Goal: Task Accomplishment & Management: Manage account settings

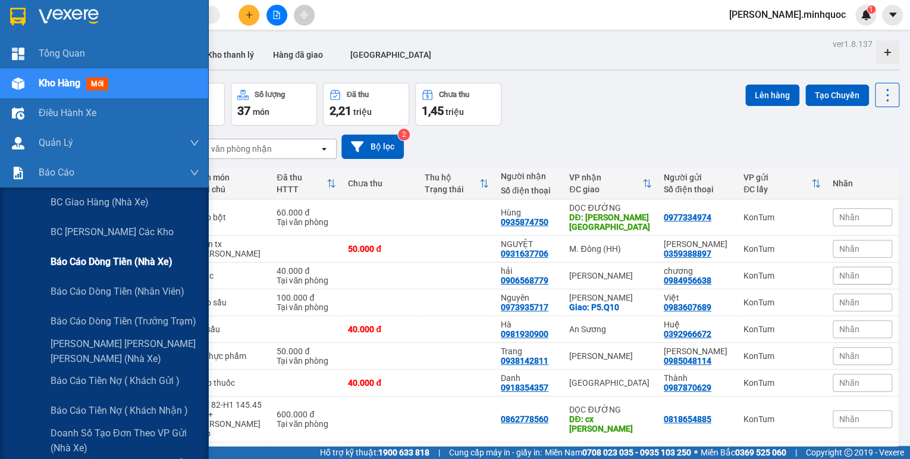
click at [111, 258] on span "Báo cáo dòng tiền (nhà xe)" at bounding box center [112, 261] width 122 height 15
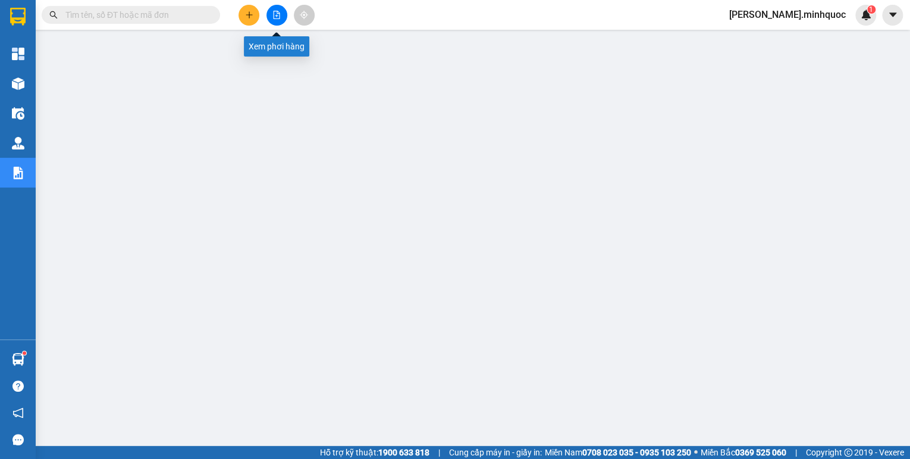
click at [278, 10] on button at bounding box center [277, 15] width 21 height 21
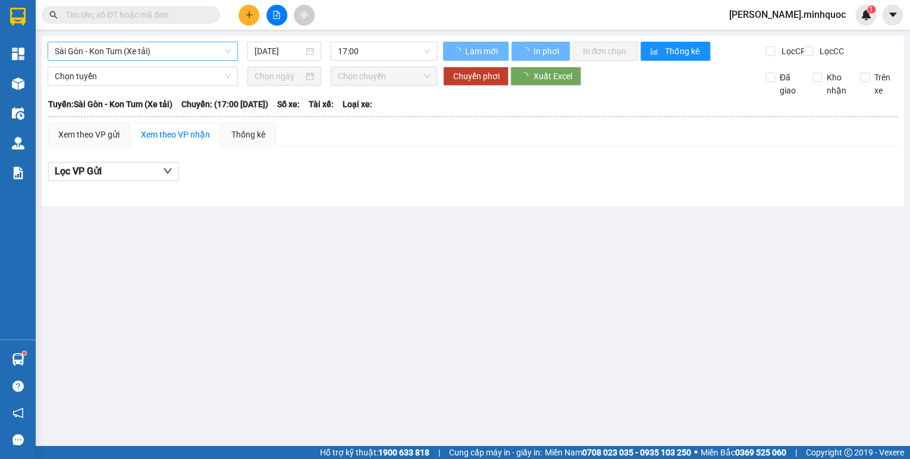
click at [148, 52] on span "Sài Gòn - Kon Tum (Xe tải)" at bounding box center [143, 51] width 176 height 18
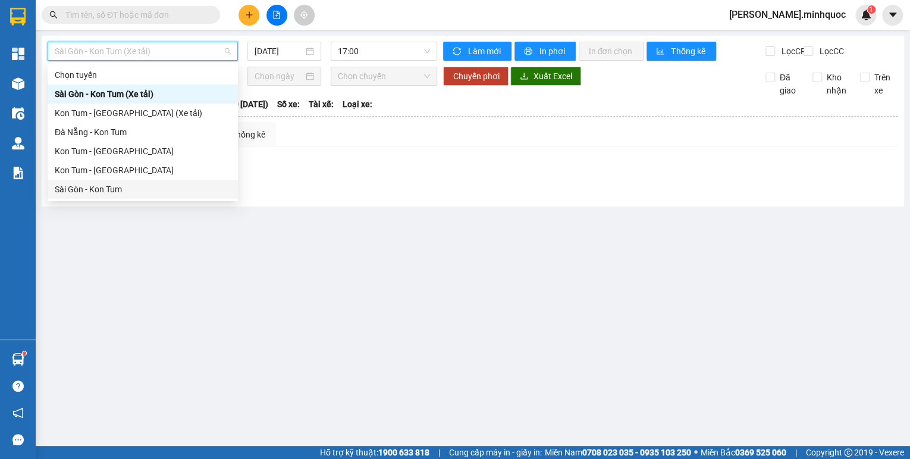
click at [92, 185] on div "Sài Gòn - Kon Tum" at bounding box center [143, 189] width 176 height 13
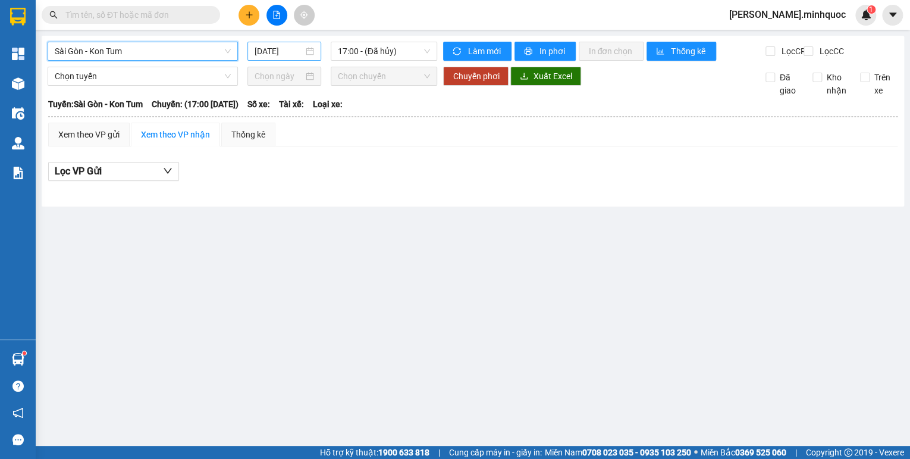
click at [271, 57] on input "[DATE]" at bounding box center [279, 51] width 49 height 13
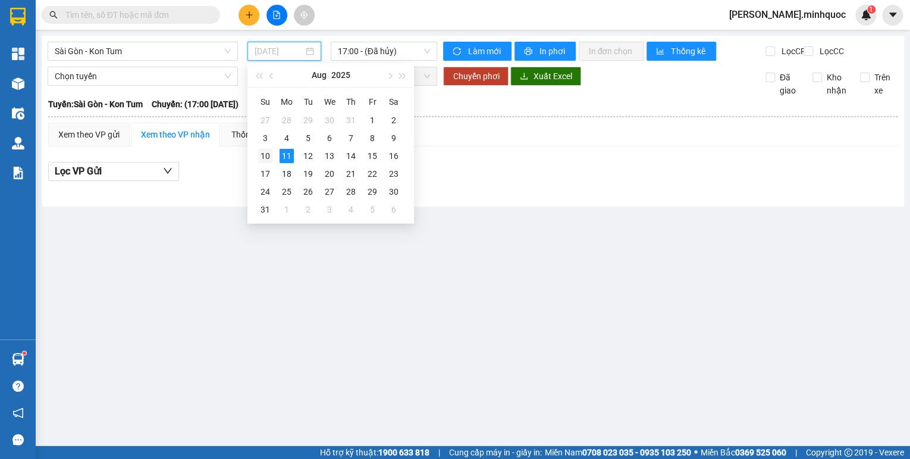
click at [271, 152] on div "10" at bounding box center [265, 156] width 14 height 14
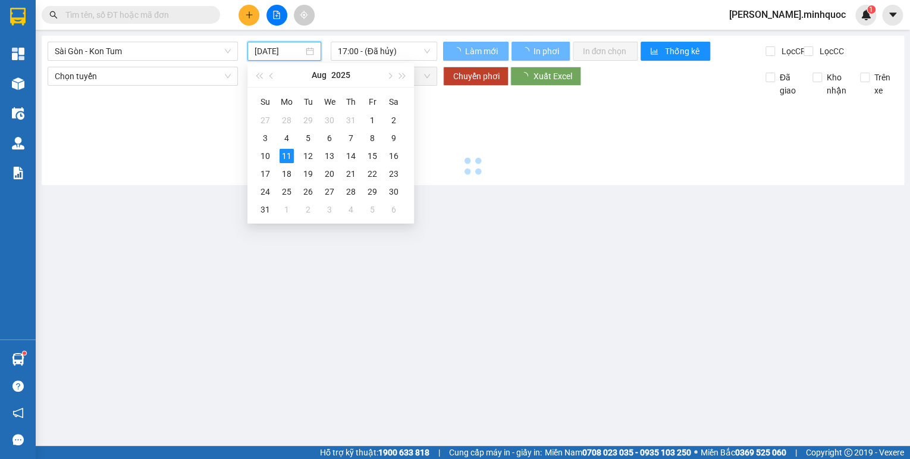
type input "[DATE]"
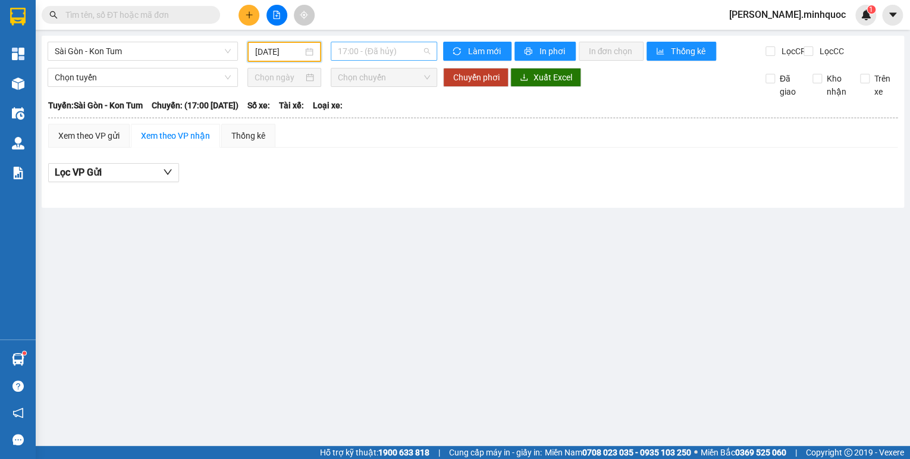
click at [390, 57] on span "17:00 - (Đã hủy)" at bounding box center [384, 51] width 93 height 18
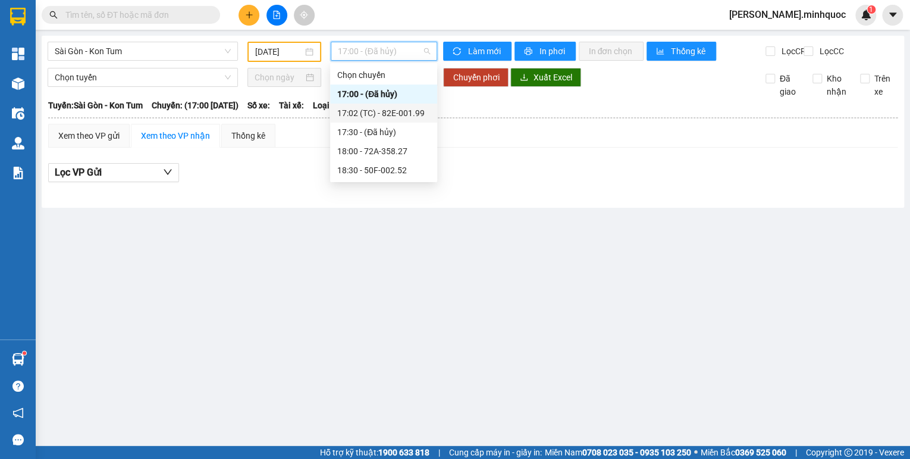
click at [400, 112] on div "17:02 (TC) - 82E-001.99" at bounding box center [383, 112] width 93 height 13
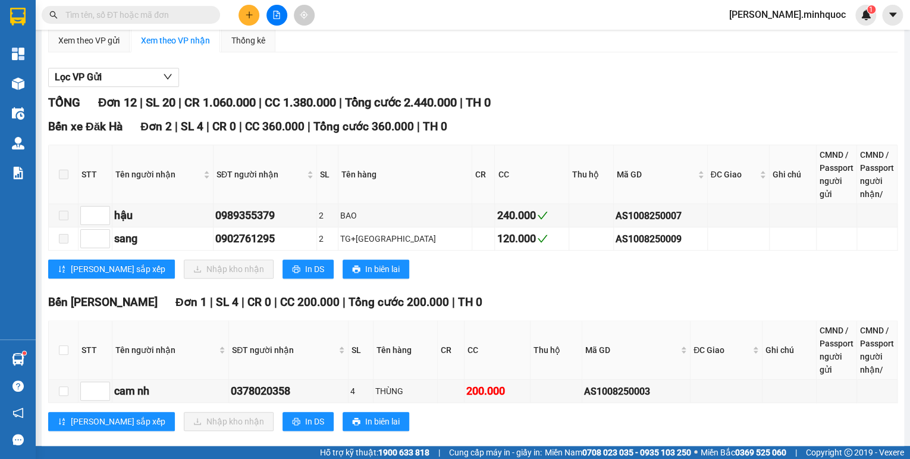
scroll to position [286, 0]
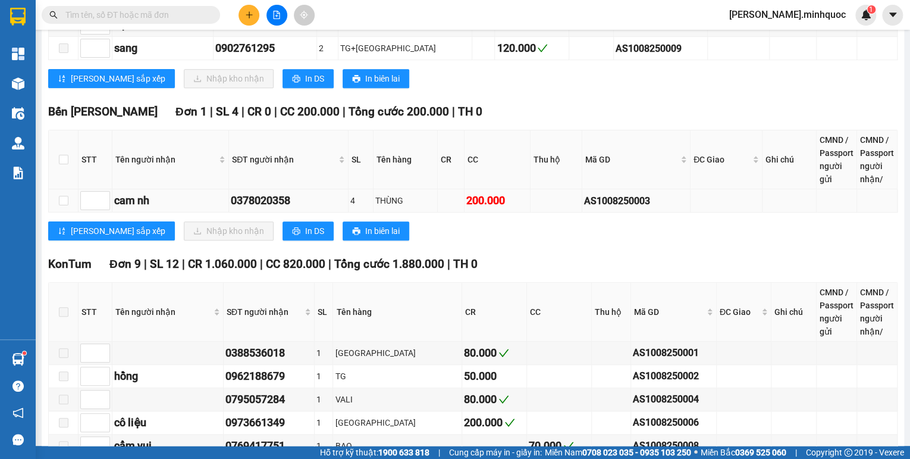
click at [606, 208] on div "AS1008250003" at bounding box center [636, 200] width 104 height 15
copy div "AS1008250003"
click at [162, 18] on input "text" at bounding box center [135, 14] width 140 height 13
paste input "AS1008250003"
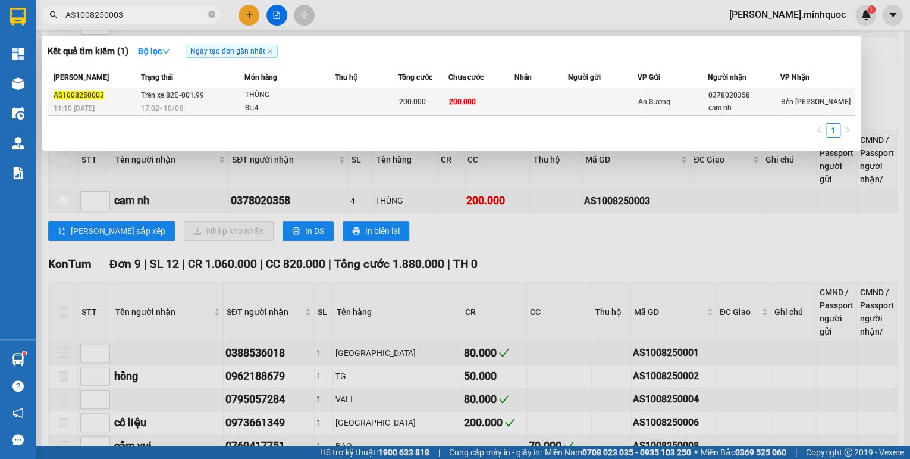
type input "AS1008250003"
click at [264, 99] on div "THÙNG" at bounding box center [289, 95] width 89 height 13
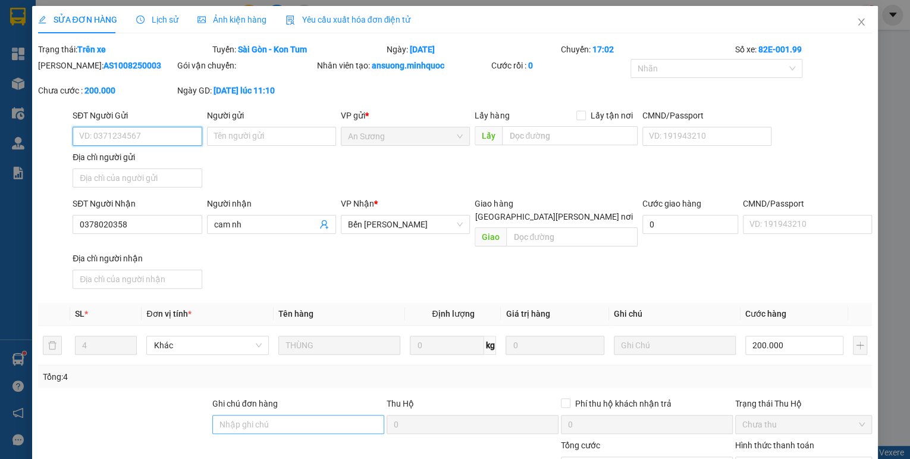
type input "0378020358"
type input "cam nh"
type input "200.000"
click at [324, 415] on input "Ghi chú đơn hàng" at bounding box center [298, 424] width 172 height 19
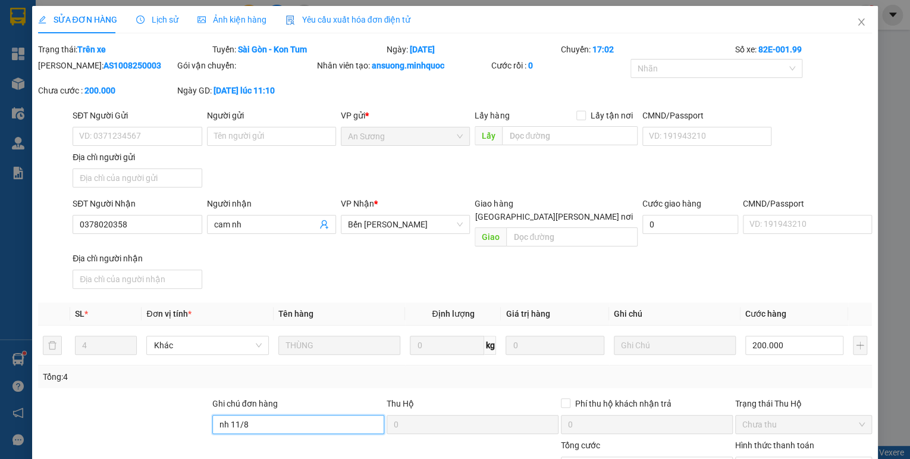
scroll to position [82, 0]
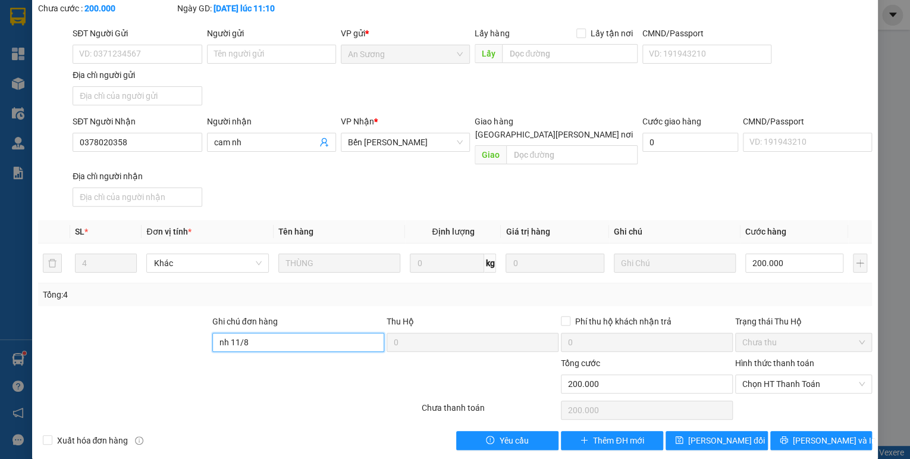
click at [814, 375] on span "Chọn HT Thanh Toán" at bounding box center [803, 384] width 123 height 18
type input "nh 11/8"
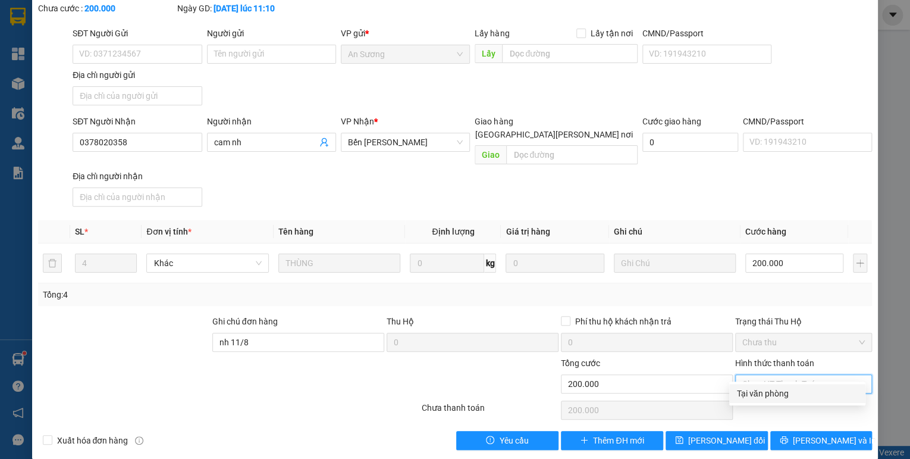
click at [772, 388] on div "Tại văn phòng" at bounding box center [798, 393] width 122 height 13
type input "0"
click at [712, 434] on span "[PERSON_NAME] đổi" at bounding box center [726, 440] width 77 height 13
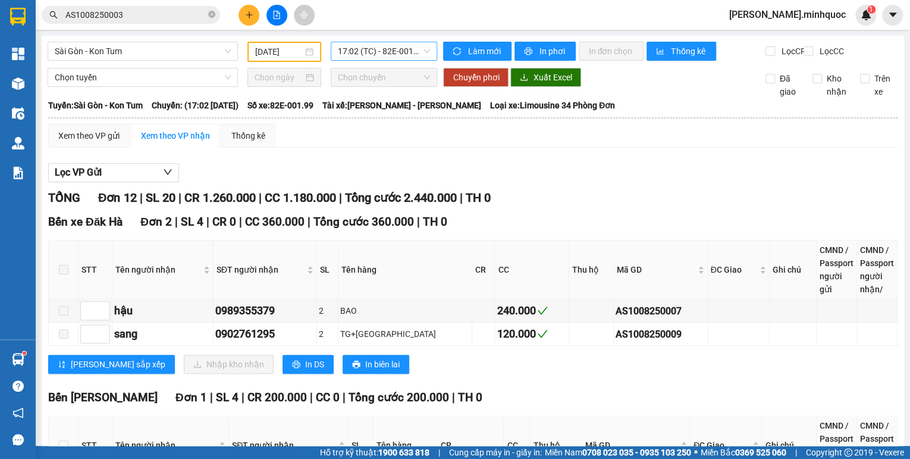
click at [354, 47] on span "17:02 (TC) - 82E-001.99" at bounding box center [384, 51] width 93 height 18
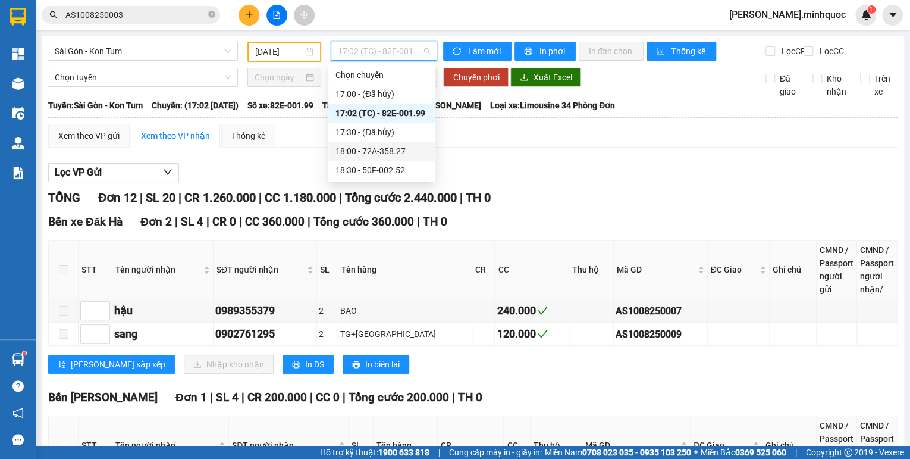
click at [381, 151] on div "18:00 - 72A-358.27" at bounding box center [382, 151] width 93 height 13
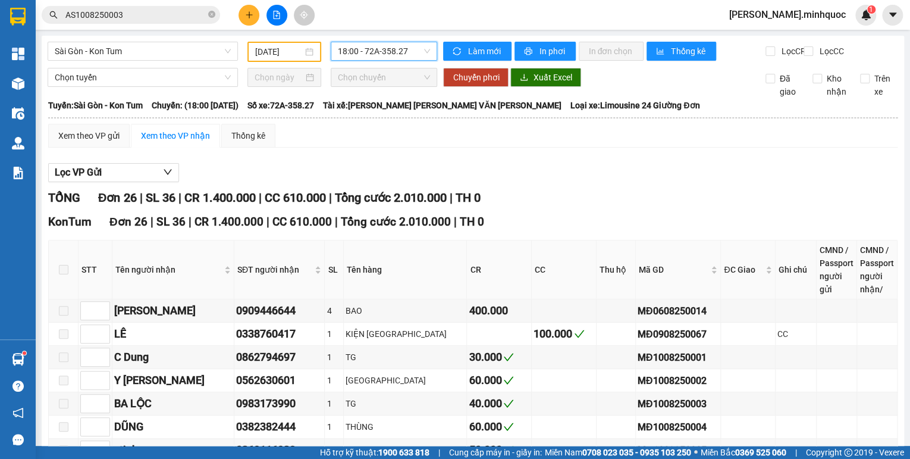
click at [388, 51] on span "18:00 - 72A-358.27" at bounding box center [384, 51] width 93 height 18
click at [604, 183] on div "Lọc VP Gửi" at bounding box center [473, 173] width 850 height 20
click at [365, 57] on span "18:00 - 72A-358.27" at bounding box center [384, 51] width 93 height 18
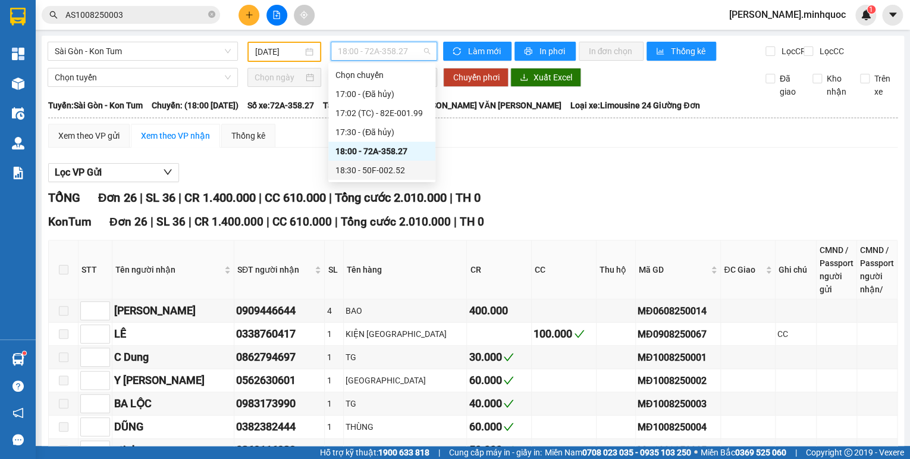
click at [389, 168] on div "18:30 - 50F-002.52" at bounding box center [382, 170] width 93 height 13
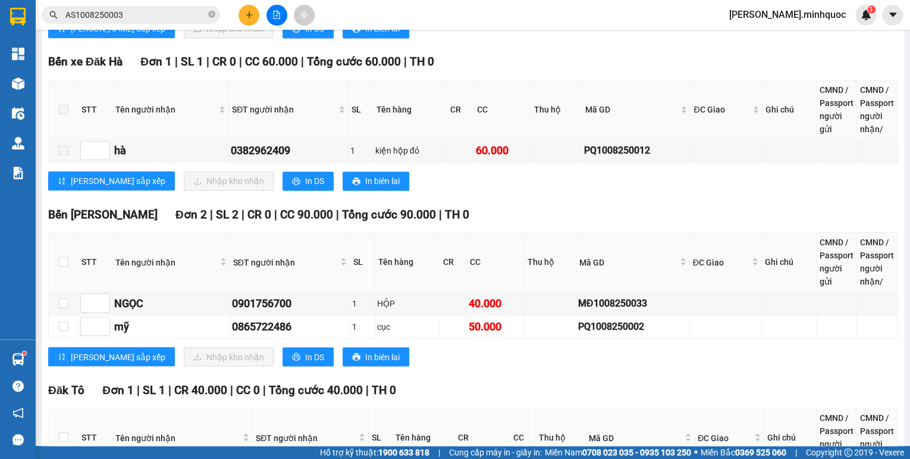
scroll to position [1054, 0]
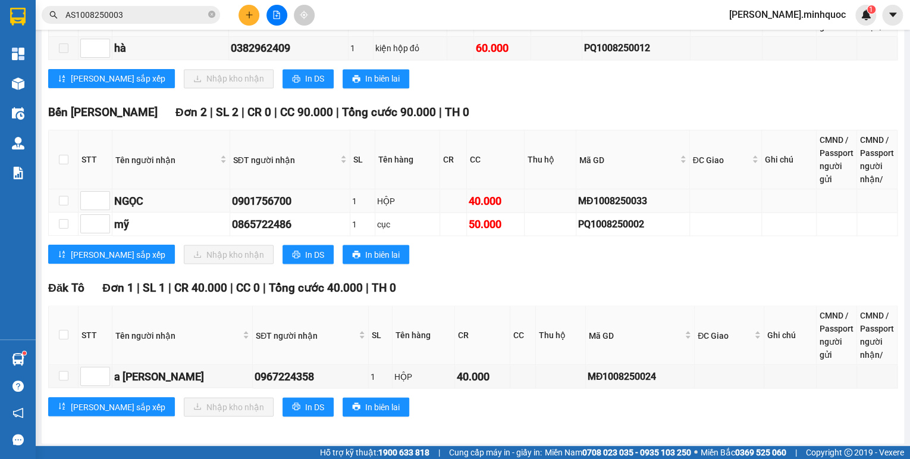
click at [590, 195] on div "MĐ1008250033" at bounding box center [632, 200] width 109 height 15
copy div "MĐ1008250033"
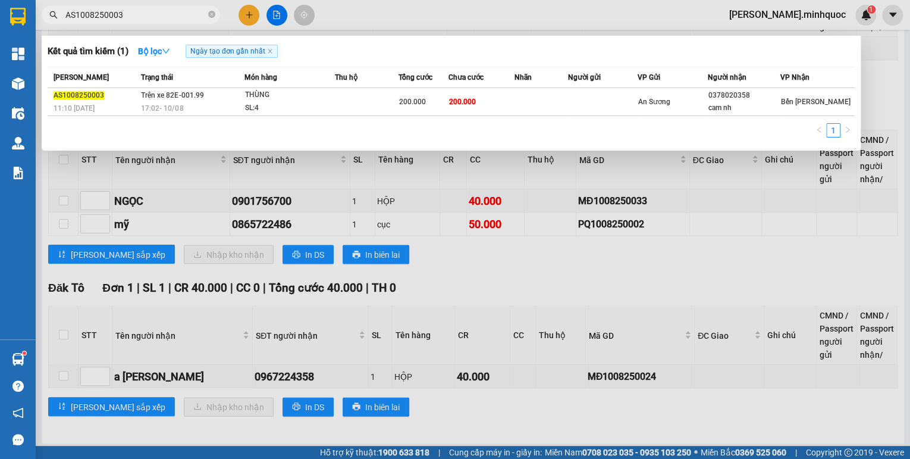
click at [145, 15] on input "AS1008250003" at bounding box center [135, 14] width 140 height 13
paste input "MĐ100825003"
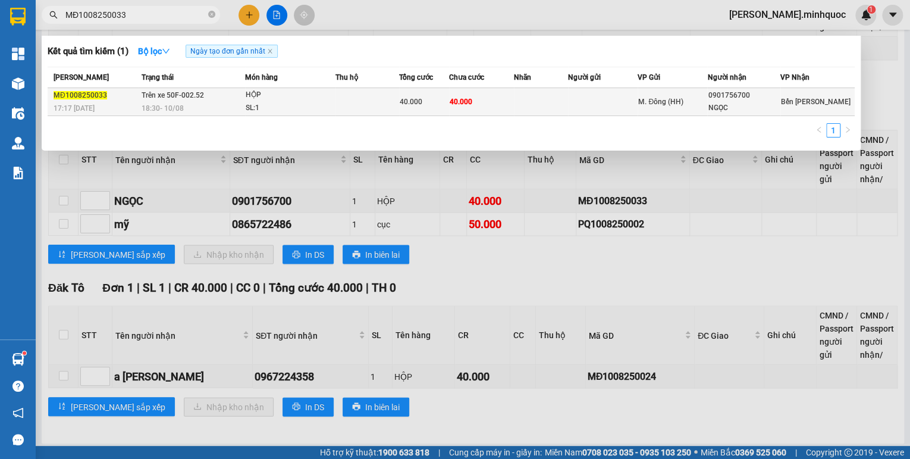
type input "MĐ1008250033"
click at [261, 98] on div "HỘP" at bounding box center [290, 95] width 89 height 13
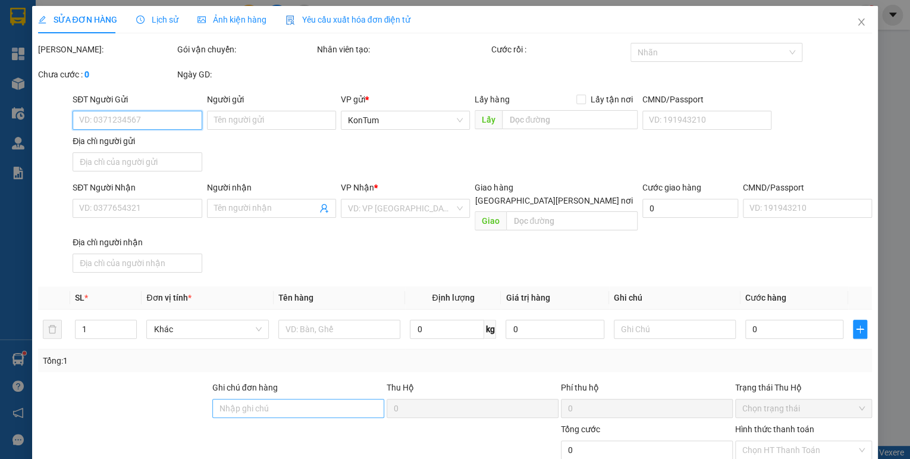
type input "0901756700"
type input "NGỌC"
type input "40.000"
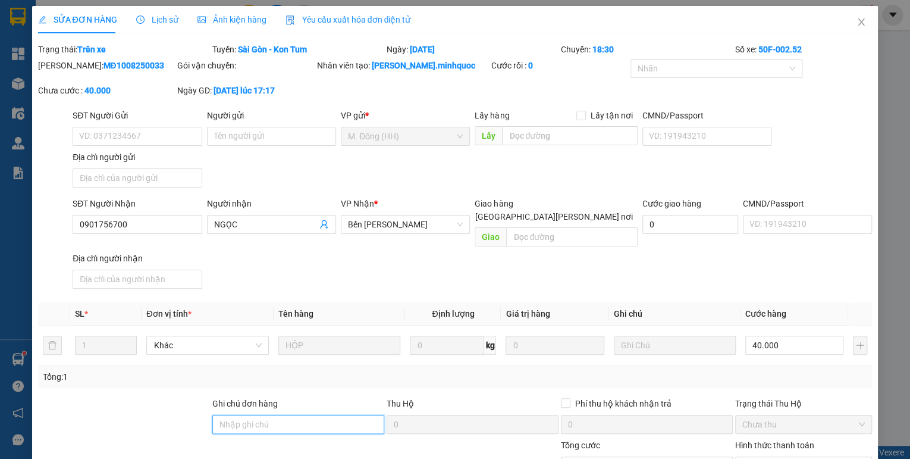
click at [262, 415] on input "Ghi chú đơn hàng" at bounding box center [298, 424] width 172 height 19
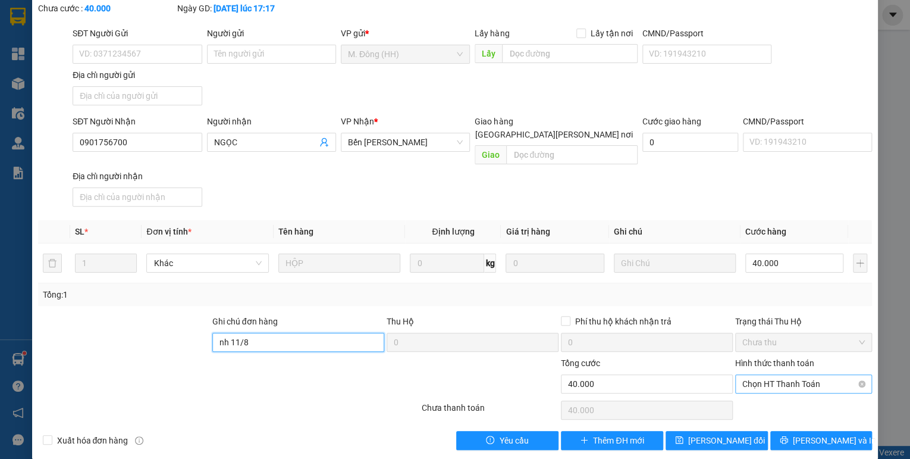
click at [756, 375] on span "Chọn HT Thanh Toán" at bounding box center [803, 384] width 123 height 18
type input "nh 11/8"
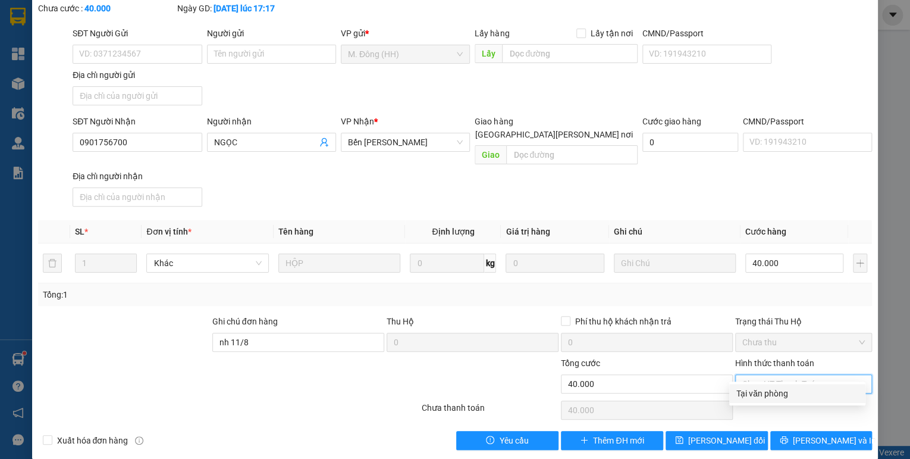
click at [759, 391] on div "Tại văn phòng" at bounding box center [798, 393] width 122 height 13
type input "0"
click at [742, 431] on button "[PERSON_NAME] đổi" at bounding box center [717, 440] width 102 height 19
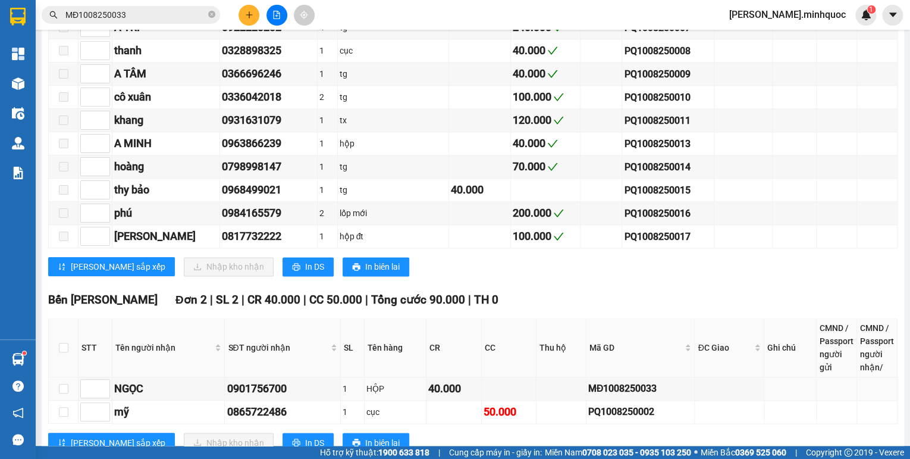
scroll to position [857, 0]
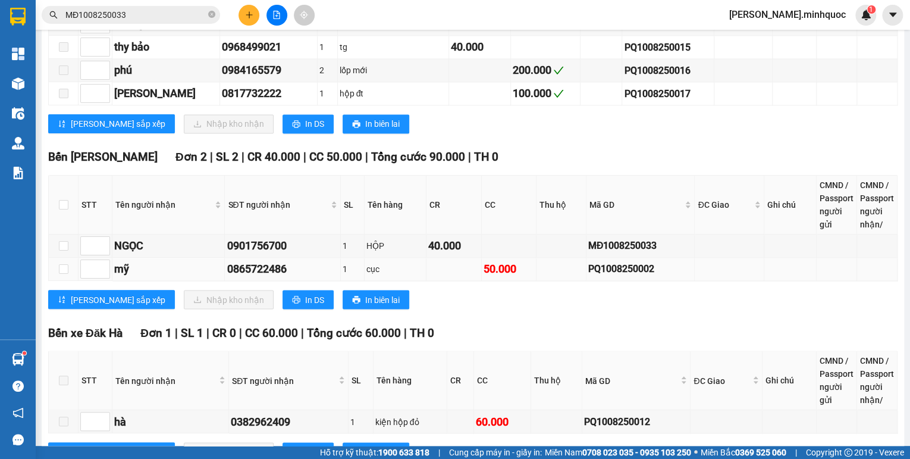
click at [614, 267] on div "PQ1008250002" at bounding box center [640, 268] width 105 height 15
copy div "PQ1008250002"
click at [148, 15] on input "MĐ1008250033" at bounding box center [135, 14] width 140 height 13
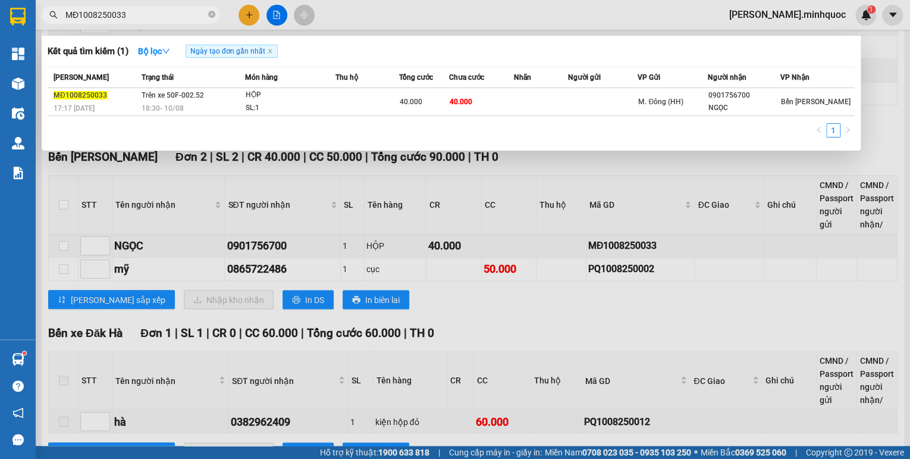
click at [148, 15] on input "MĐ1008250033" at bounding box center [135, 14] width 140 height 13
paste input "PQ1008250002"
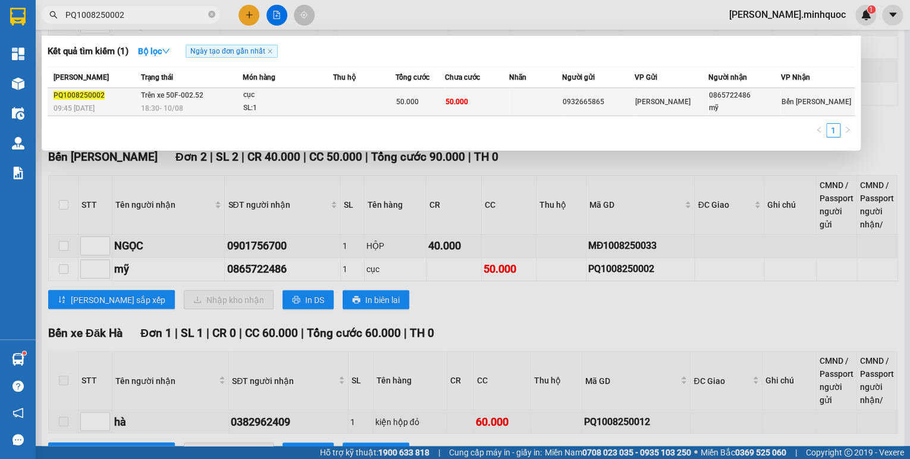
type input "PQ1008250002"
click at [305, 99] on div "cục" at bounding box center [287, 95] width 89 height 13
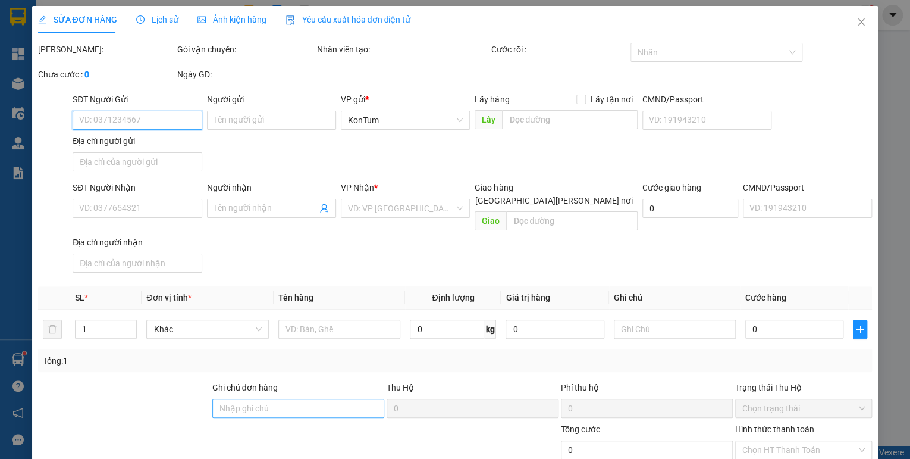
type input "0932665865"
type input "0865722486"
type input "mỹ"
type input "50.000"
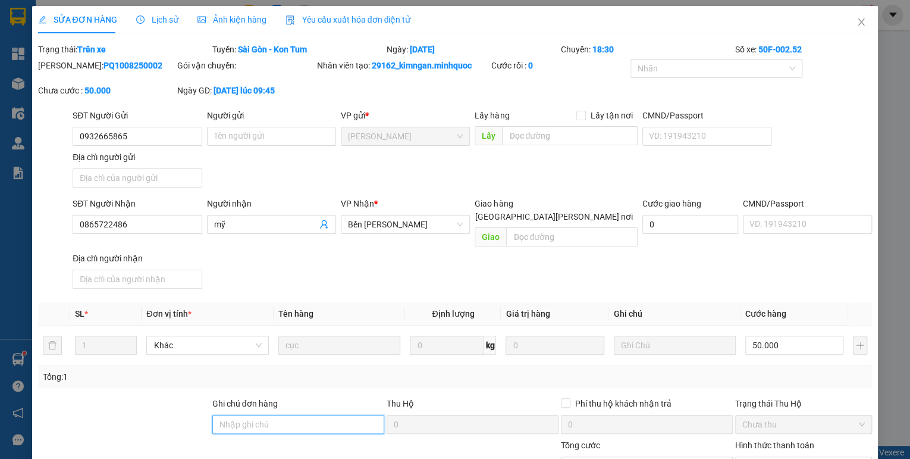
click at [297, 415] on input "Ghi chú đơn hàng" at bounding box center [298, 424] width 172 height 19
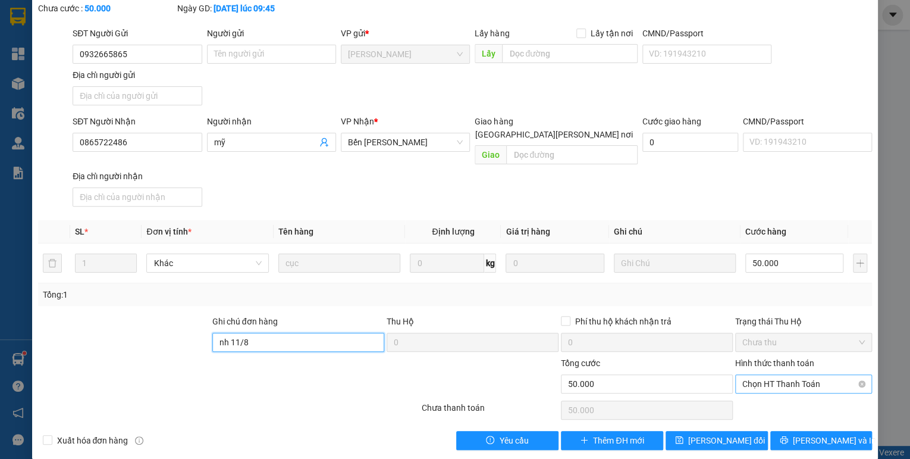
click at [748, 375] on span "Chọn HT Thanh Toán" at bounding box center [803, 384] width 123 height 18
type input "nh 11/8"
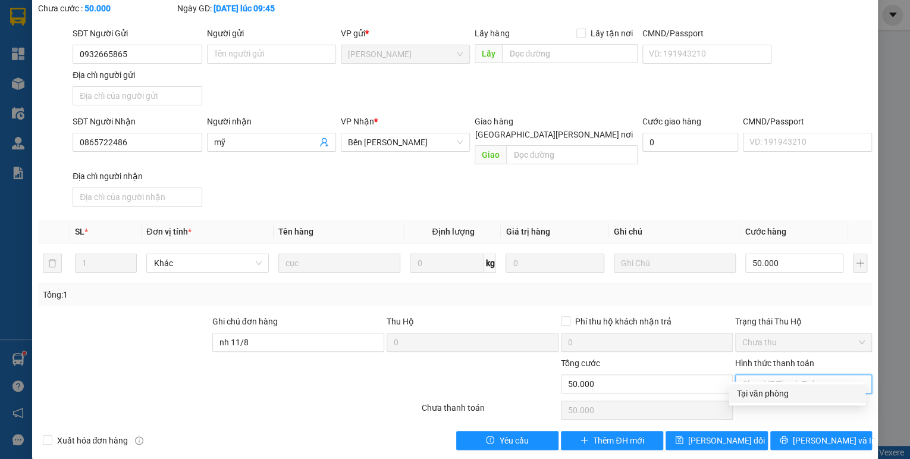
click at [754, 393] on div "Tại văn phòng" at bounding box center [798, 393] width 122 height 13
type input "0"
click at [738, 434] on span "[PERSON_NAME] đổi" at bounding box center [726, 440] width 77 height 13
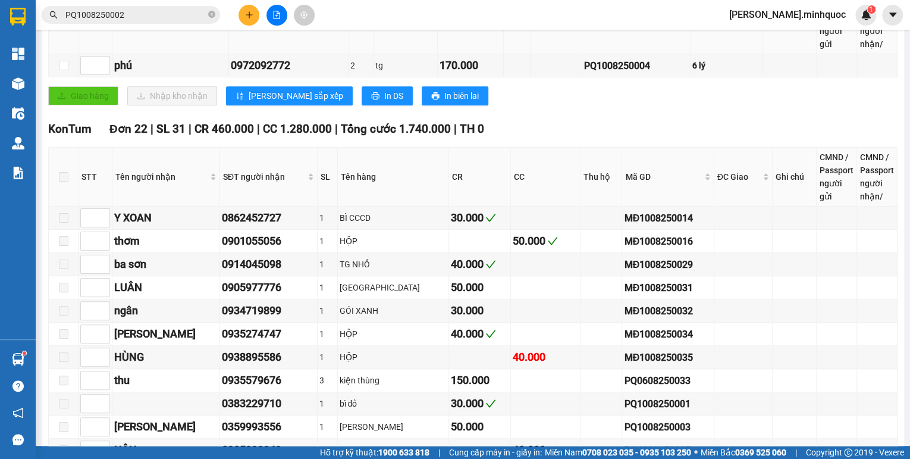
scroll to position [7, 0]
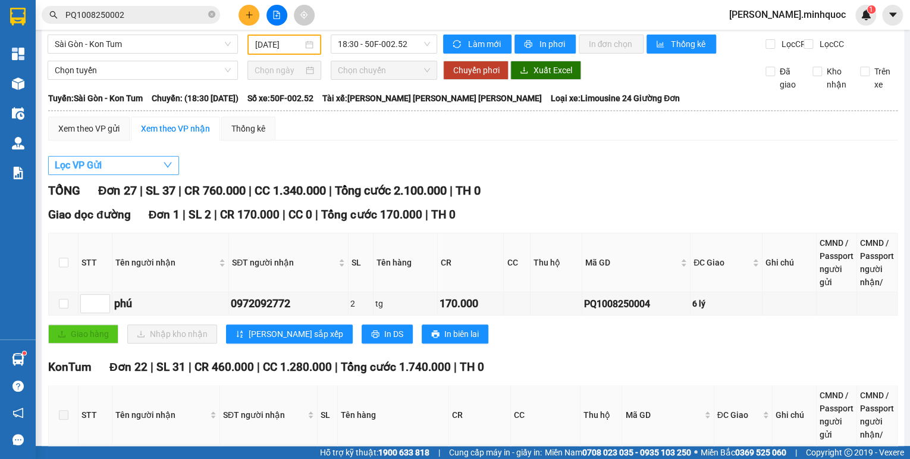
click at [151, 174] on button "Lọc VP Gửi" at bounding box center [113, 165] width 131 height 19
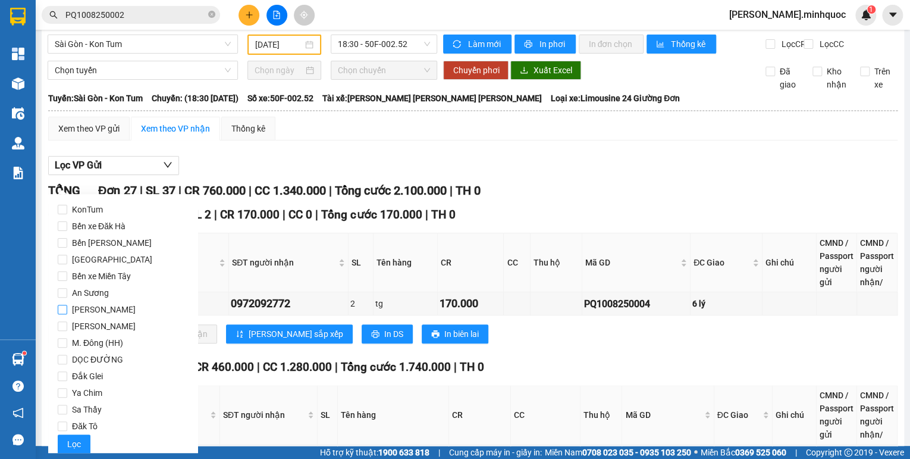
click at [98, 312] on span "[PERSON_NAME]" at bounding box center [103, 309] width 73 height 17
click at [67, 312] on input "[PERSON_NAME]" at bounding box center [63, 310] width 10 height 10
click at [73, 452] on button "Lọc" at bounding box center [74, 443] width 33 height 19
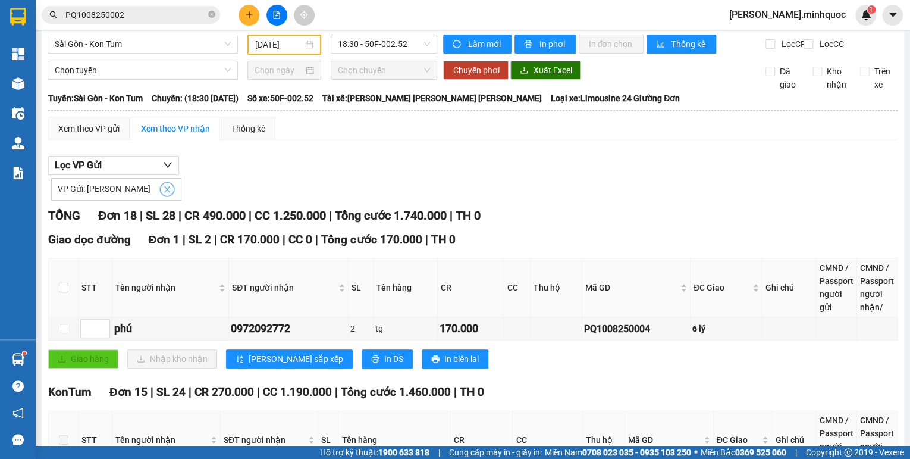
click at [163, 193] on icon "close" at bounding box center [167, 189] width 8 height 8
checkbox input "false"
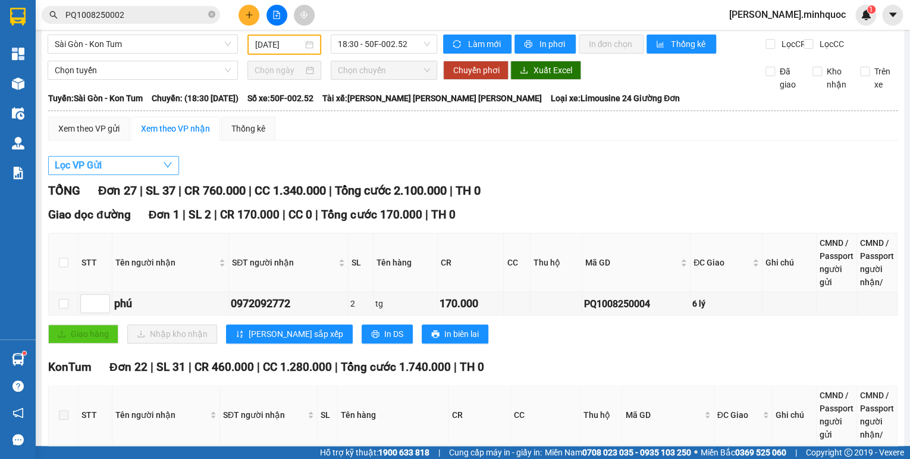
click at [159, 170] on button "Lọc VP Gửi" at bounding box center [113, 165] width 131 height 19
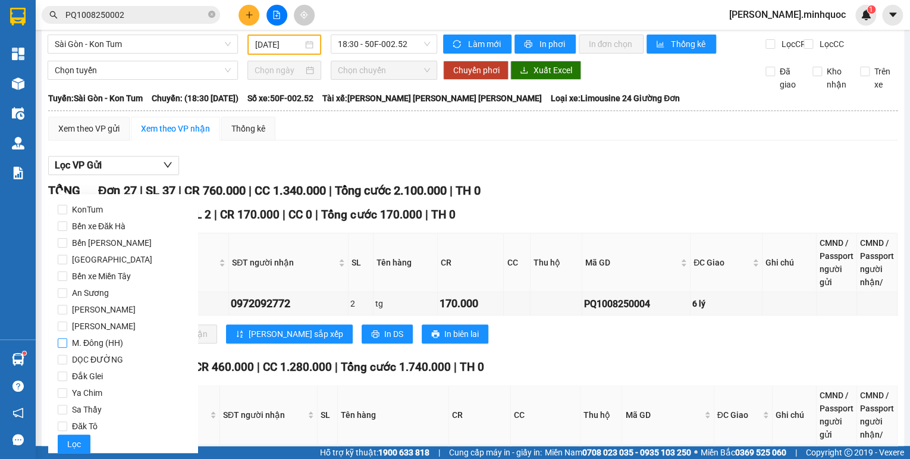
click at [102, 340] on span "M. Đông (HH)" at bounding box center [97, 342] width 61 height 17
click at [67, 340] on input "M. Đông (HH)" at bounding box center [63, 343] width 10 height 10
checkbox input "true"
click at [77, 440] on span "Lọc" at bounding box center [74, 443] width 14 height 13
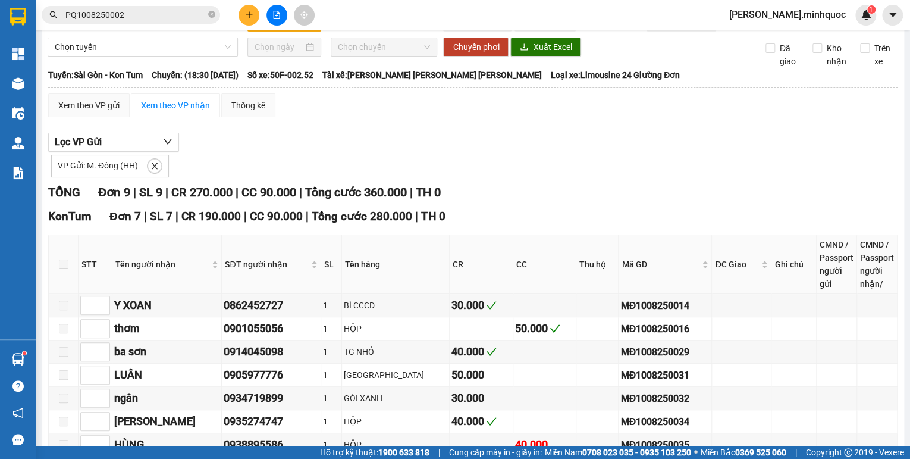
scroll to position [0, 0]
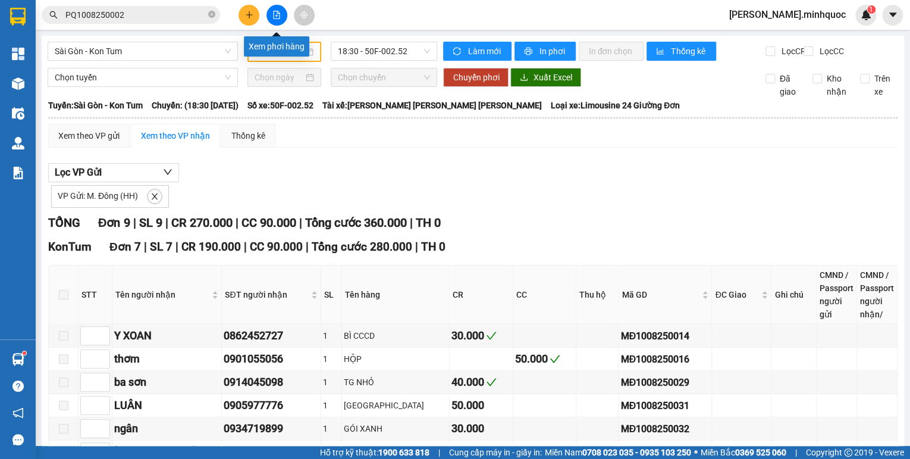
click at [272, 15] on icon "file-add" at bounding box center [276, 15] width 8 height 8
click at [193, 50] on span "Sài Gòn - Kon Tum" at bounding box center [143, 51] width 176 height 18
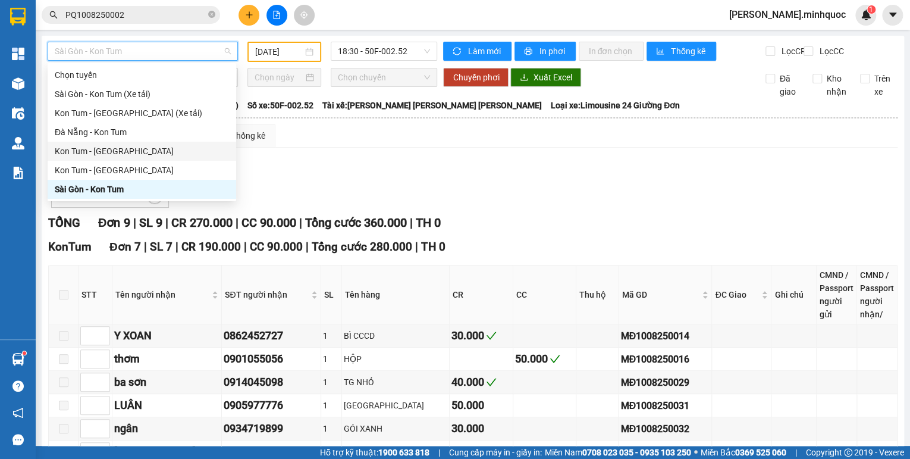
click at [105, 153] on div "Kon Tum - [GEOGRAPHIC_DATA]" at bounding box center [142, 151] width 174 height 13
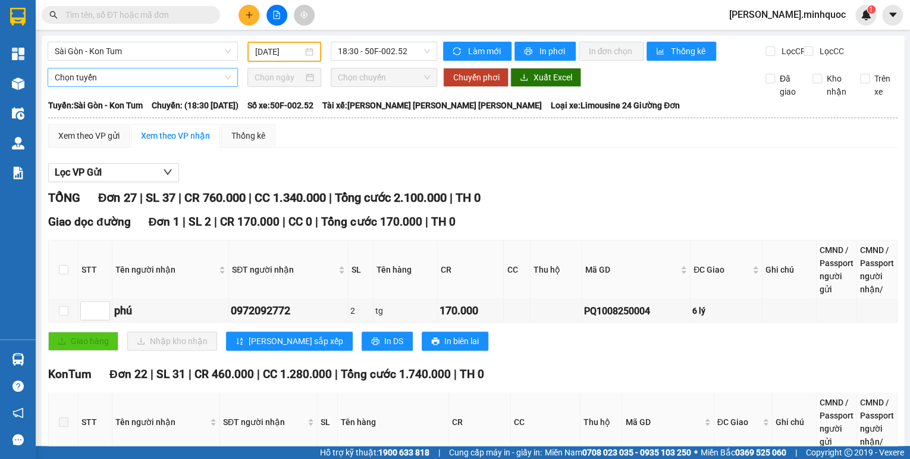
type input "[DATE]"
click at [187, 50] on span "Sài Gòn - Kon Tum" at bounding box center [143, 51] width 176 height 18
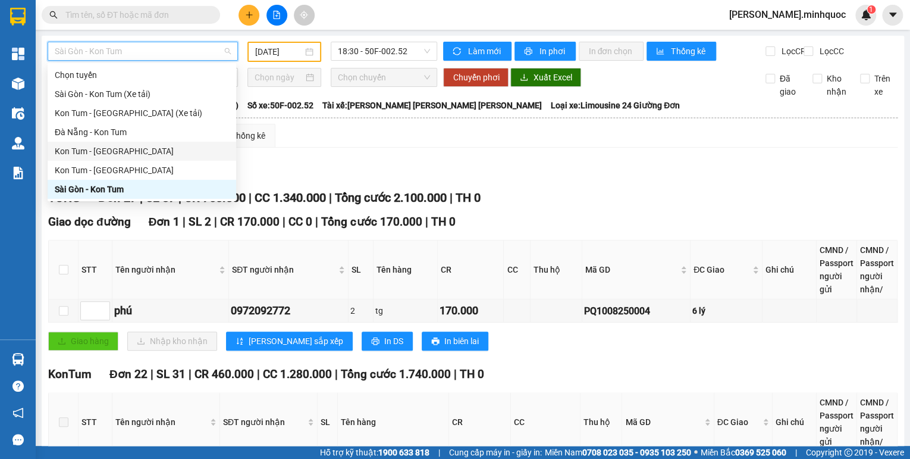
click at [115, 156] on div "Kon Tum - [GEOGRAPHIC_DATA]" at bounding box center [142, 151] width 174 height 13
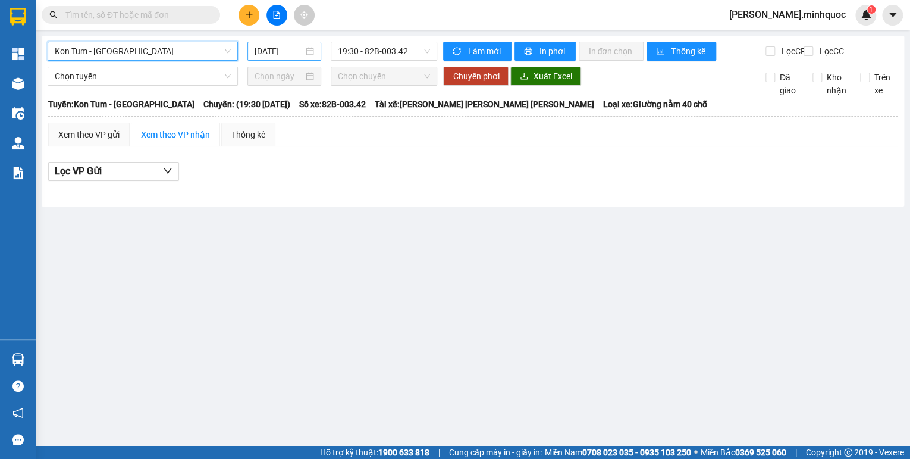
click at [277, 54] on input "[DATE]" at bounding box center [279, 51] width 49 height 13
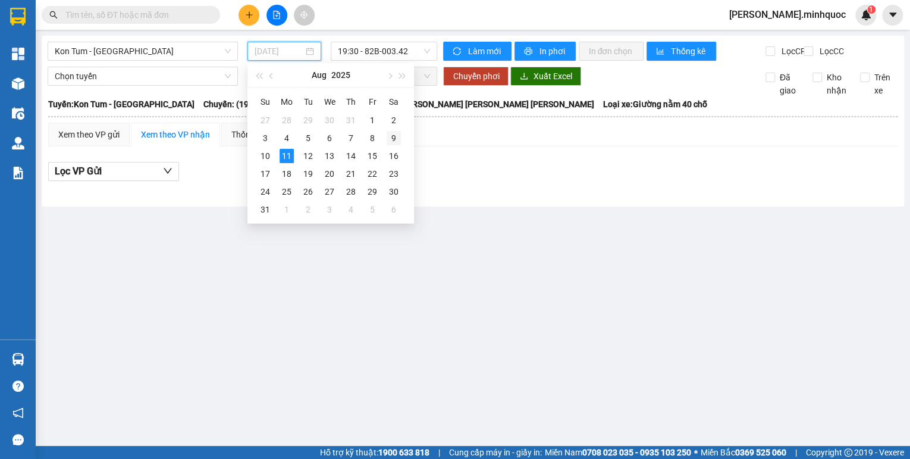
click at [390, 134] on div "9" at bounding box center [394, 138] width 14 height 14
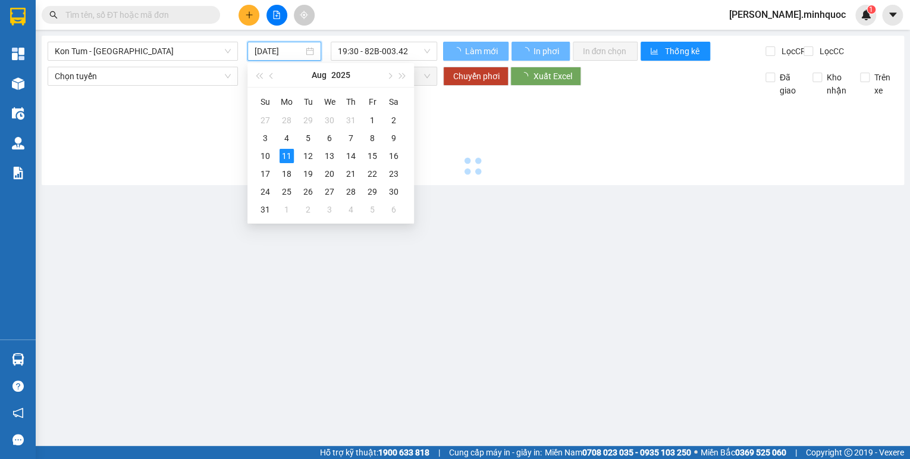
type input "[DATE]"
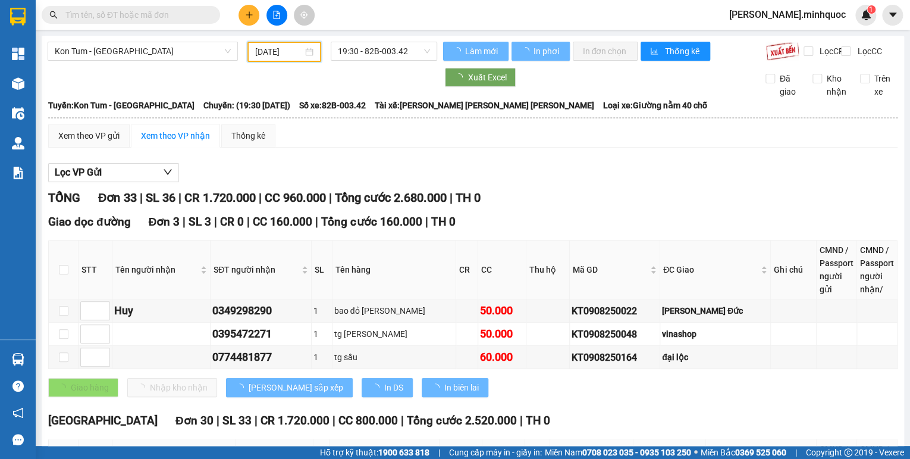
click at [393, 53] on span "19:30 - 82B-003.42" at bounding box center [384, 51] width 93 height 18
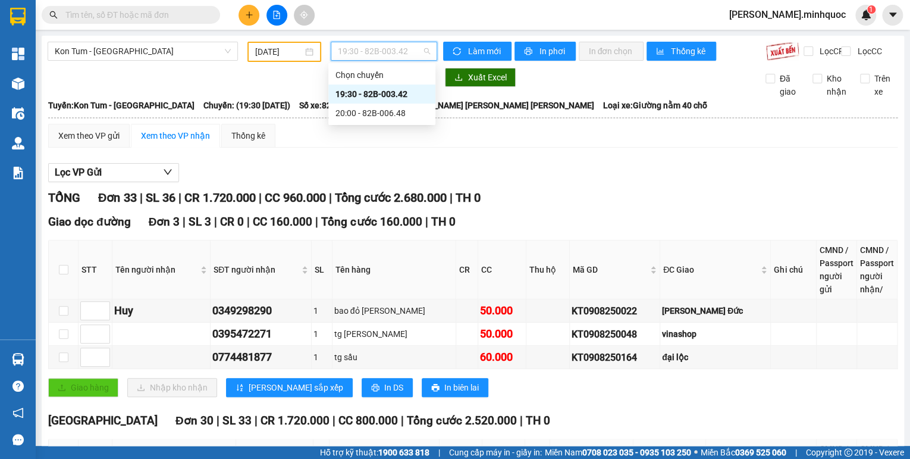
click at [606, 123] on th at bounding box center [473, 117] width 851 height 11
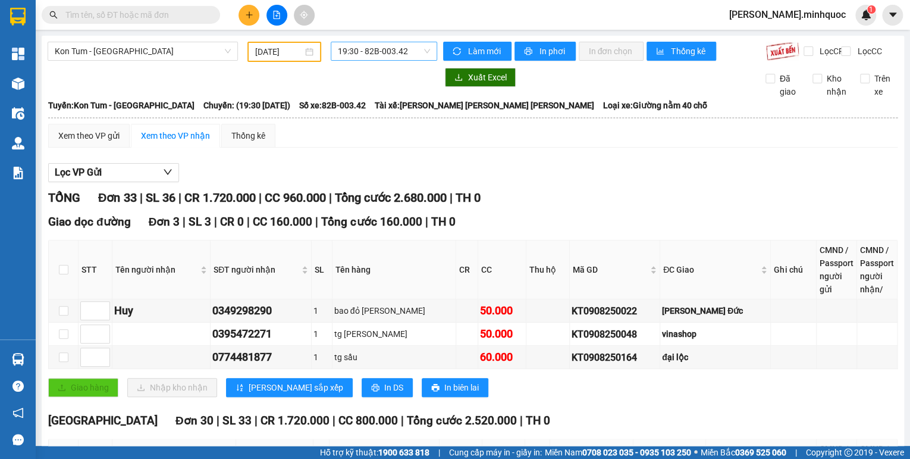
click at [395, 59] on span "19:30 - 82B-003.42" at bounding box center [384, 51] width 93 height 18
click at [396, 107] on div "20:00 - 82B-006.48" at bounding box center [382, 112] width 93 height 13
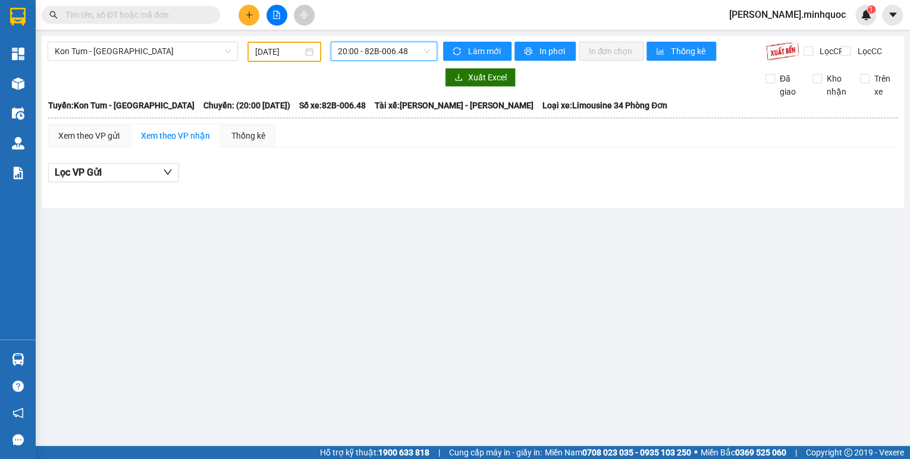
click at [386, 54] on span "20:00 - 82B-006.48" at bounding box center [384, 51] width 93 height 18
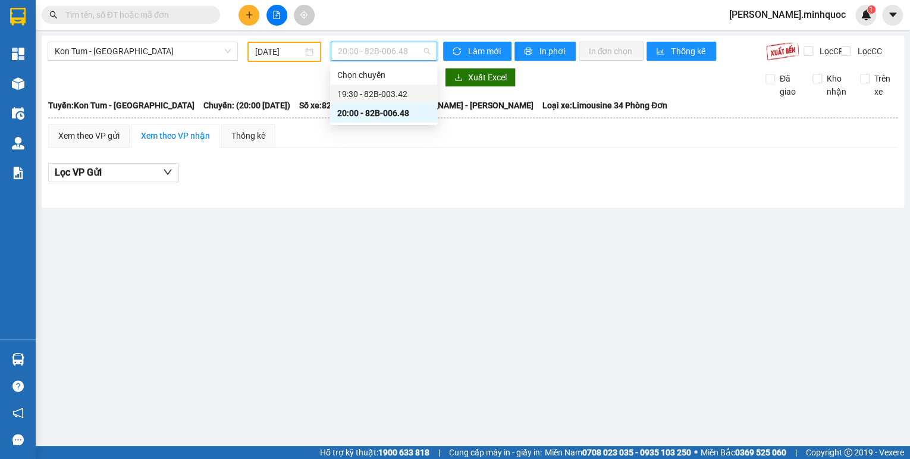
click at [385, 90] on div "19:30 - 82B-003.42" at bounding box center [383, 93] width 93 height 13
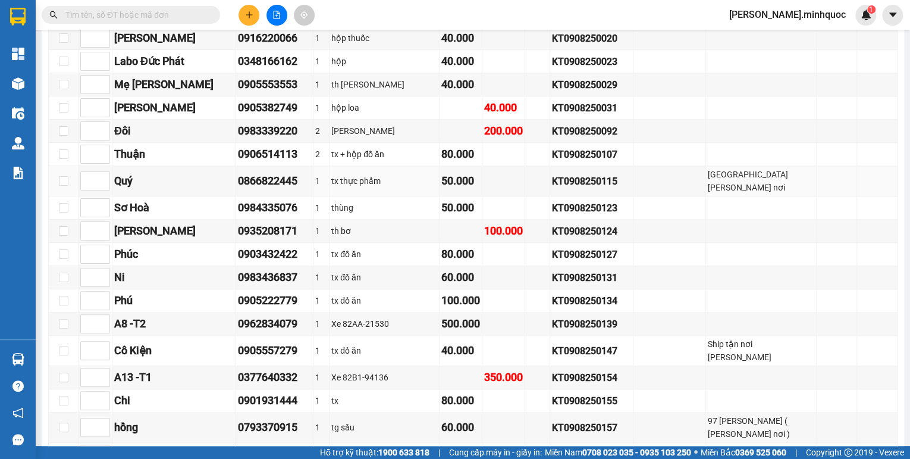
scroll to position [762, 0]
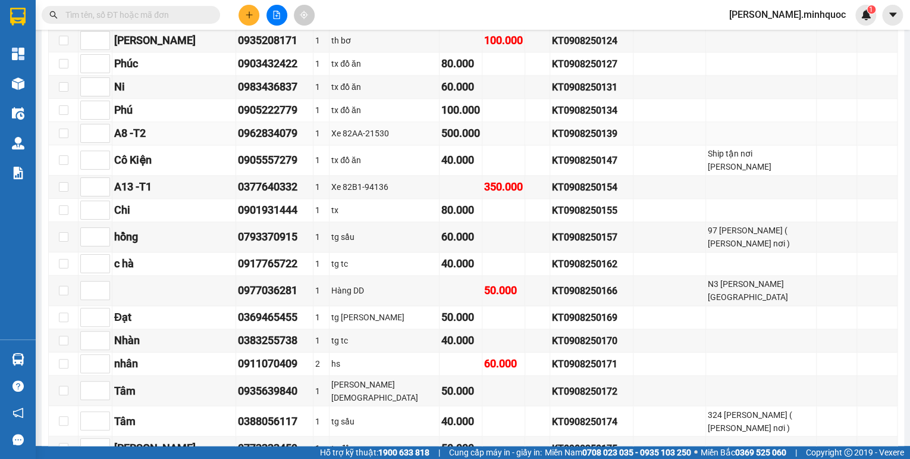
click at [552, 126] on div "KT0908250139" at bounding box center [591, 133] width 79 height 15
copy div "KT0908250139"
click at [190, 16] on input "text" at bounding box center [135, 14] width 140 height 13
paste input "KT0908250139"
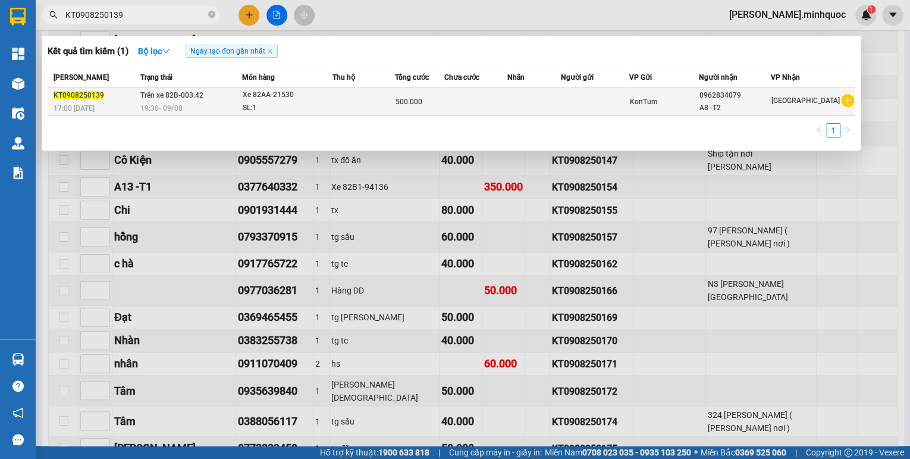
click at [270, 91] on div "Xe 82AA-21530" at bounding box center [287, 95] width 89 height 13
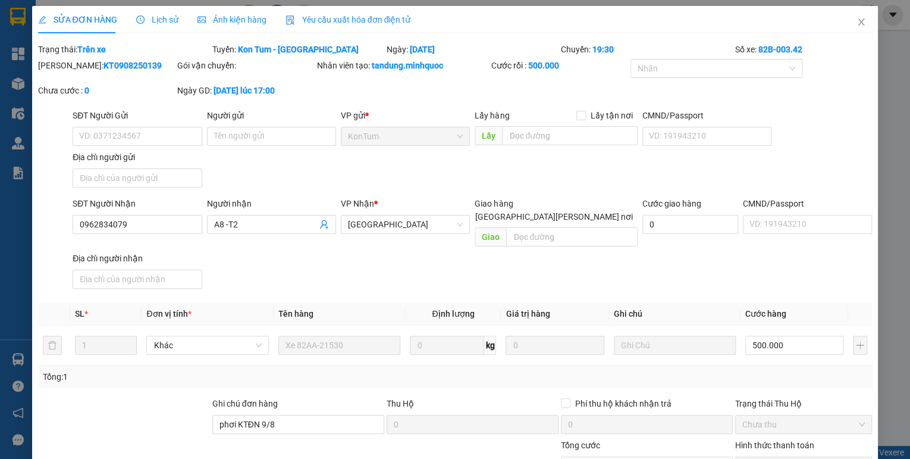
click at [166, 25] on div "Lịch sử" at bounding box center [157, 19] width 42 height 13
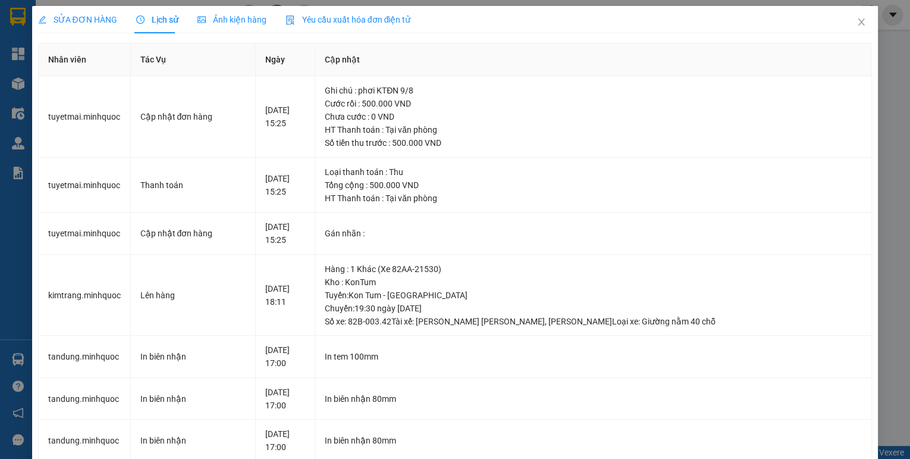
click at [95, 20] on span "SỬA ĐƠN HÀNG" at bounding box center [77, 20] width 79 height 10
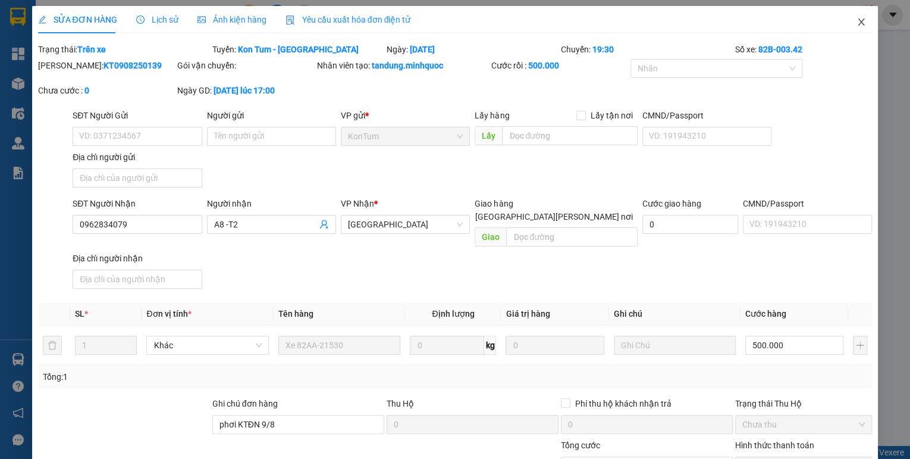
click at [857, 20] on icon "close" at bounding box center [862, 22] width 10 height 10
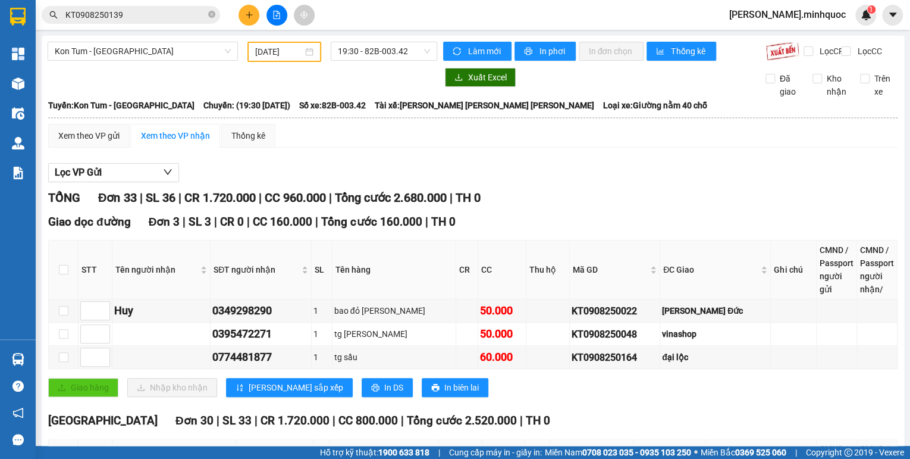
scroll to position [143, 0]
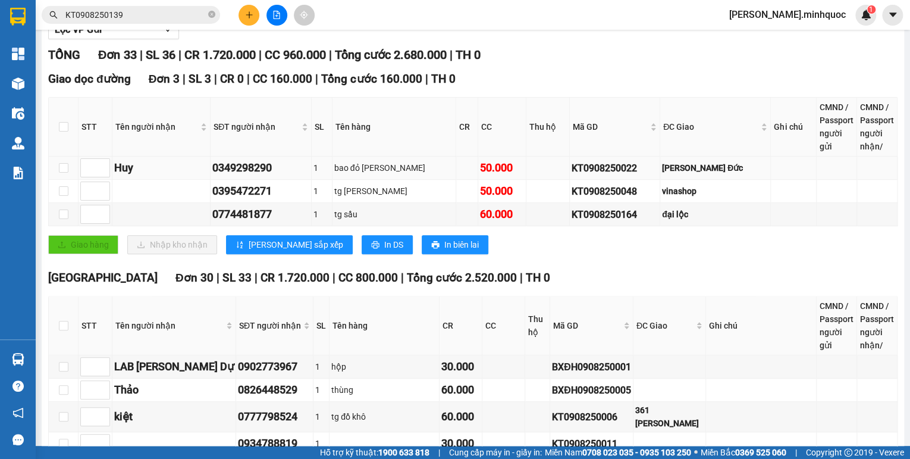
click at [601, 176] on div "KT0908250022" at bounding box center [615, 168] width 86 height 15
copy div "KT0908250022"
click at [157, 12] on input "KT0908250139" at bounding box center [135, 14] width 140 height 13
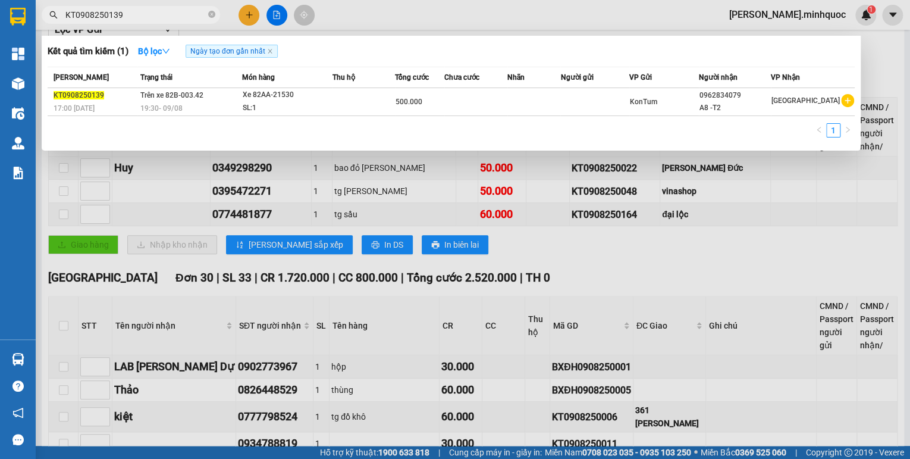
click at [157, 12] on input "KT0908250139" at bounding box center [135, 14] width 140 height 13
paste input "022"
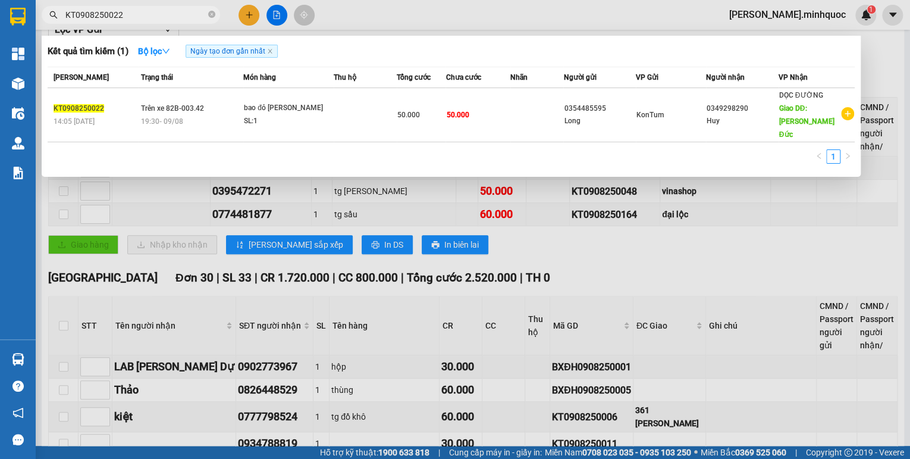
type input "KT0908250022"
click at [274, 102] on div "bao đỏ [PERSON_NAME]" at bounding box center [288, 108] width 89 height 13
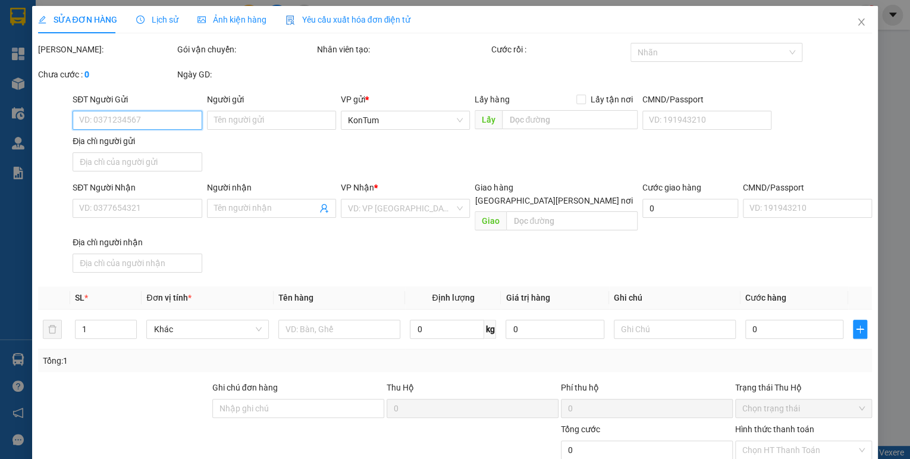
type input "0354485595"
type input "Long"
type input "0349298290"
type input "Huy"
type input "[PERSON_NAME] Đức"
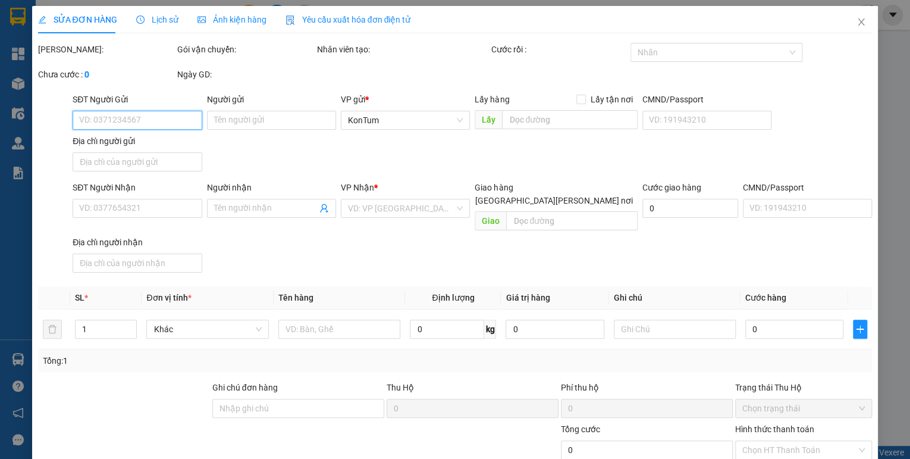
type input "50.000"
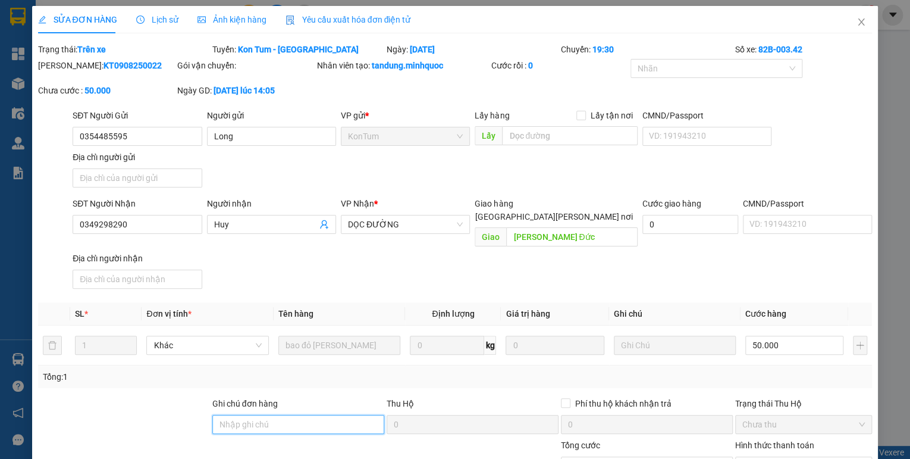
click at [311, 415] on input "Ghi chú đơn hàng" at bounding box center [298, 424] width 172 height 19
drag, startPoint x: 270, startPoint y: 409, endPoint x: 249, endPoint y: 413, distance: 21.2
click at [249, 415] on input "s" at bounding box center [298, 424] width 172 height 19
drag, startPoint x: 264, startPoint y: 409, endPoint x: 246, endPoint y: 419, distance: 21.0
click at [246, 419] on input "sổ kho 23/1" at bounding box center [298, 424] width 172 height 19
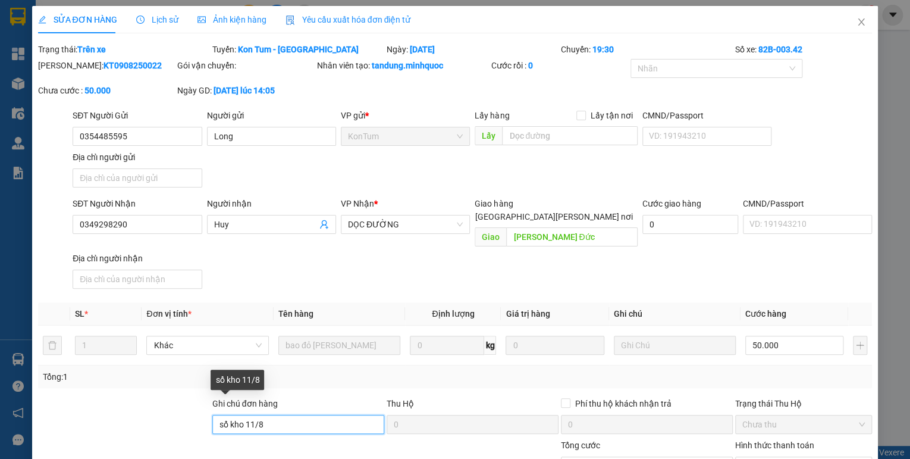
scroll to position [82, 0]
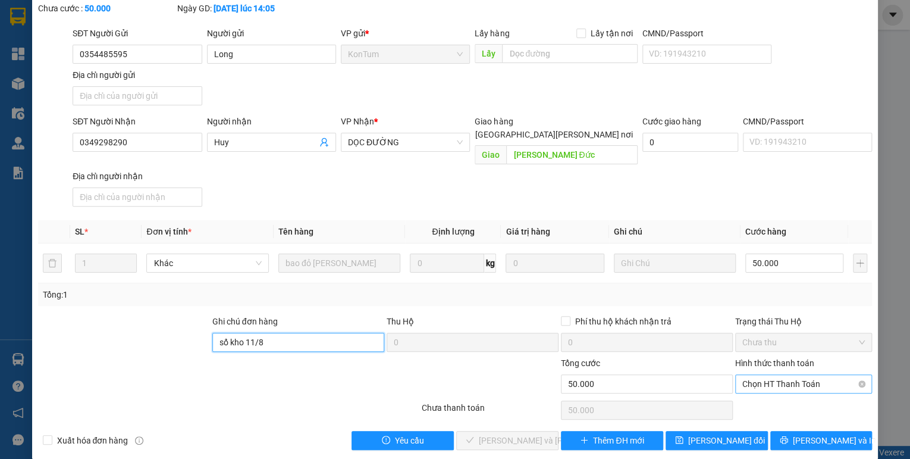
click at [735, 374] on div "Chọn HT Thanh Toán" at bounding box center [803, 383] width 137 height 19
type input "sổ kho 11/8"
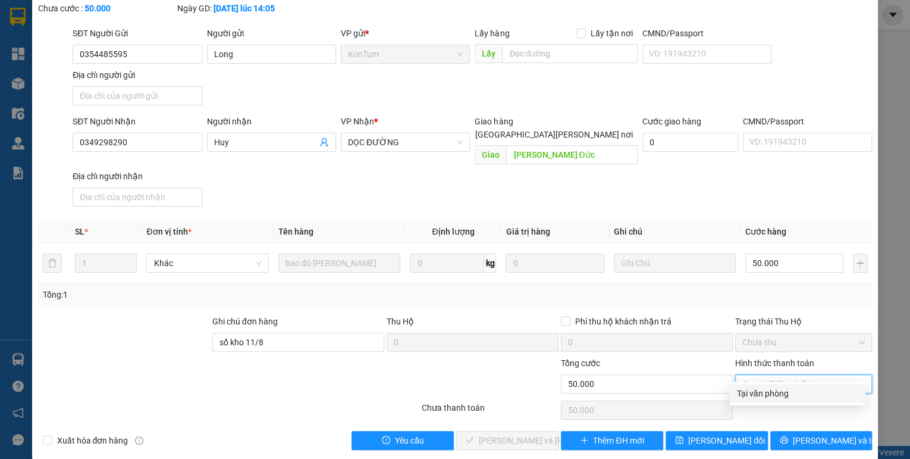
click at [740, 387] on div "Tại văn phòng" at bounding box center [798, 393] width 122 height 13
type input "0"
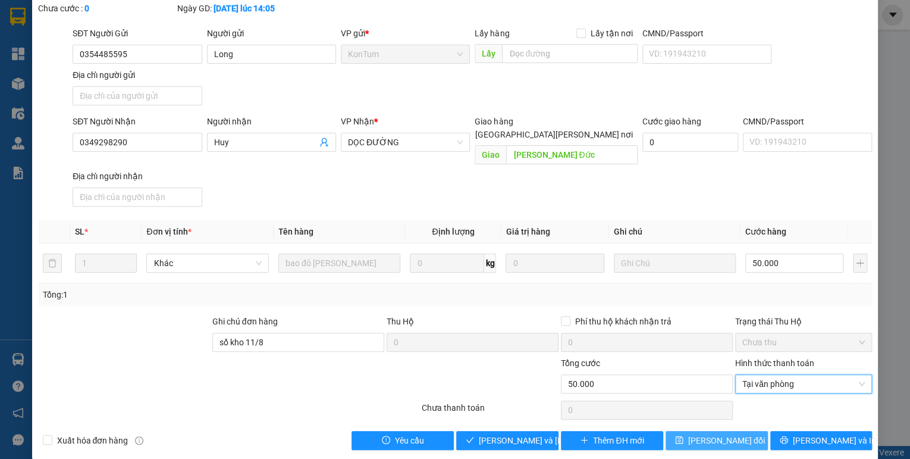
drag, startPoint x: 726, startPoint y: 421, endPoint x: 715, endPoint y: 419, distance: 10.9
click at [726, 434] on span "[PERSON_NAME] đổi" at bounding box center [726, 440] width 77 height 13
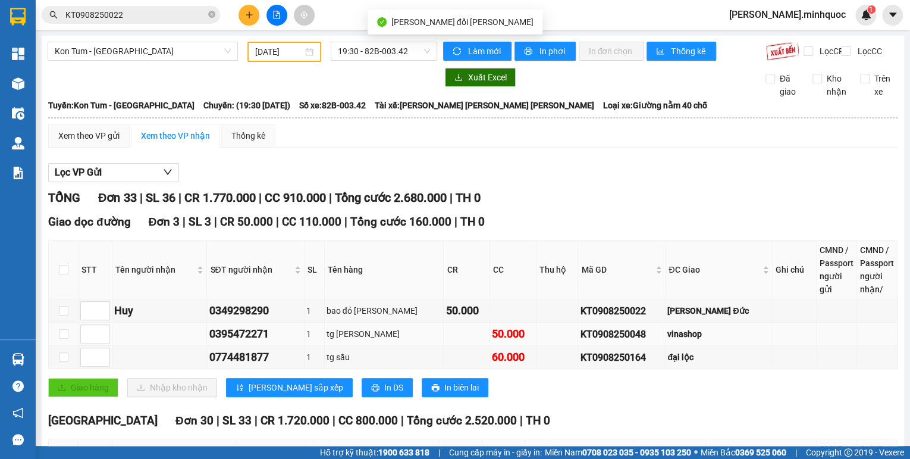
click at [636, 341] on div "KT0908250048" at bounding box center [621, 334] width 83 height 15
copy div "KT0908250048"
click at [153, 21] on input "KT0908250022" at bounding box center [135, 14] width 140 height 13
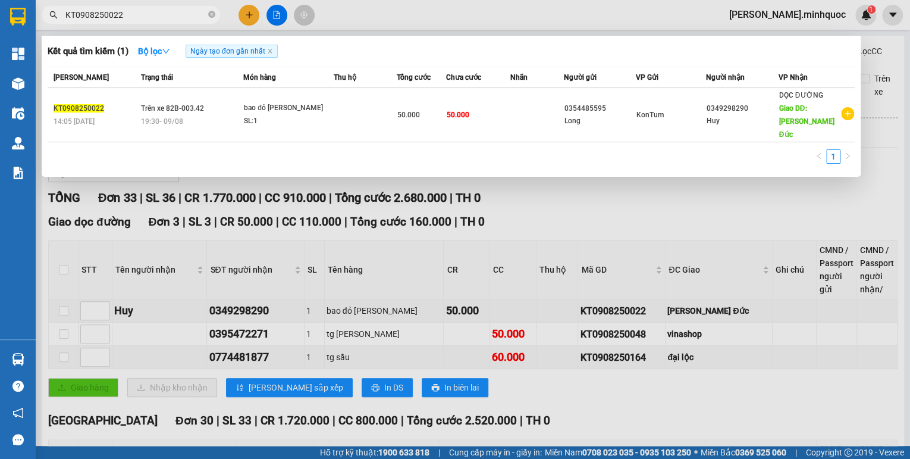
click at [153, 21] on input "KT0908250022" at bounding box center [135, 14] width 140 height 13
paste input "48"
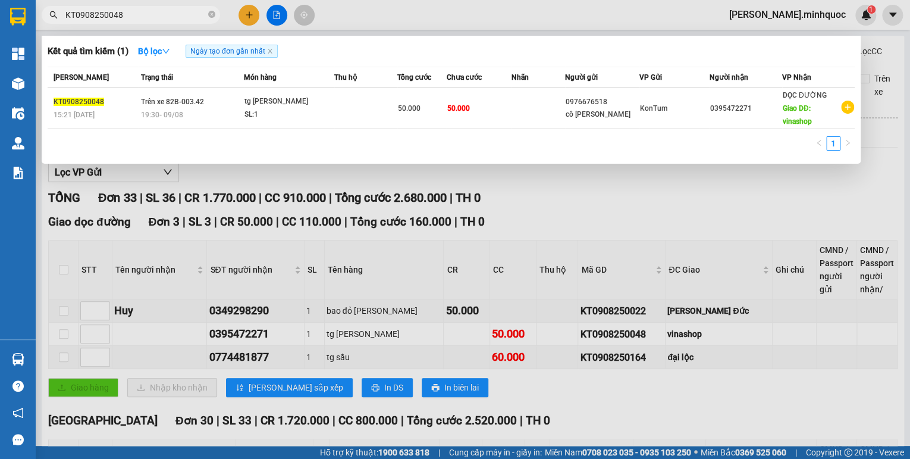
type input "KT0908250048"
click at [281, 115] on div "SL: 1" at bounding box center [289, 114] width 89 height 13
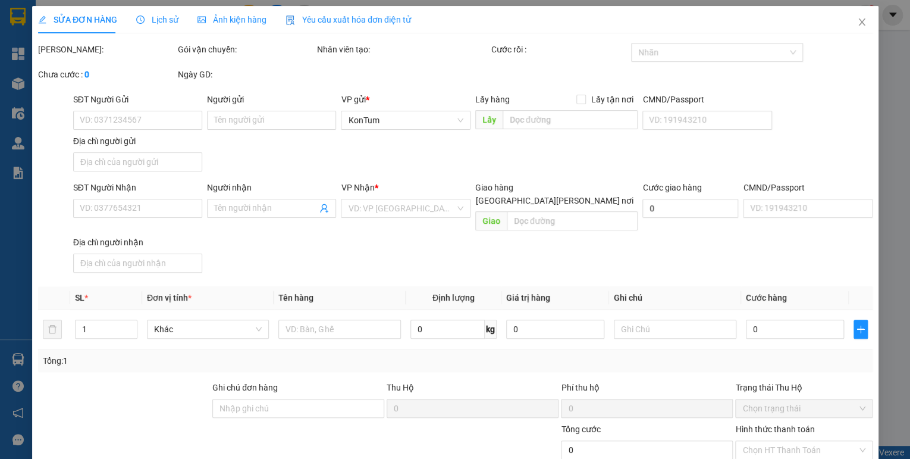
type input "0976676518"
type input "cô [PERSON_NAME]"
type input "0395472271"
type input "vinashop"
type input "50.000"
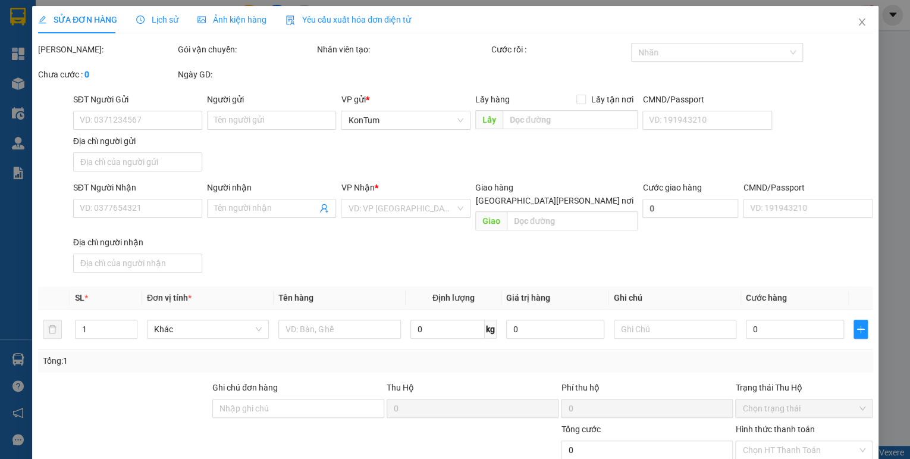
type input "50.000"
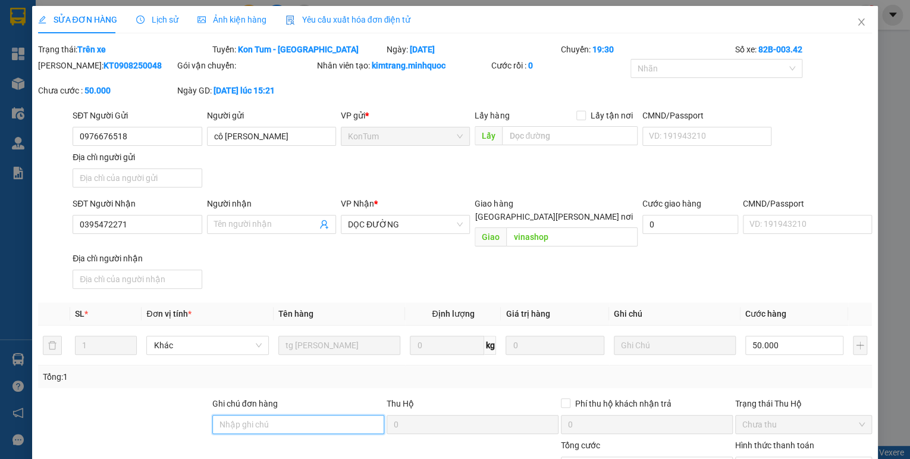
click at [270, 415] on input "Ghi chú đơn hàng" at bounding box center [298, 424] width 172 height 19
click at [247, 415] on input "s" at bounding box center [298, 424] width 172 height 19
drag, startPoint x: 261, startPoint y: 412, endPoint x: 246, endPoint y: 418, distance: 16.2
click at [246, 418] on input "sổ kho 23/1" at bounding box center [298, 424] width 172 height 19
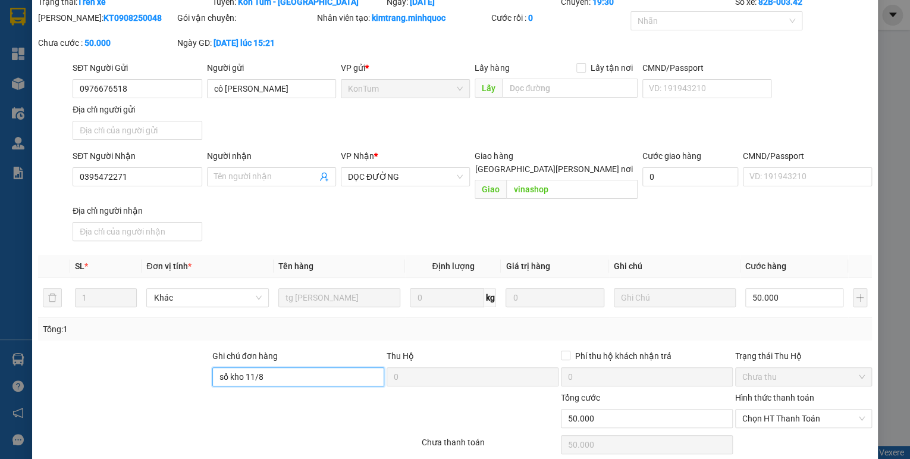
scroll to position [82, 0]
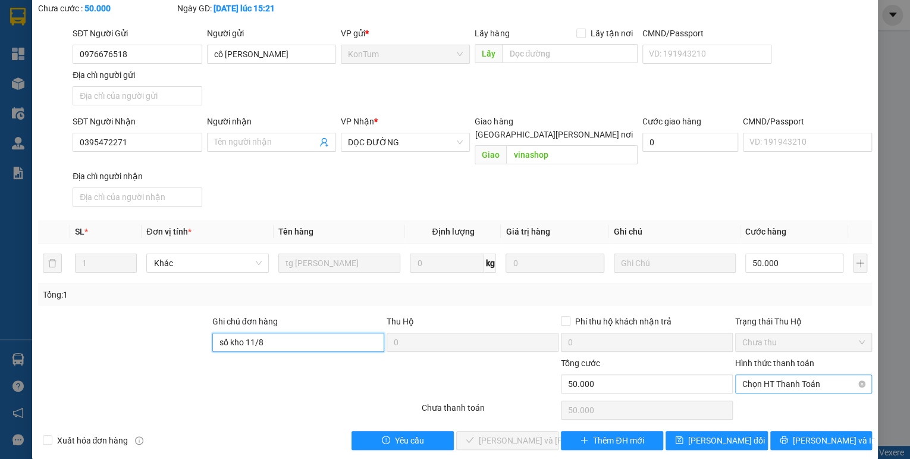
click at [766, 375] on span "Chọn HT Thanh Toán" at bounding box center [803, 384] width 123 height 18
type input "sổ kho 11/8"
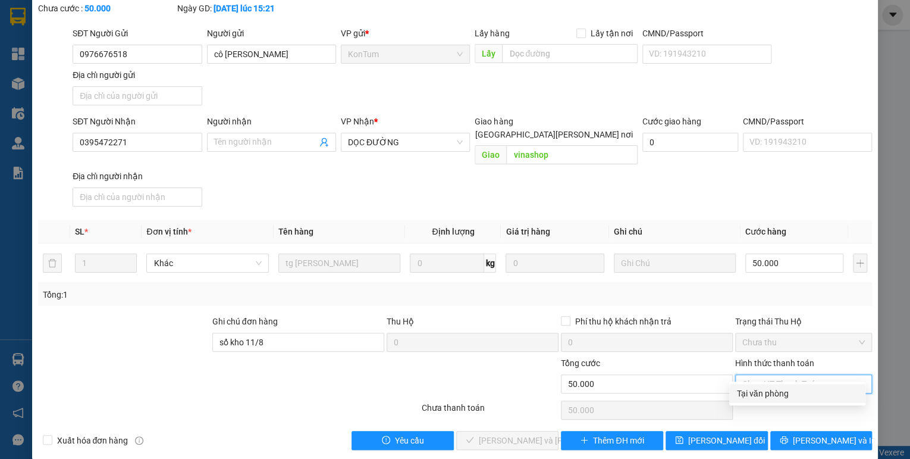
click at [747, 388] on div "Tại văn phòng" at bounding box center [798, 393] width 122 height 13
type input "0"
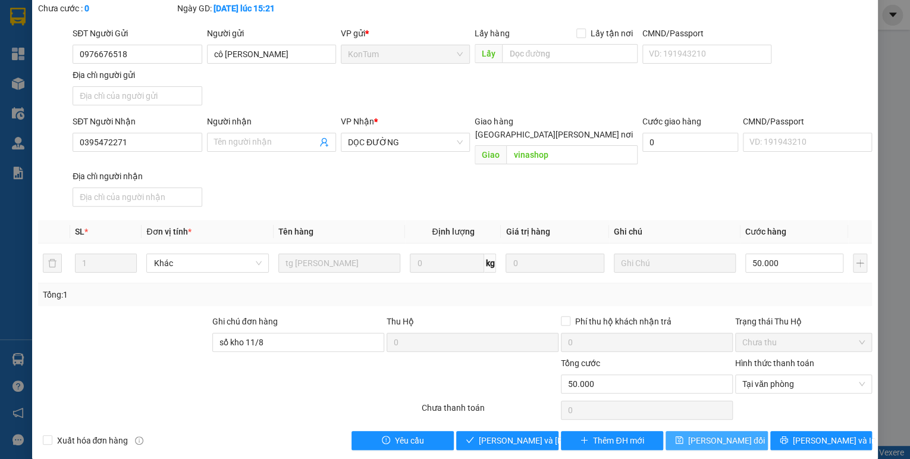
click at [732, 431] on button "[PERSON_NAME] đổi" at bounding box center [717, 440] width 102 height 19
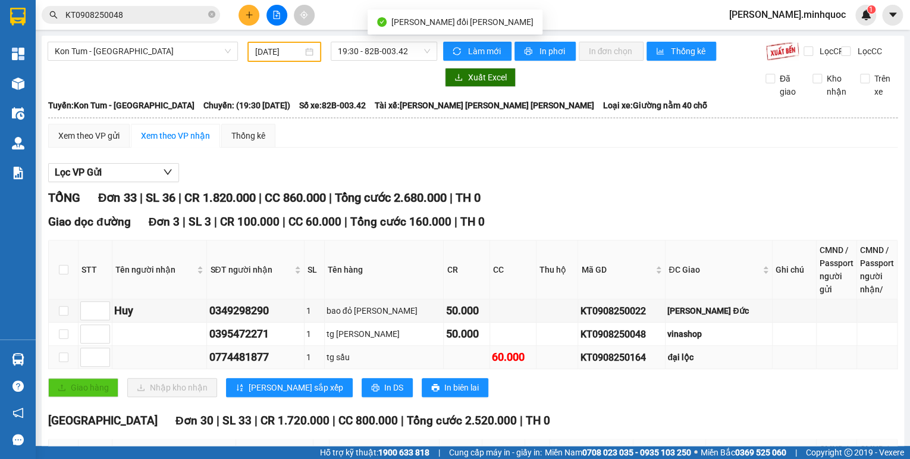
click at [628, 364] on div "KT0908250164" at bounding box center [621, 357] width 83 height 15
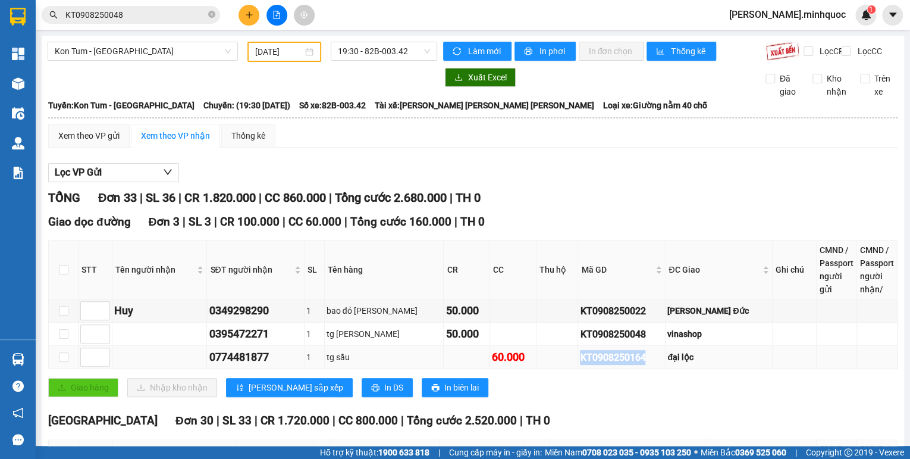
copy div "KT0908250164"
click at [168, 16] on input "KT0908250048" at bounding box center [135, 14] width 140 height 13
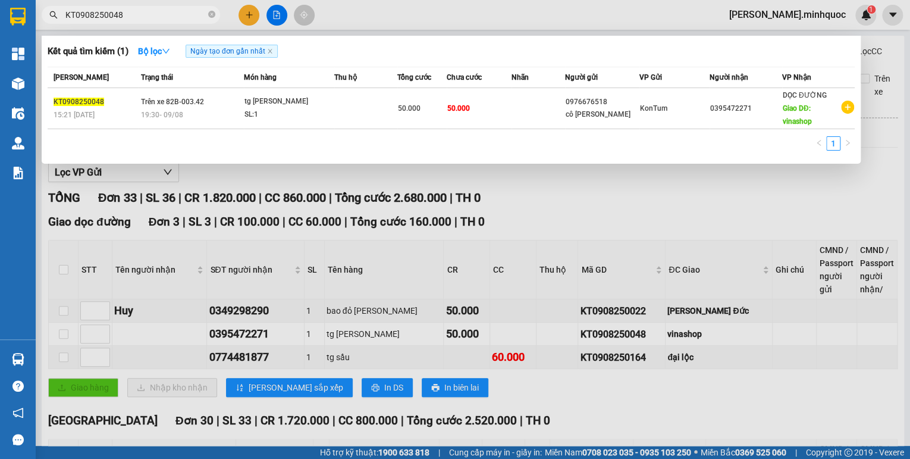
click at [168, 16] on input "KT0908250048" at bounding box center [135, 14] width 140 height 13
paste input "164"
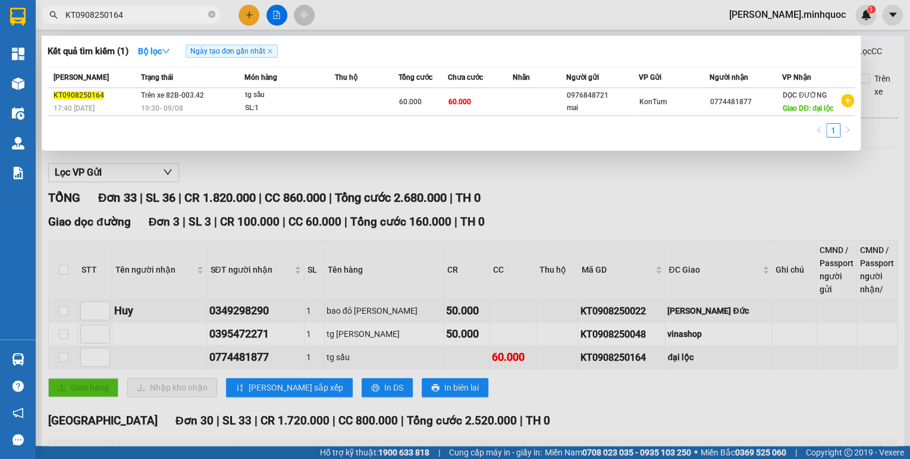
type input "KT0908250164"
click at [264, 111] on div "SL: 1" at bounding box center [289, 108] width 89 height 13
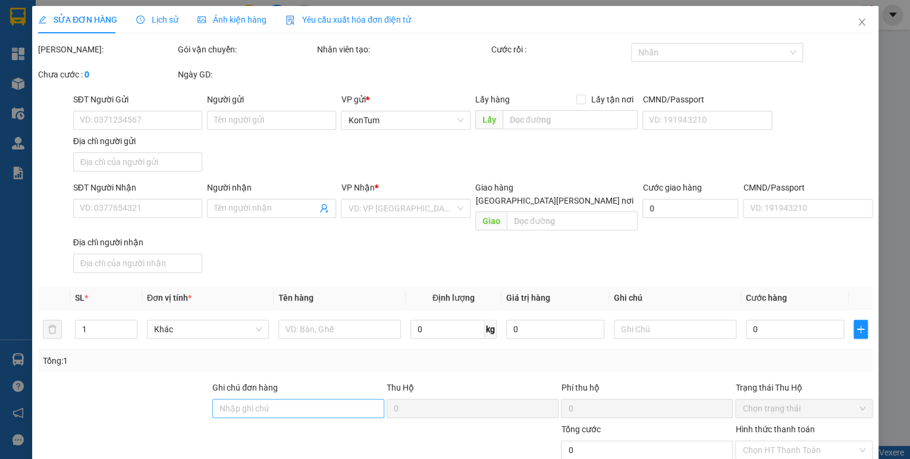
type input "0976848721"
type input "mai"
type input "0774481877"
type input "đại lộc"
type input "60.000"
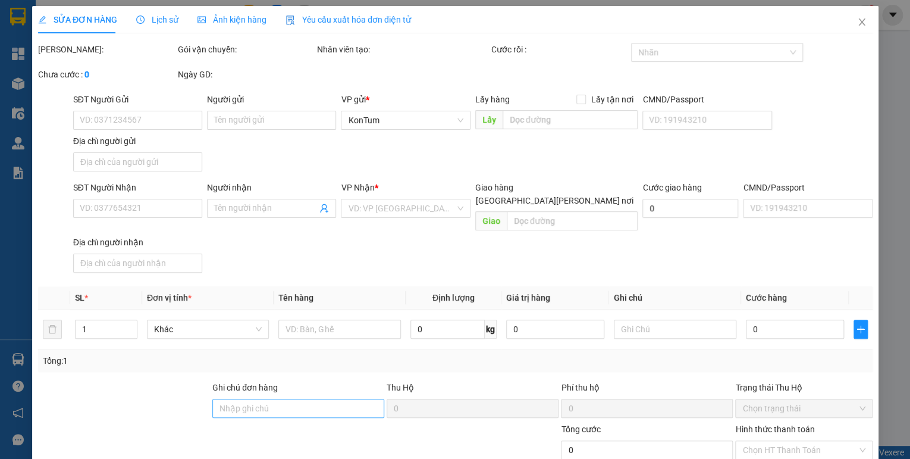
type input "60.000"
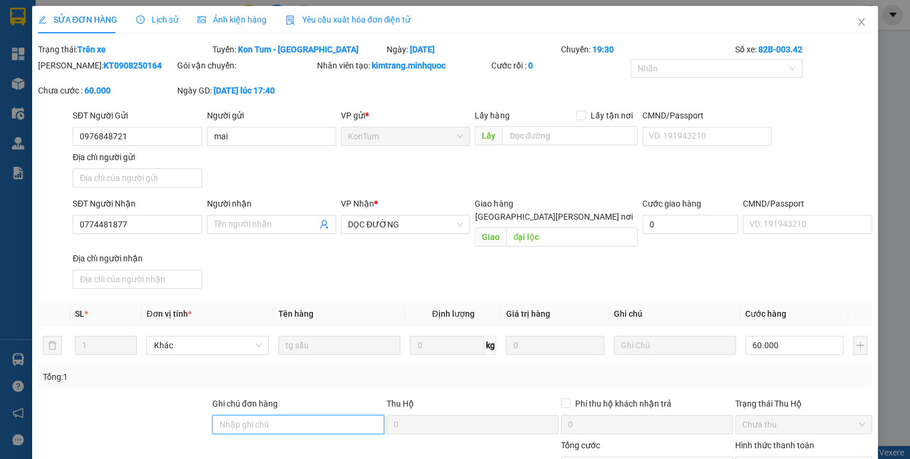
click at [256, 415] on input "Ghi chú đơn hàng" at bounding box center [298, 424] width 172 height 19
drag, startPoint x: 264, startPoint y: 408, endPoint x: 252, endPoint y: 386, distance: 25.8
click at [252, 397] on div "Ghi [PERSON_NAME] hàng s" at bounding box center [298, 418] width 172 height 42
drag, startPoint x: 261, startPoint y: 412, endPoint x: 246, endPoint y: 419, distance: 16.5
click at [246, 419] on input "sổ kho 23/1" at bounding box center [298, 424] width 172 height 19
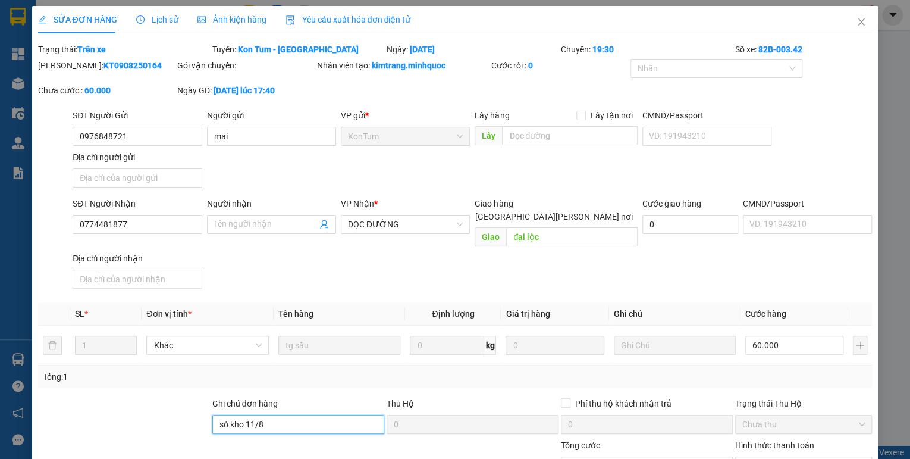
scroll to position [82, 0]
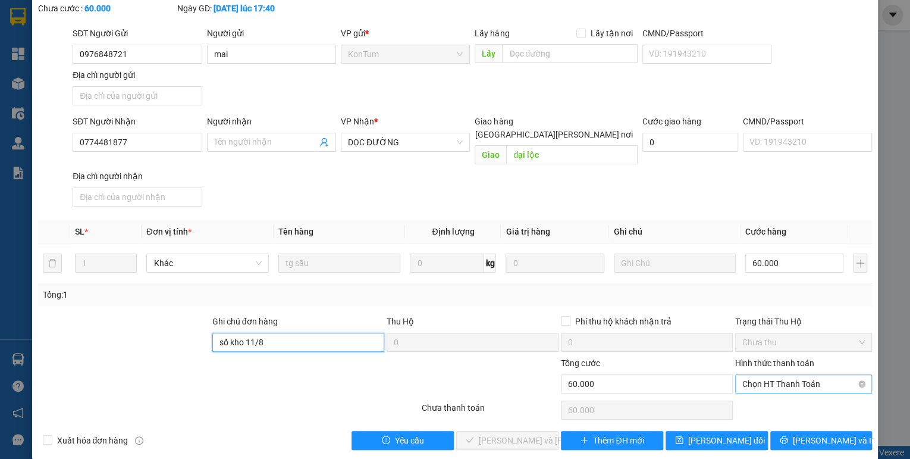
click at [746, 375] on span "Chọn HT Thanh Toán" at bounding box center [803, 384] width 123 height 18
type input "sổ kho 11/8"
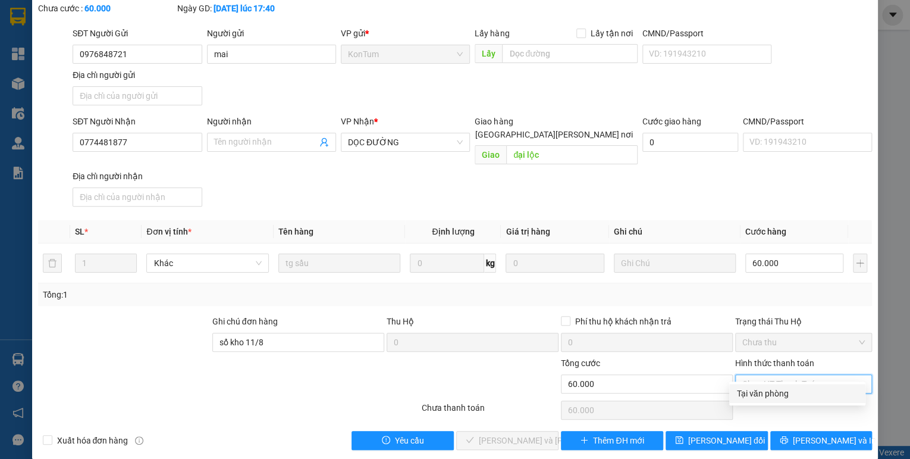
click at [750, 393] on div "Tại văn phòng" at bounding box center [798, 393] width 122 height 13
type input "0"
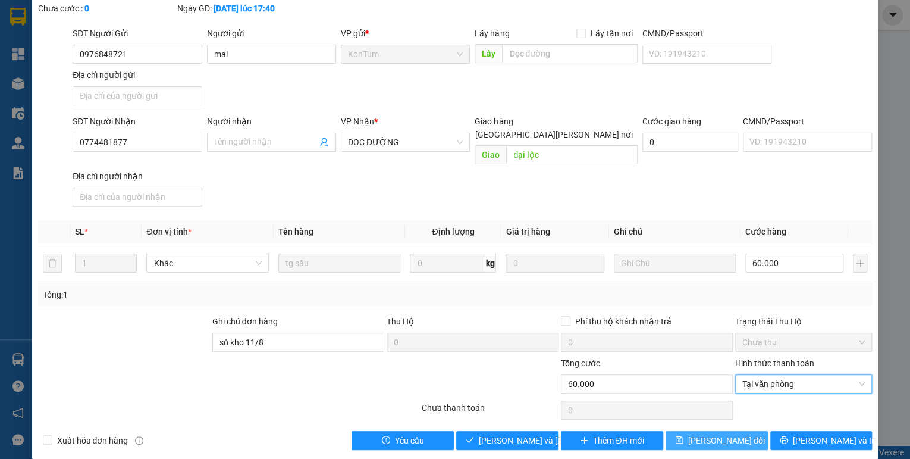
click at [737, 434] on span "[PERSON_NAME] đổi" at bounding box center [726, 440] width 77 height 13
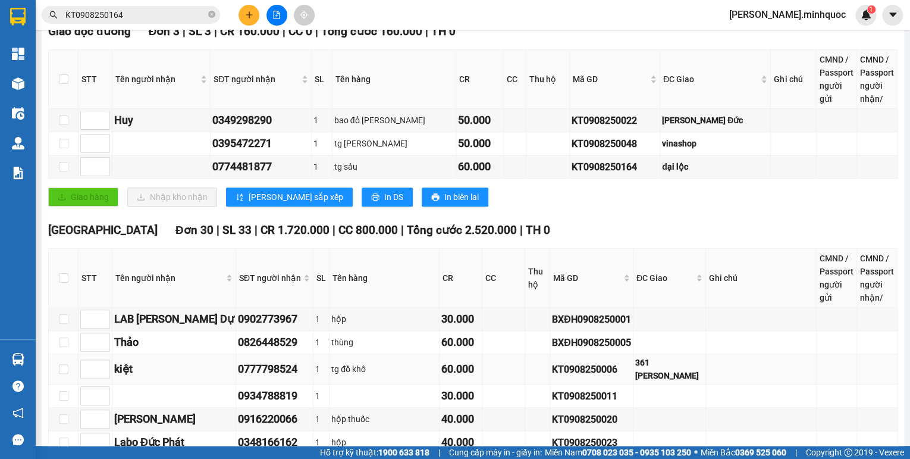
scroll to position [333, 0]
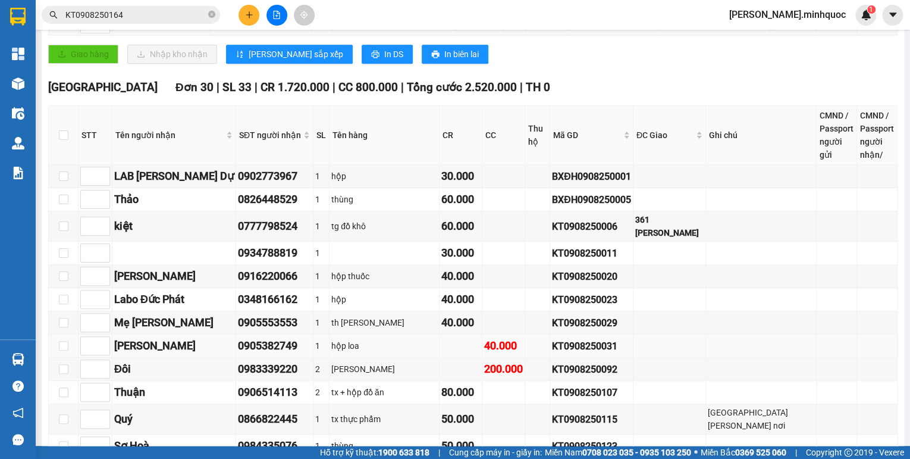
click at [552, 342] on div "KT0908250031" at bounding box center [591, 346] width 79 height 15
copy div "KT0908250031"
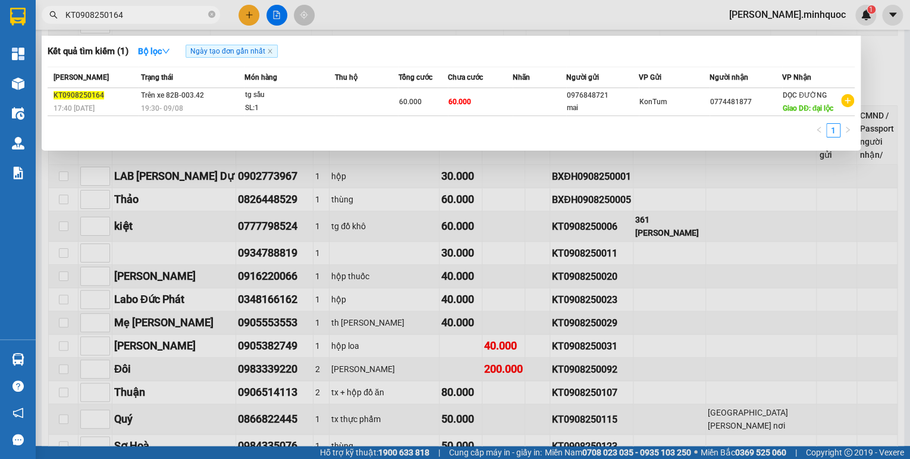
click at [145, 20] on input "KT0908250164" at bounding box center [135, 14] width 140 height 13
paste input "031"
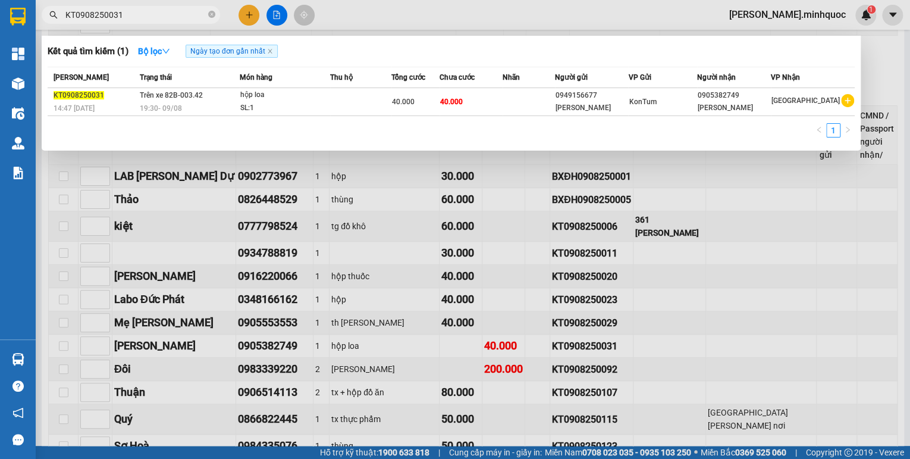
type input "KT0908250031"
click at [222, 106] on div "19:30 [DATE]" at bounding box center [189, 108] width 99 height 13
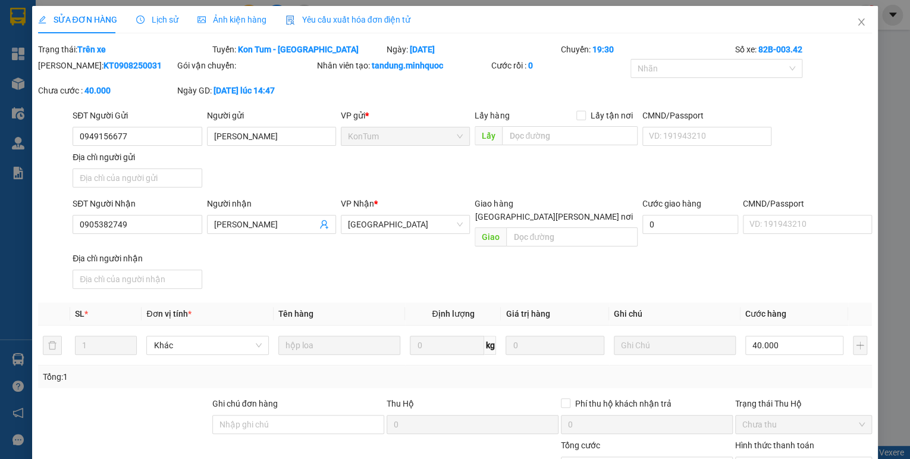
type input "0949156677"
type input "[PERSON_NAME]"
type input "0905382749"
type input "[PERSON_NAME]"
type input "40.000"
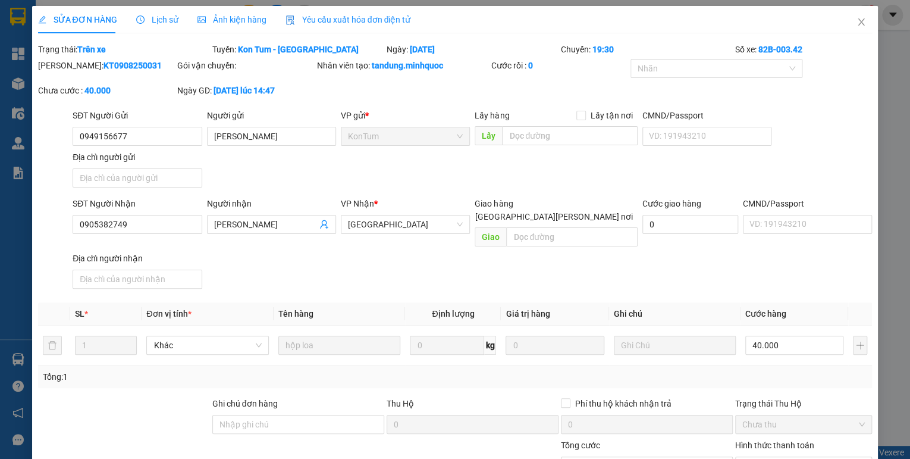
type input "40.000"
click at [281, 415] on input "Ghi chú đơn hàng" at bounding box center [298, 424] width 172 height 19
drag, startPoint x: 265, startPoint y: 416, endPoint x: 245, endPoint y: 421, distance: 20.8
click at [245, 421] on div "Ghi [PERSON_NAME] hàng s" at bounding box center [298, 418] width 172 height 42
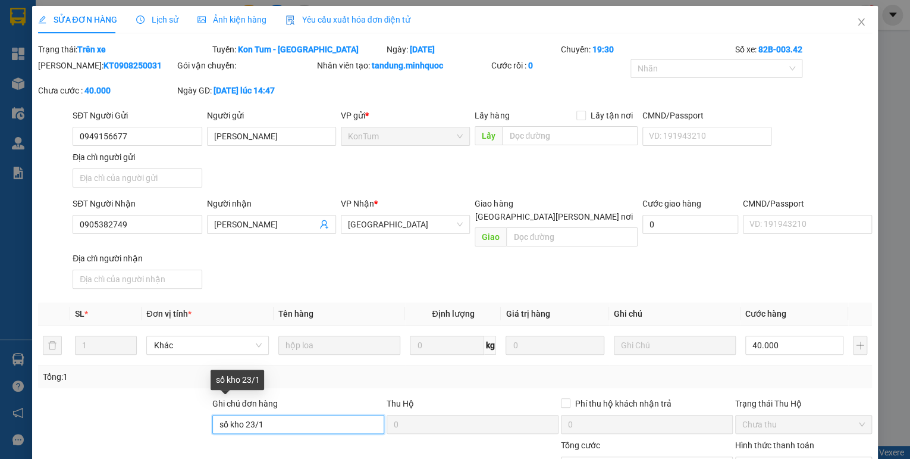
drag, startPoint x: 269, startPoint y: 409, endPoint x: 245, endPoint y: 416, distance: 25.0
click at [245, 416] on input "sổ kho 23/1" at bounding box center [298, 424] width 172 height 19
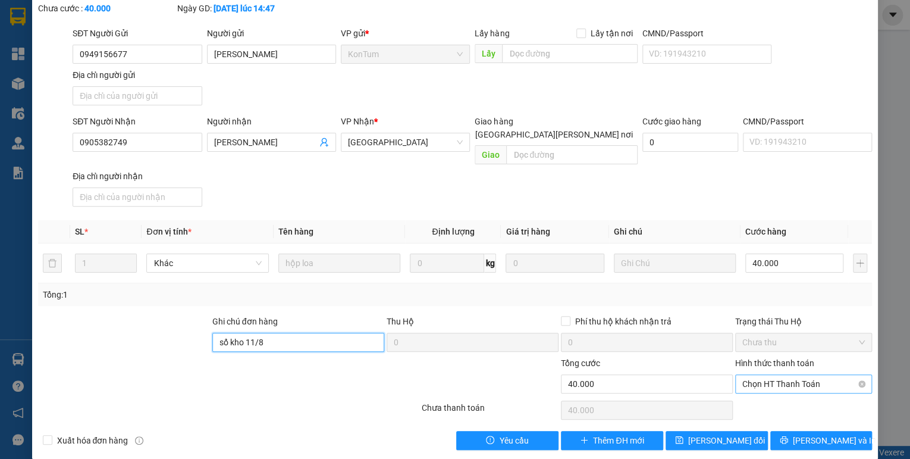
click at [753, 375] on span "Chọn HT Thanh Toán" at bounding box center [803, 384] width 123 height 18
type input "sổ kho 11/8"
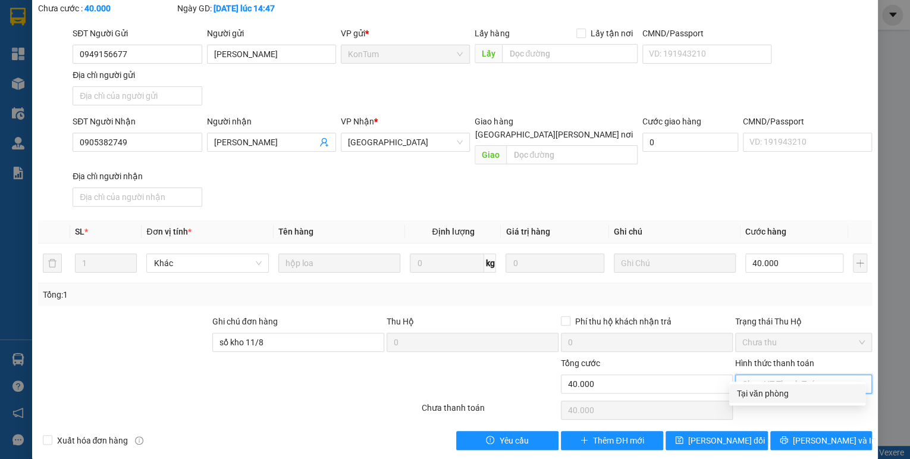
click at [748, 393] on div "Tại văn phòng" at bounding box center [798, 393] width 122 height 13
type input "0"
click at [743, 431] on button "[PERSON_NAME] đổi" at bounding box center [717, 440] width 102 height 19
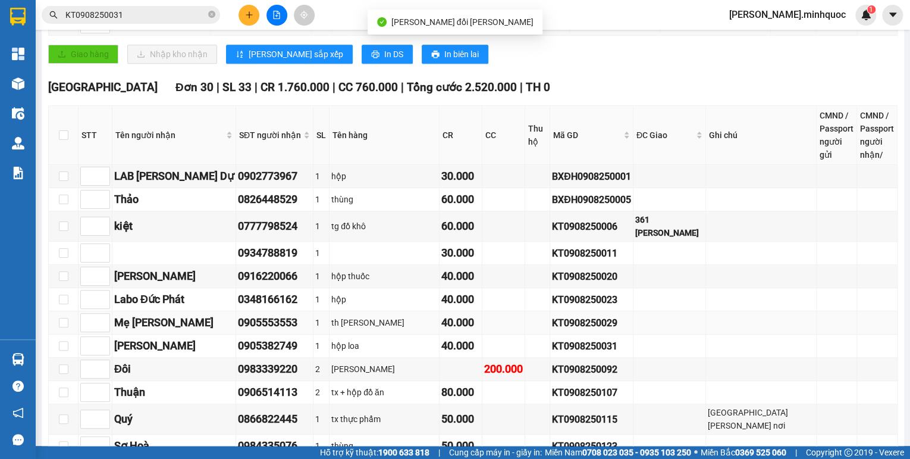
scroll to position [428, 0]
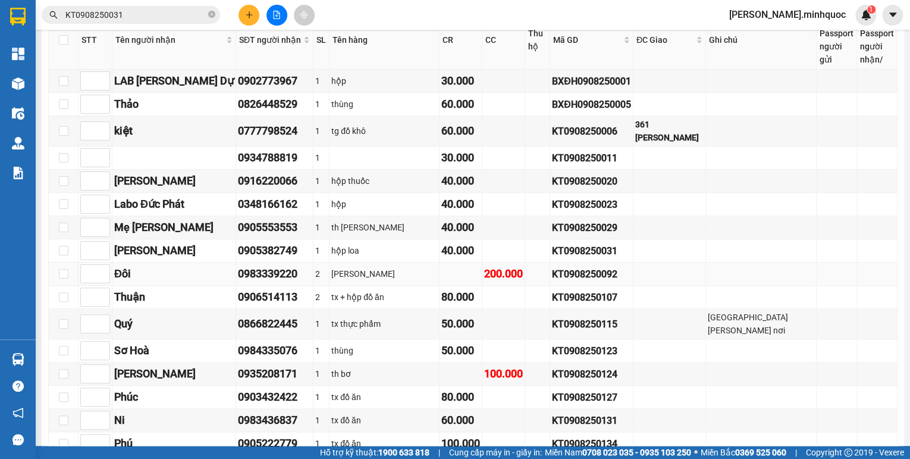
click at [552, 272] on div "KT0908250092" at bounding box center [591, 274] width 79 height 15
copy div "KT0908250092"
click at [169, 18] on input "KT0908250031" at bounding box center [135, 14] width 140 height 13
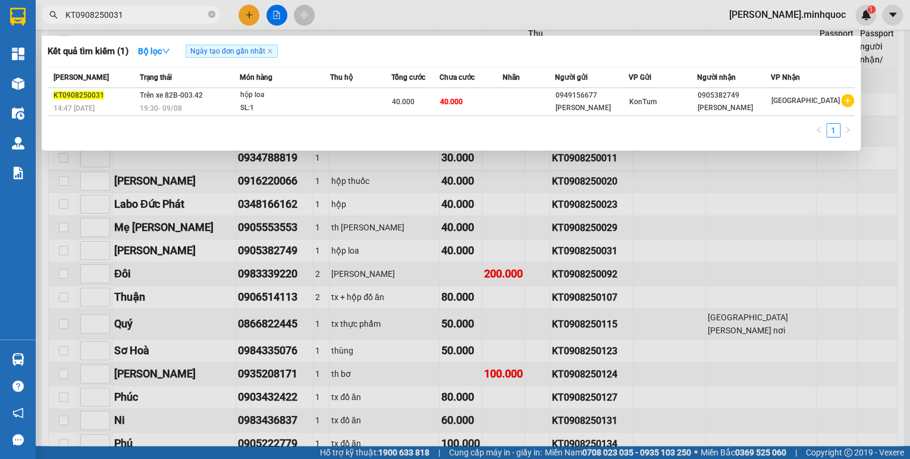
click at [169, 18] on input "KT0908250031" at bounding box center [135, 14] width 140 height 13
paste input "92"
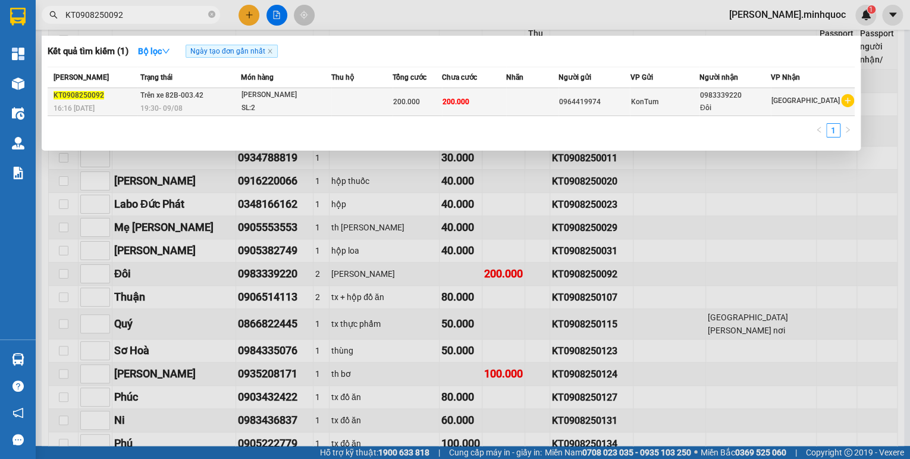
type input "KT0908250092"
click at [255, 99] on div "[PERSON_NAME]" at bounding box center [286, 95] width 89 height 13
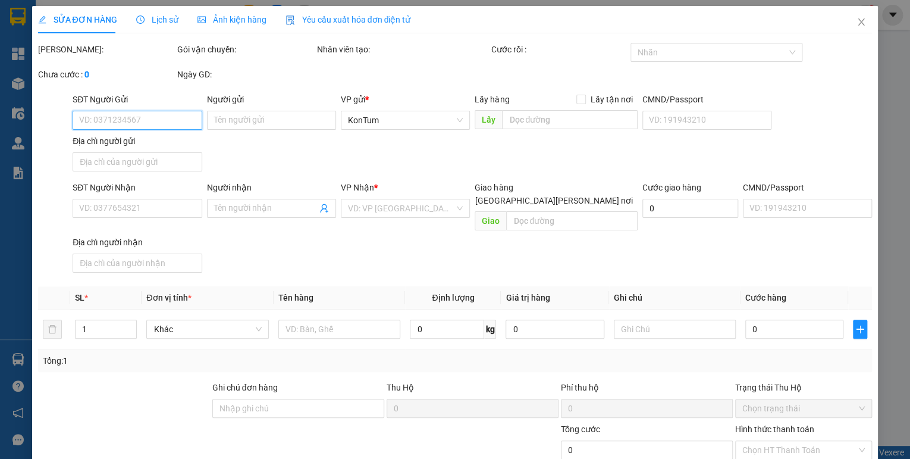
type input "0964419974"
type input "0983339220"
type input "Đôi"
type input "200.000"
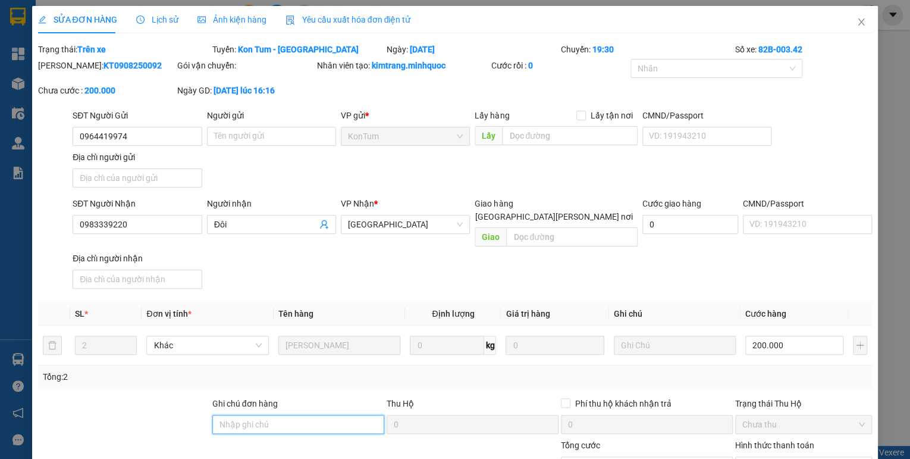
click at [270, 415] on input "Ghi chú đơn hàng" at bounding box center [298, 424] width 172 height 19
drag, startPoint x: 258, startPoint y: 411, endPoint x: 250, endPoint y: 416, distance: 9.3
click at [250, 416] on input "s" at bounding box center [298, 424] width 172 height 19
drag, startPoint x: 261, startPoint y: 415, endPoint x: 245, endPoint y: 424, distance: 17.9
click at [245, 424] on form "Ghi [PERSON_NAME] hàng sổ kho [DATE] Hộ 0 Phí thu hộ [PERSON_NAME] trả 0 Trạng …" at bounding box center [455, 438] width 835 height 83
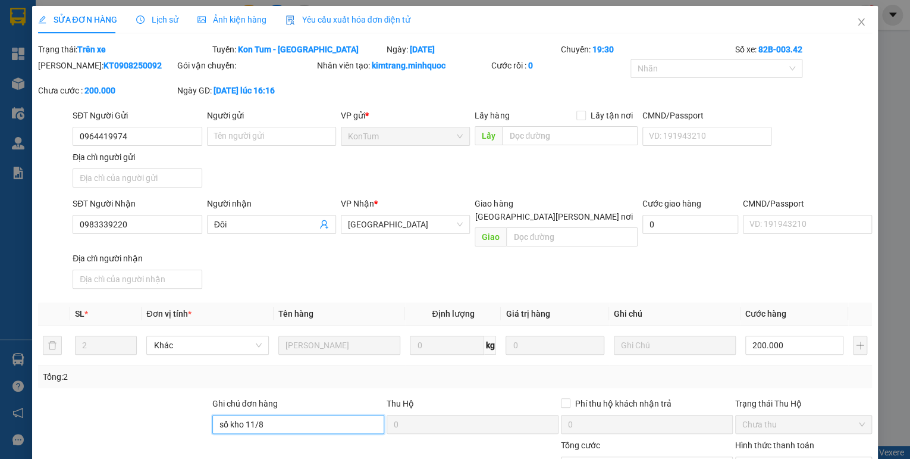
scroll to position [82, 0]
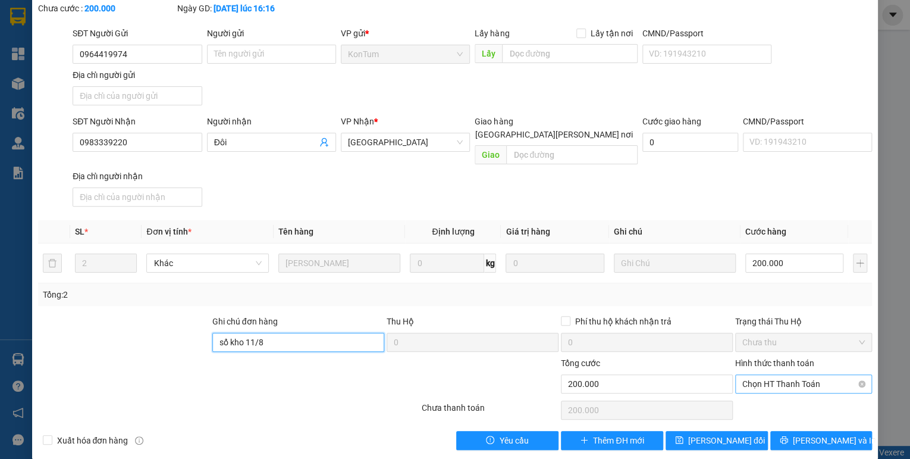
click at [772, 376] on span "Chọn HT Thanh Toán" at bounding box center [803, 384] width 123 height 18
type input "sổ kho 11/8"
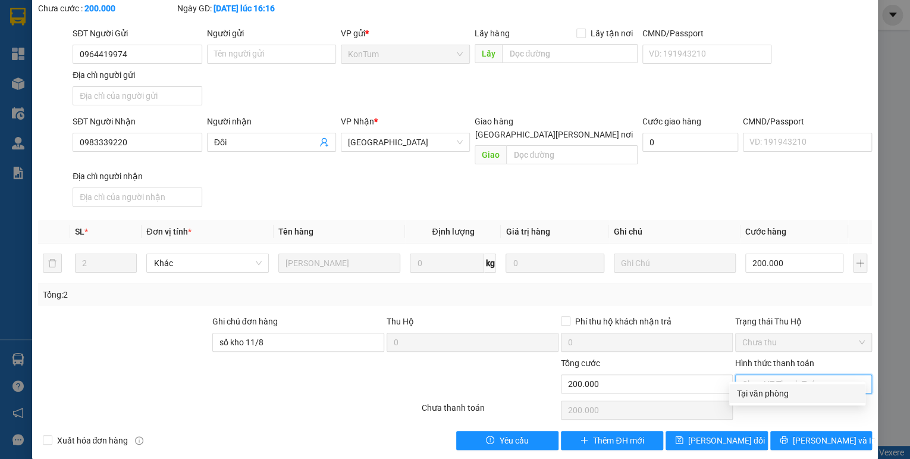
click at [762, 393] on div "Tại văn phòng" at bounding box center [798, 393] width 122 height 13
type input "0"
click at [731, 431] on button "[PERSON_NAME] đổi" at bounding box center [717, 440] width 102 height 19
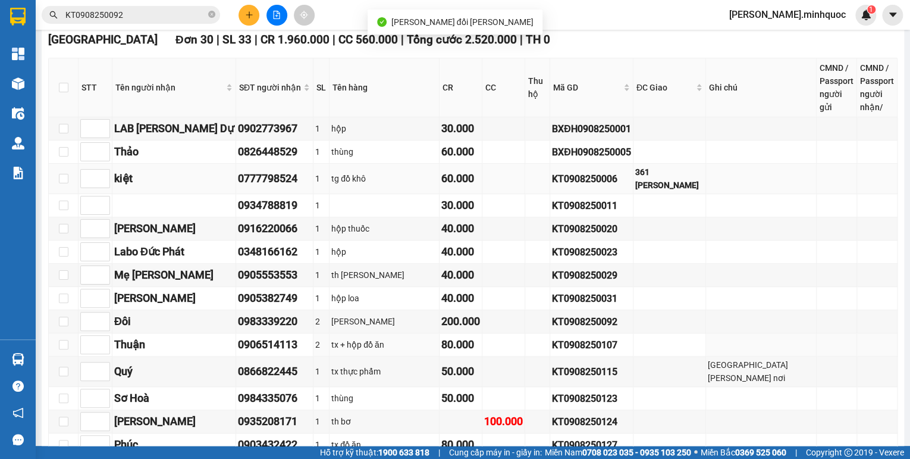
scroll to position [571, 0]
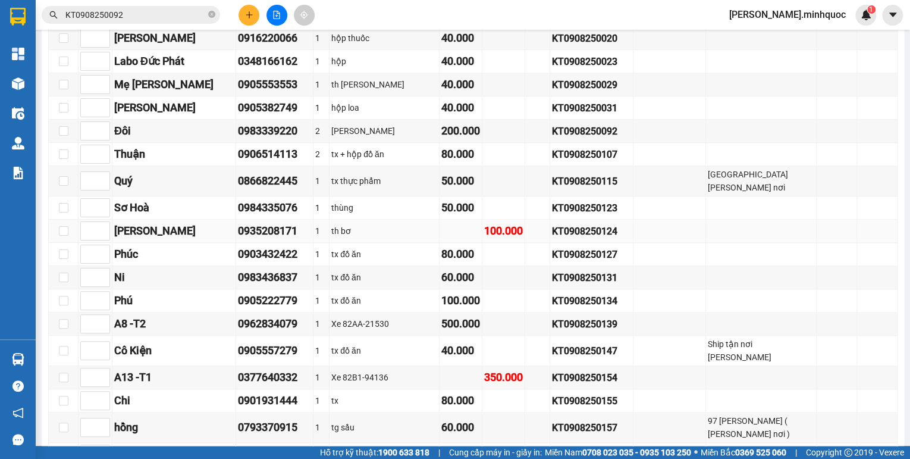
click at [552, 225] on div "KT0908250124" at bounding box center [591, 231] width 79 height 15
copy div "KT0908250124"
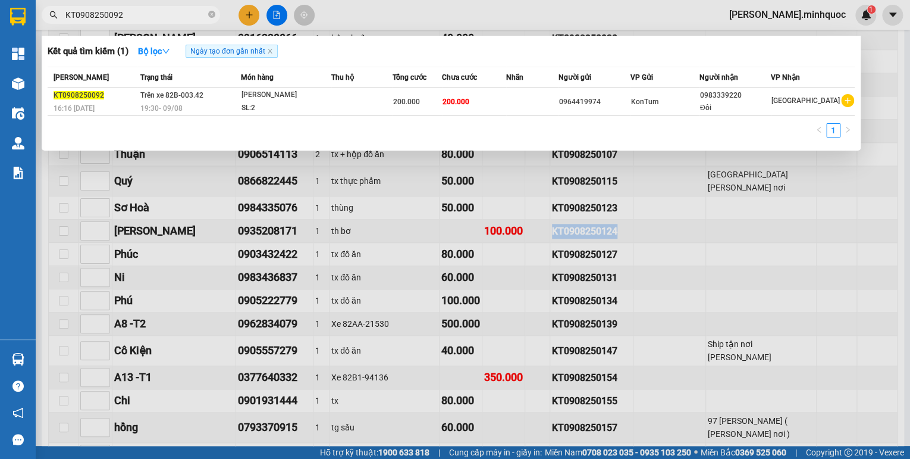
click at [168, 18] on input "KT0908250092" at bounding box center [135, 14] width 140 height 13
paste input "124"
type input "KT0908250124"
click at [239, 100] on td "Trên xe 82B-003.42 19:30 [DATE]" at bounding box center [188, 102] width 102 height 28
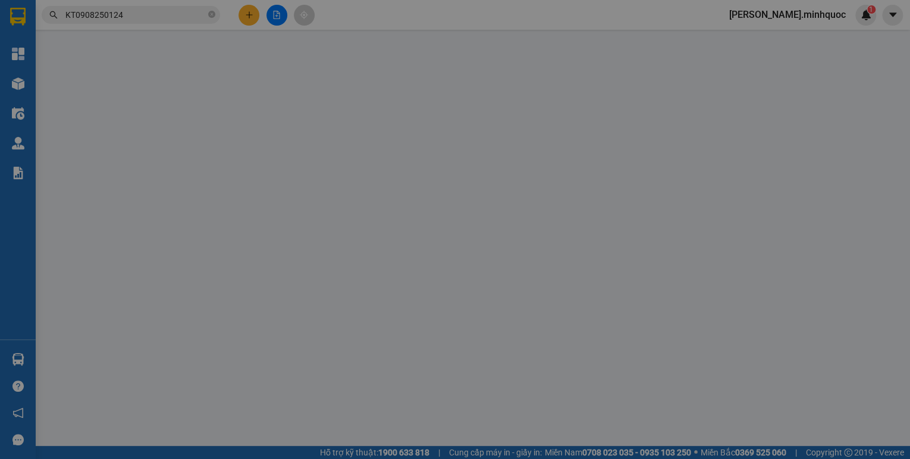
type input "0905071468"
type input "[PERSON_NAME]"
type input "0935208171"
type input "[PERSON_NAME]"
type input "100.000"
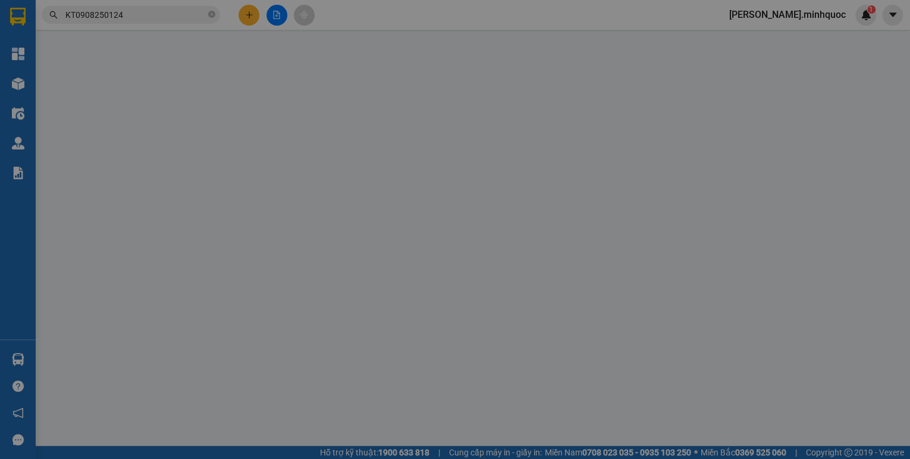
type input "100.000"
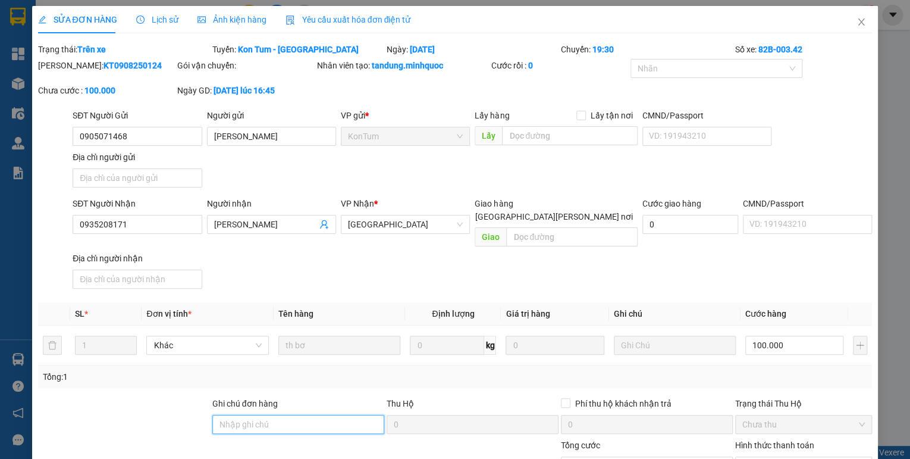
click at [276, 415] on input "Ghi chú đơn hàng" at bounding box center [298, 424] width 172 height 19
drag, startPoint x: 264, startPoint y: 409, endPoint x: 250, endPoint y: 418, distance: 16.7
click at [250, 418] on input "s" at bounding box center [298, 424] width 172 height 19
drag, startPoint x: 262, startPoint y: 408, endPoint x: 246, endPoint y: 414, distance: 17.3
click at [246, 415] on input "sổ kho 23/1" at bounding box center [298, 424] width 172 height 19
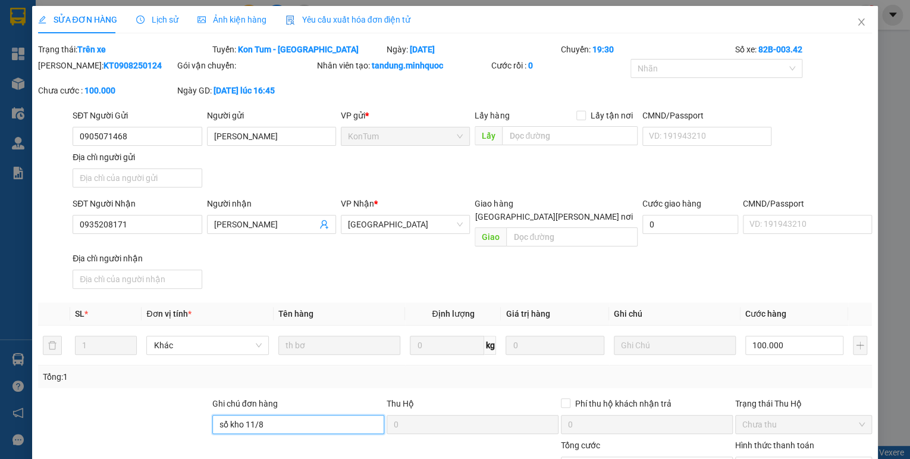
scroll to position [82, 0]
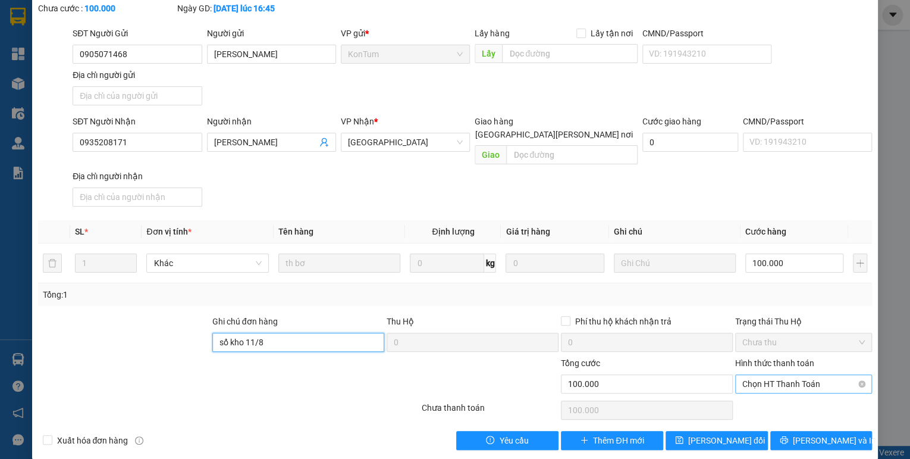
click at [777, 375] on span "Chọn HT Thanh Toán" at bounding box center [803, 384] width 123 height 18
type input "sổ kho 11/8"
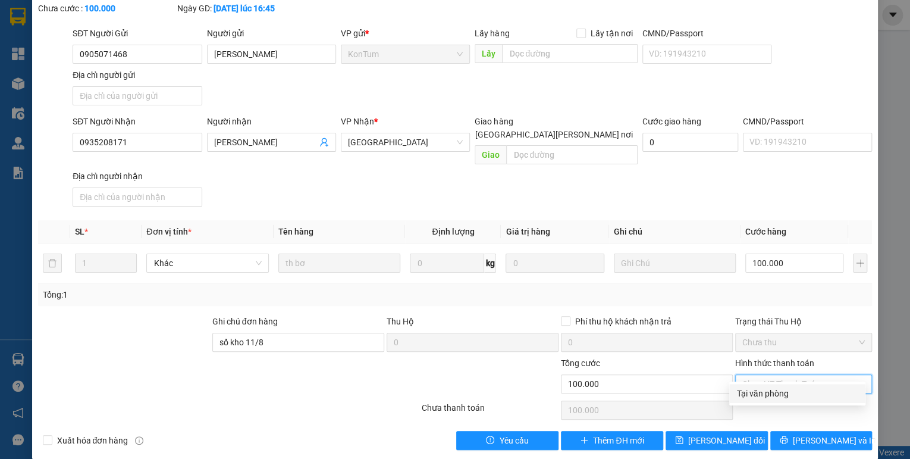
click at [766, 392] on div "Tại văn phòng" at bounding box center [798, 393] width 122 height 13
type input "0"
click at [719, 434] on span "[PERSON_NAME] đổi" at bounding box center [726, 440] width 77 height 13
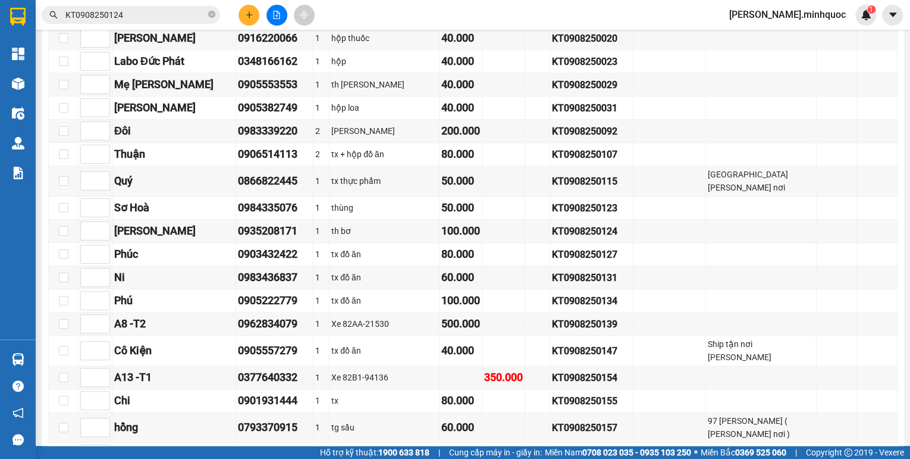
scroll to position [666, 0]
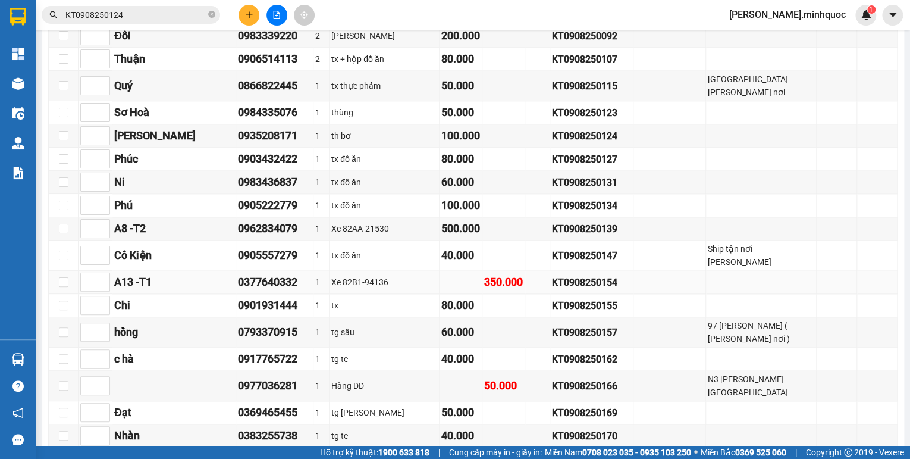
click at [552, 275] on div "KT0908250154" at bounding box center [591, 282] width 79 height 15
copy div "KT0908250154"
click at [164, 18] on input "KT0908250124" at bounding box center [135, 14] width 140 height 13
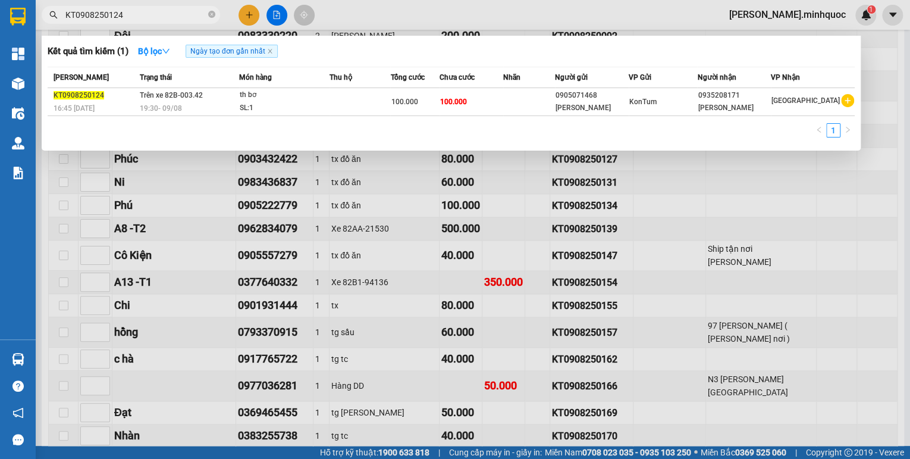
click at [164, 18] on input "KT0908250124" at bounding box center [135, 14] width 140 height 13
paste input "5"
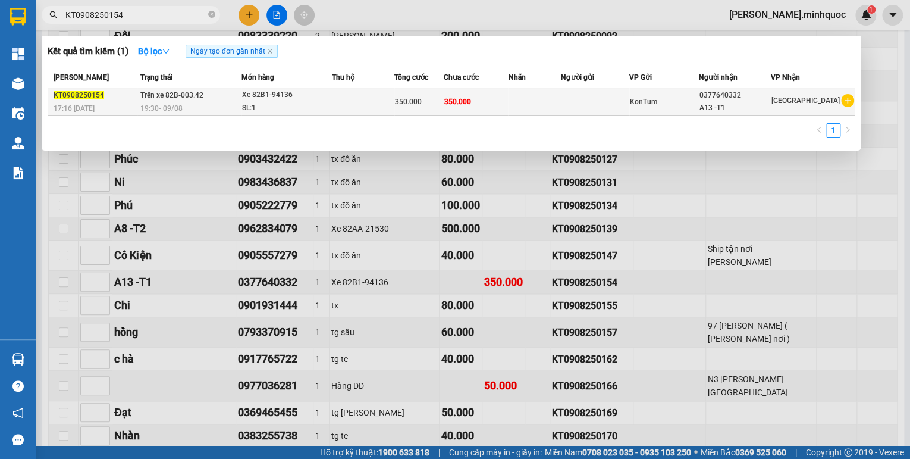
type input "KT0908250154"
click at [233, 99] on td "Trên xe 82B-003.42 19:30 [DATE]" at bounding box center [189, 102] width 104 height 28
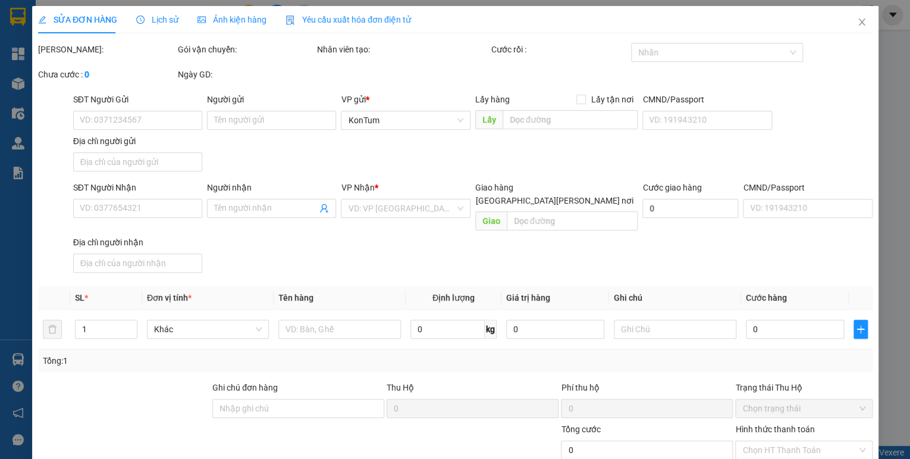
type input "0377640332"
type input "A13 -T1"
type input "350.000"
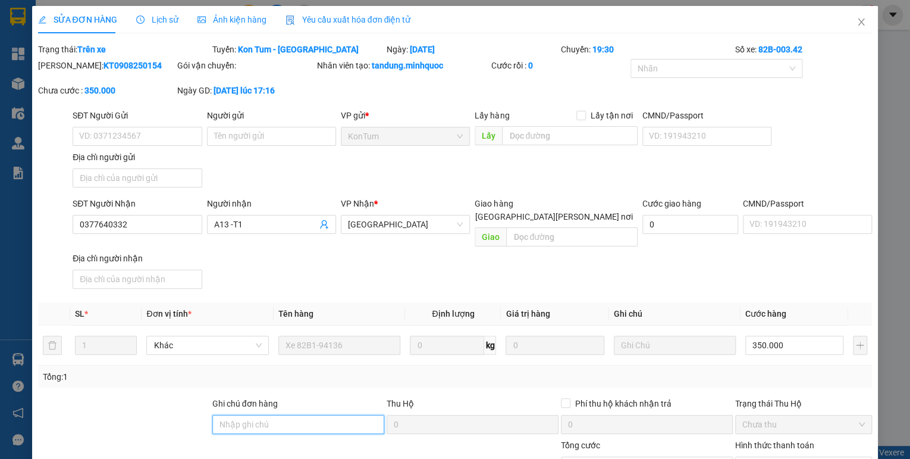
click at [355, 415] on input "Ghi chú đơn hàng" at bounding box center [298, 424] width 172 height 19
drag, startPoint x: 271, startPoint y: 407, endPoint x: 245, endPoint y: 416, distance: 27.3
click at [245, 416] on input "s" at bounding box center [298, 424] width 172 height 19
drag, startPoint x: 261, startPoint y: 412, endPoint x: 243, endPoint y: 416, distance: 19.0
click at [243, 416] on input "sổ kho 23/1" at bounding box center [298, 424] width 172 height 19
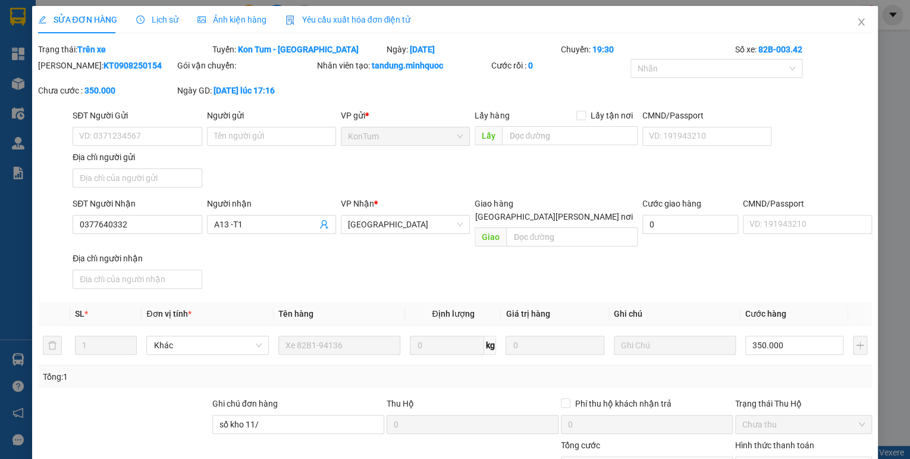
scroll to position [82, 0]
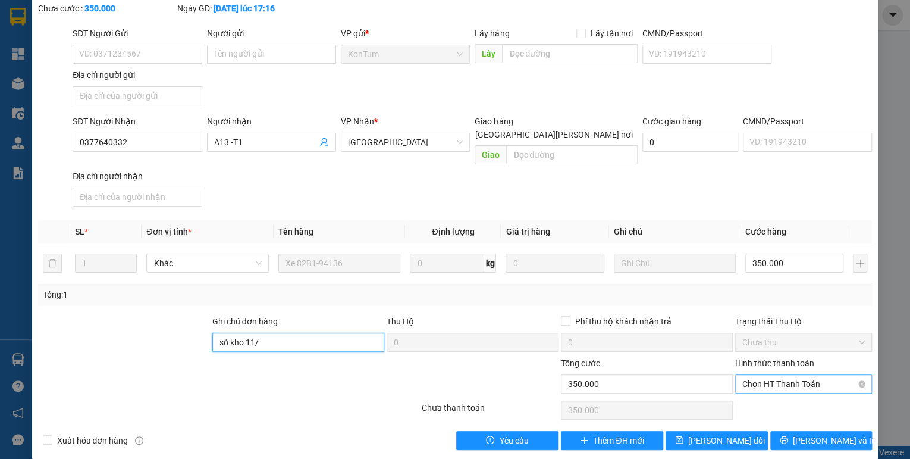
click at [784, 375] on span "Chọn HT Thanh Toán" at bounding box center [803, 384] width 123 height 18
type input "sổ kho 11/"
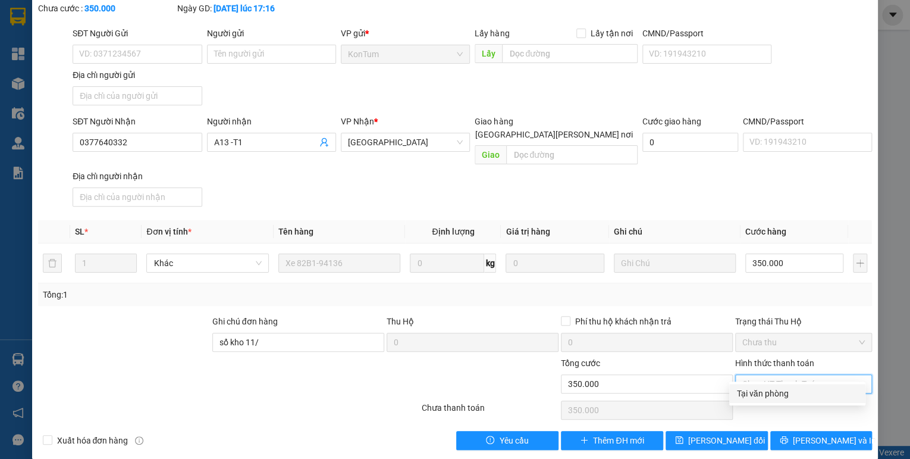
click at [768, 388] on div "Tại văn phòng" at bounding box center [798, 393] width 122 height 13
type input "0"
click at [732, 434] on span "[PERSON_NAME] đổi" at bounding box center [726, 440] width 77 height 13
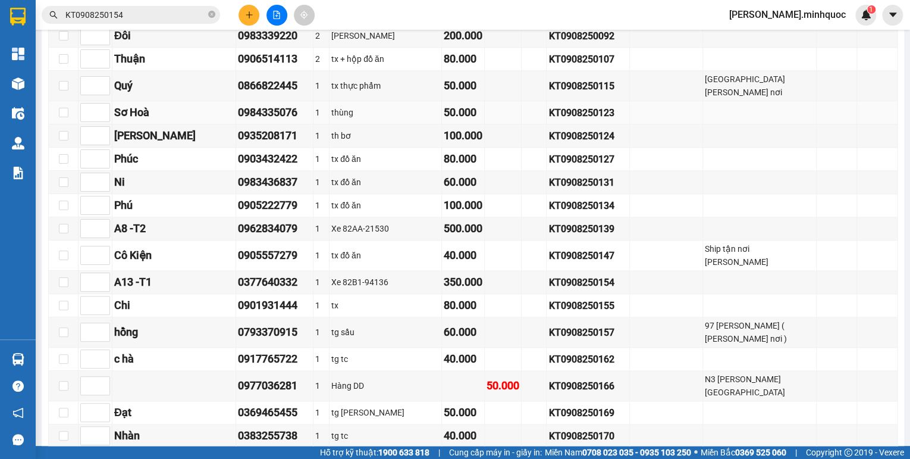
scroll to position [806, 0]
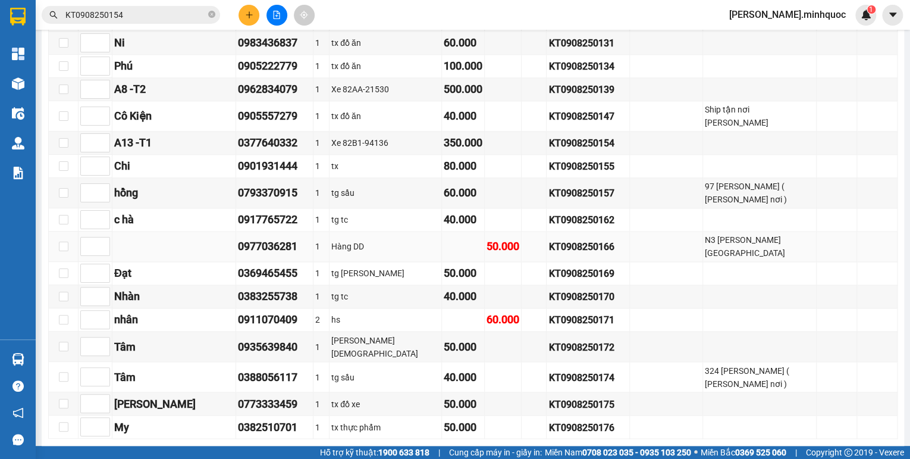
click at [549, 239] on div "KT0908250166" at bounding box center [588, 246] width 79 height 15
copy div "KT0908250166"
click at [149, 13] on input "KT0908250154" at bounding box center [135, 14] width 140 height 13
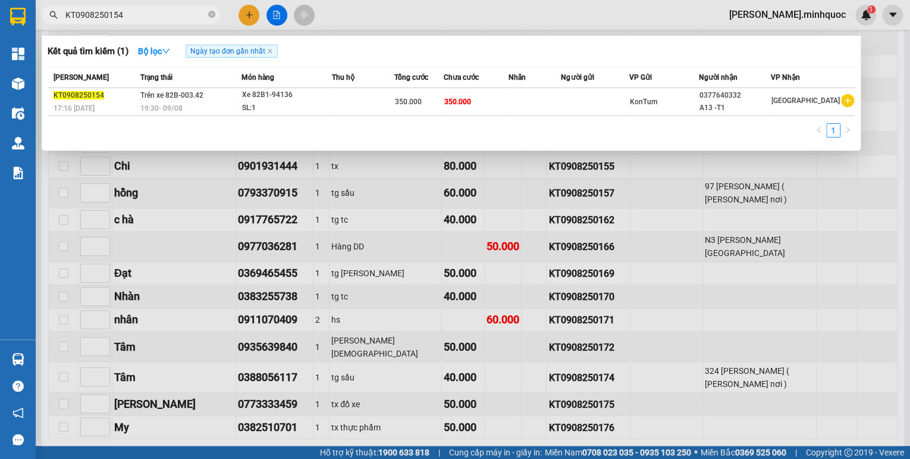
click at [149, 13] on input "KT0908250154" at bounding box center [135, 14] width 140 height 13
paste input "66"
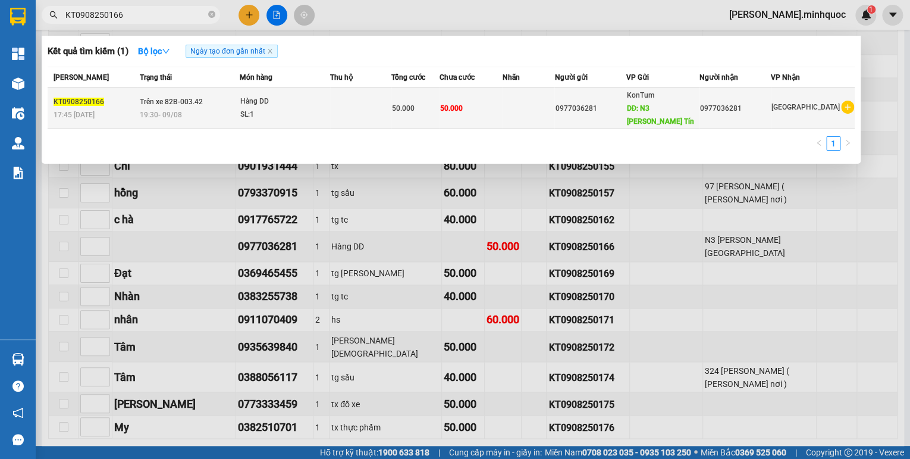
type input "KT0908250166"
click at [275, 108] on div "SL: 1" at bounding box center [284, 114] width 89 height 13
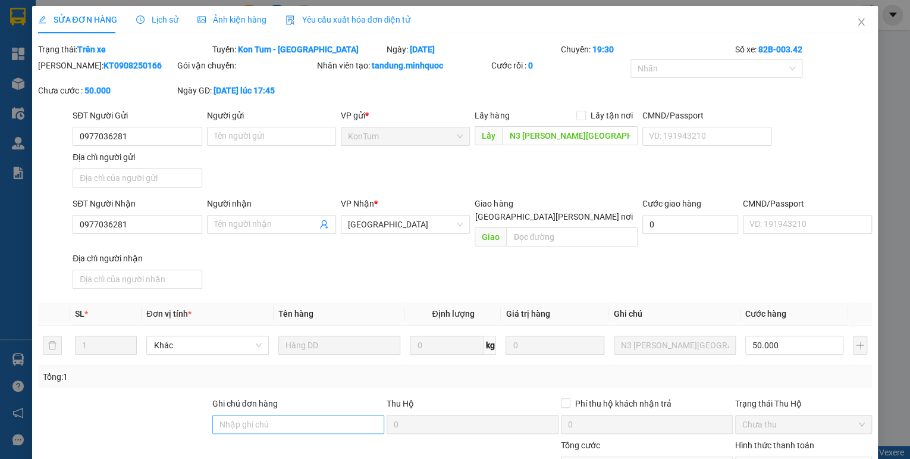
type input "0977036281"
type input "N3 [PERSON_NAME][GEOGRAPHIC_DATA]"
type input "0977036281"
type input "50.000"
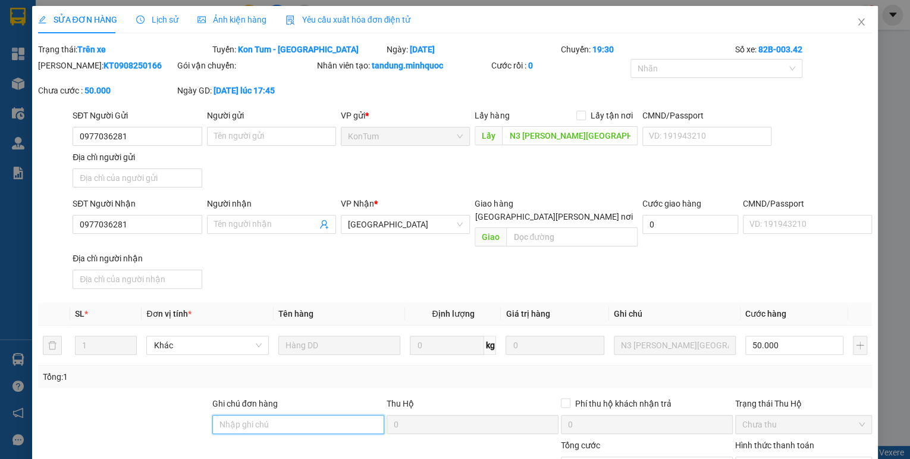
click at [309, 415] on input "Ghi chú đơn hàng" at bounding box center [298, 424] width 172 height 19
drag, startPoint x: 271, startPoint y: 410, endPoint x: 198, endPoint y: 420, distance: 74.5
click at [198, 420] on div "Ghi [PERSON_NAME] hàng s Thu Hộ 0 Phí thu hộ [PERSON_NAME] trả 0 Trạng thái Thu…" at bounding box center [455, 418] width 837 height 42
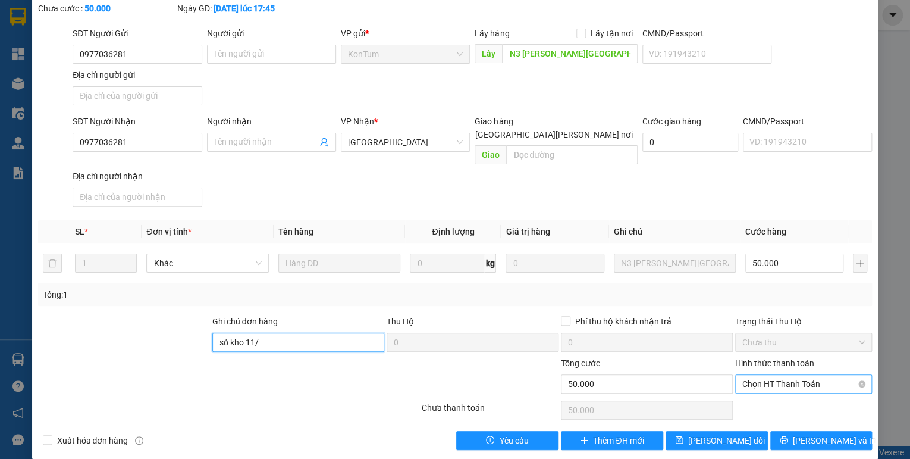
click at [785, 378] on span "Chọn HT Thanh Toán" at bounding box center [803, 384] width 123 height 18
type input "sổ kho 11/"
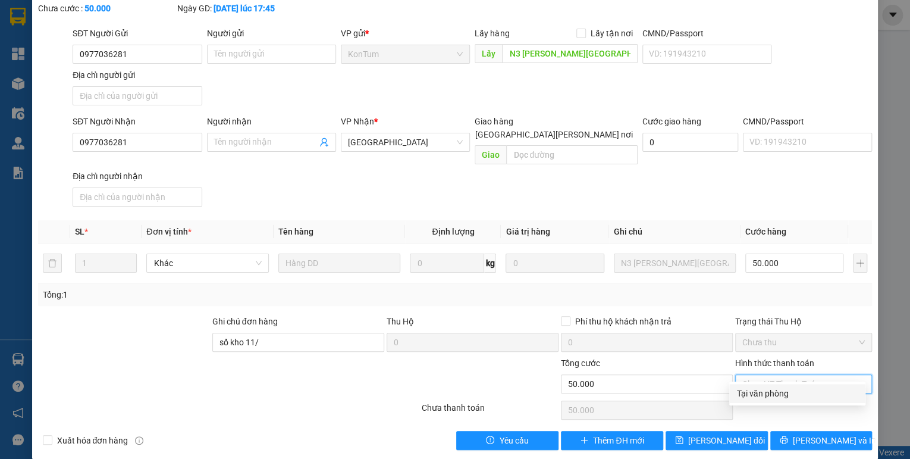
click at [776, 390] on div "Tại văn phòng" at bounding box center [798, 393] width 122 height 13
type input "0"
click at [734, 434] on span "[PERSON_NAME] đổi" at bounding box center [726, 440] width 77 height 13
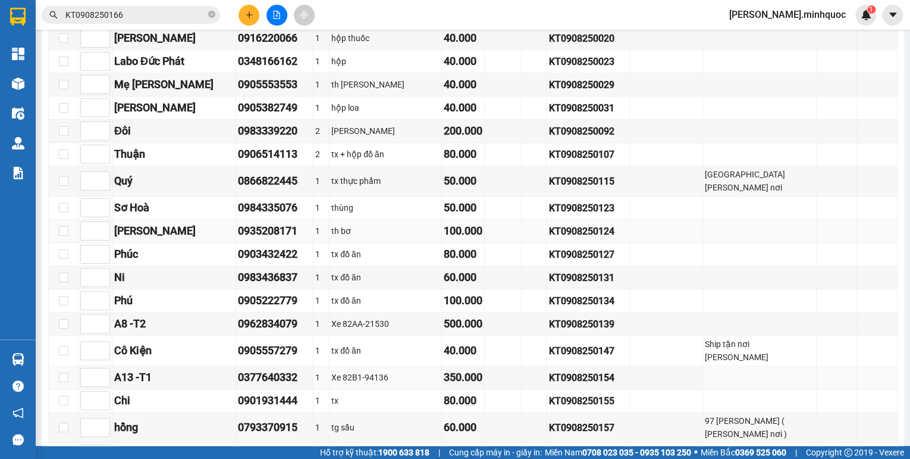
scroll to position [806, 0]
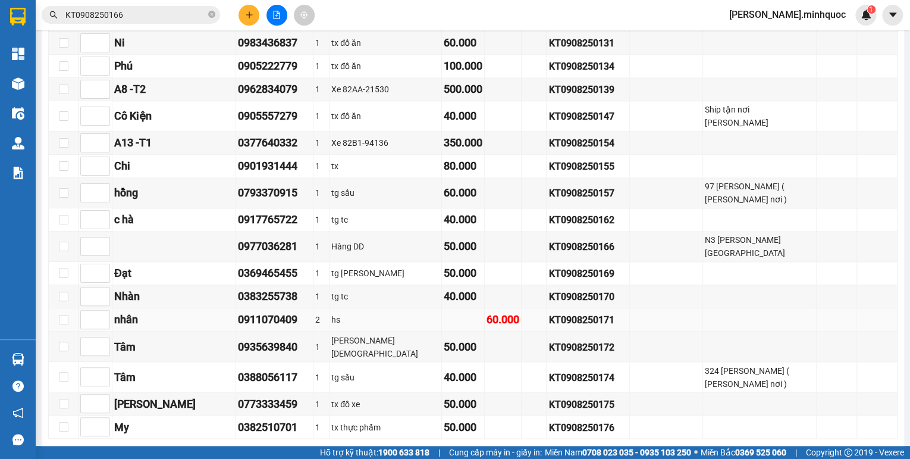
click at [549, 312] on div "KT0908250171" at bounding box center [588, 319] width 79 height 15
copy div "KT0908250171"
click at [169, 14] on input "KT0908250166" at bounding box center [135, 14] width 140 height 13
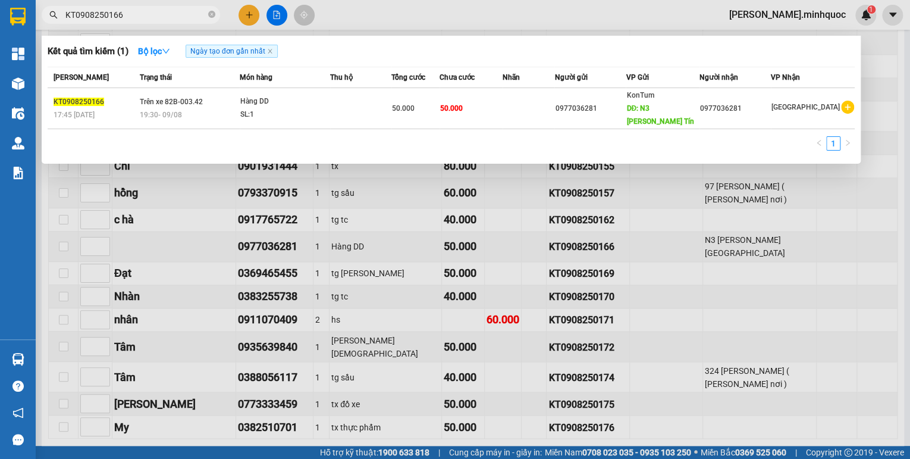
click at [169, 14] on input "KT0908250166" at bounding box center [135, 14] width 140 height 13
paste input "71"
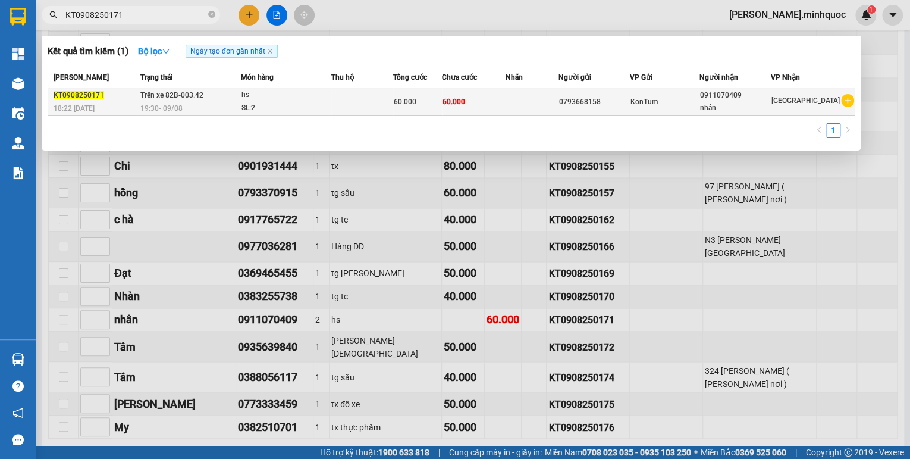
type input "KT0908250171"
click at [275, 106] on div "SL: 2" at bounding box center [286, 108] width 89 height 13
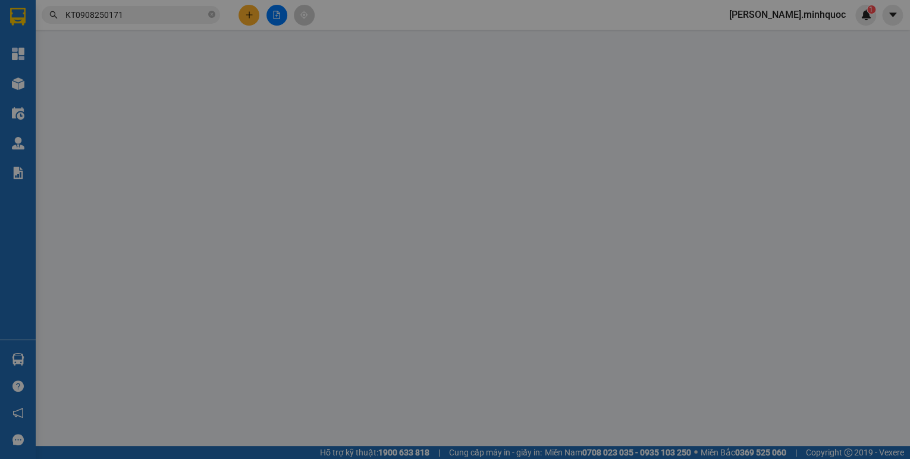
type input "0793668158"
type input "0911070409"
type input "nhân"
type input "60.000"
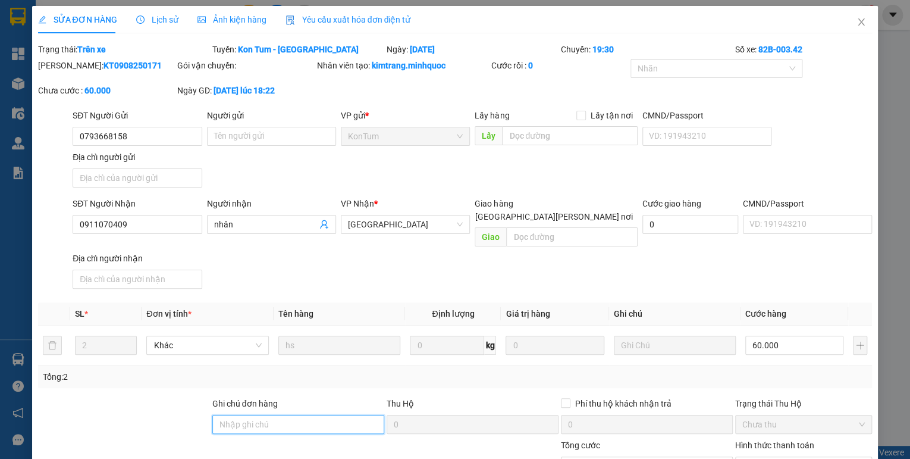
click at [247, 415] on input "Ghi chú đơn hàng" at bounding box center [298, 424] width 172 height 19
type input "sổ kho 11/8"
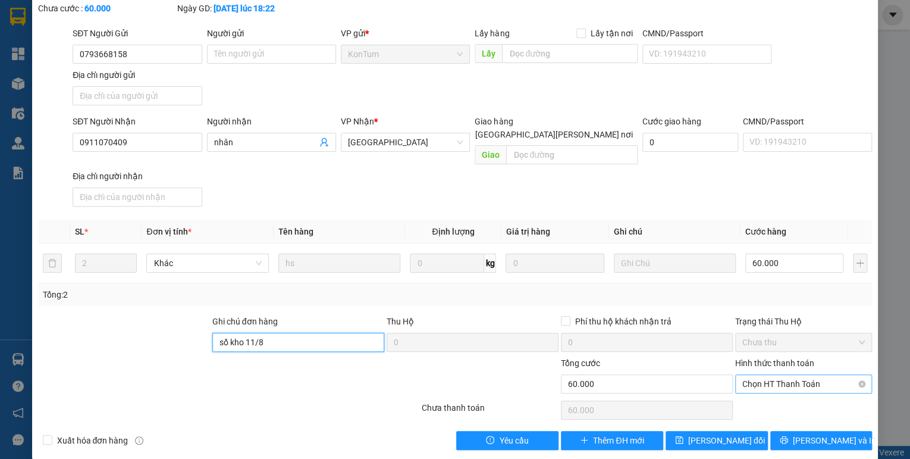
click at [781, 377] on span "Chọn HT Thanh Toán" at bounding box center [803, 384] width 123 height 18
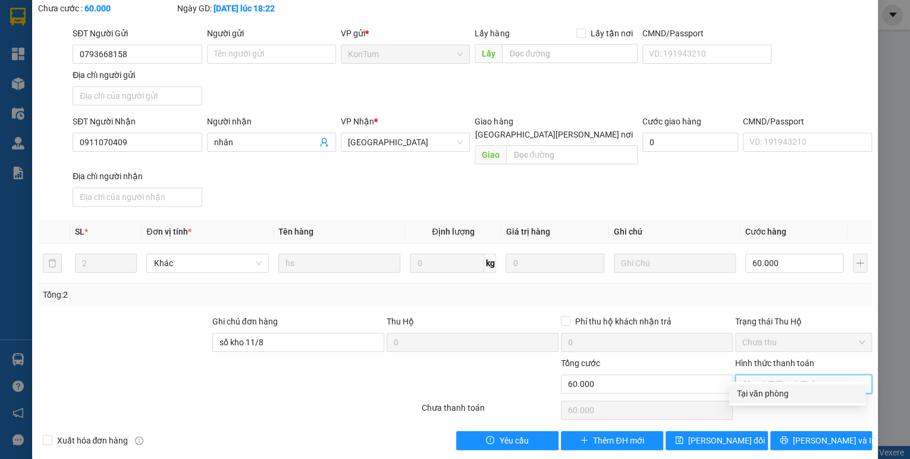
click at [776, 391] on div "Tại văn phòng" at bounding box center [798, 393] width 122 height 13
type input "0"
click at [722, 434] on span "[PERSON_NAME] đổi" at bounding box center [726, 440] width 77 height 13
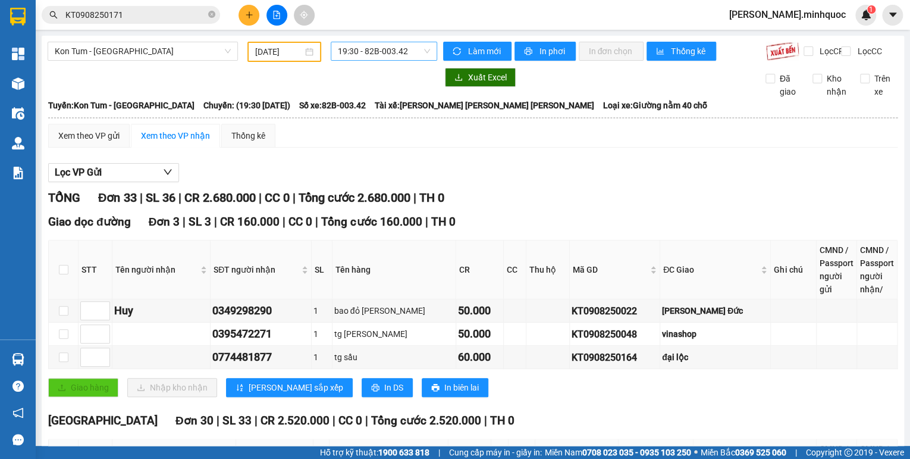
click at [352, 52] on span "19:30 - 82B-003.42" at bounding box center [384, 51] width 93 height 18
click at [368, 108] on div "20:00 - 82B-006.48" at bounding box center [382, 112] width 93 height 13
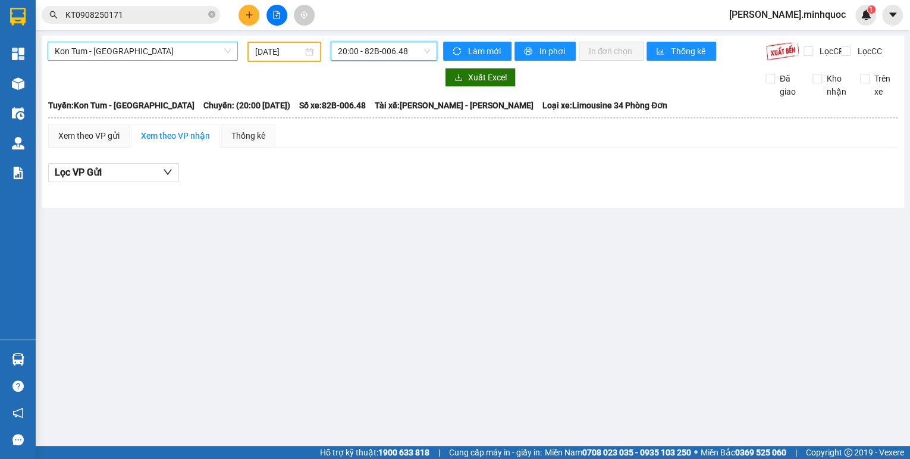
click at [109, 54] on span "Kon Tum - [GEOGRAPHIC_DATA]" at bounding box center [143, 51] width 176 height 18
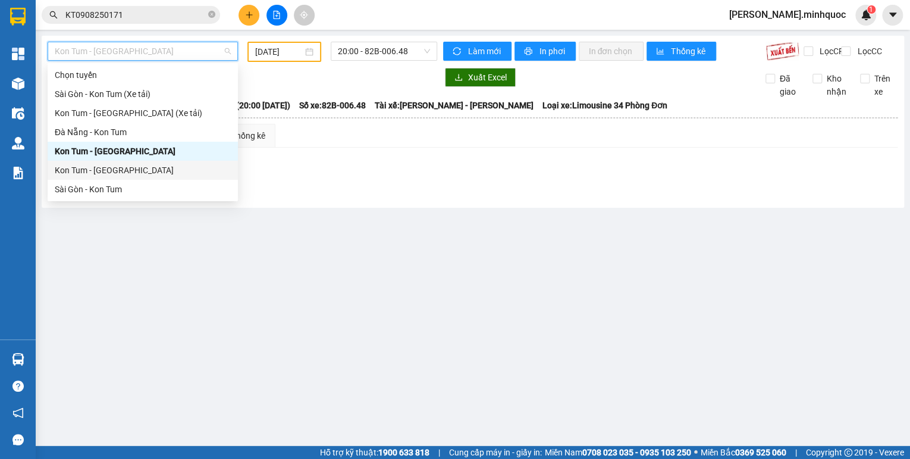
click at [106, 169] on div "Kon Tum - [GEOGRAPHIC_DATA]" at bounding box center [143, 170] width 176 height 13
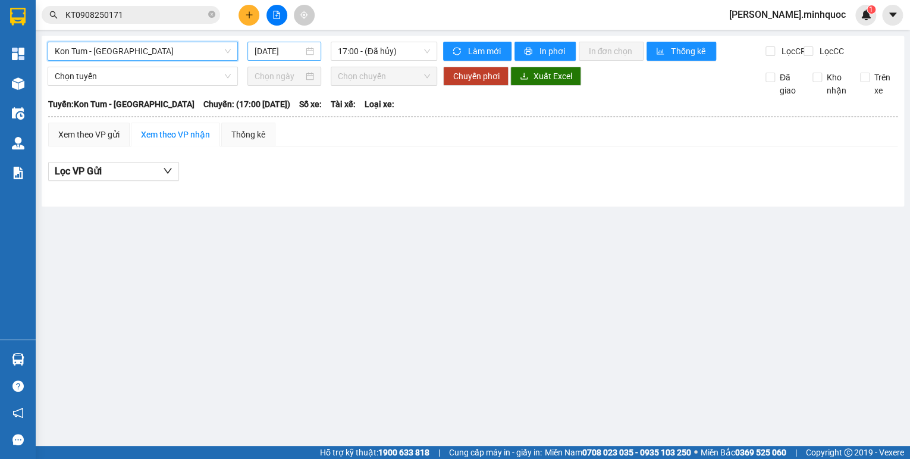
click at [262, 53] on input "[DATE]" at bounding box center [279, 51] width 49 height 13
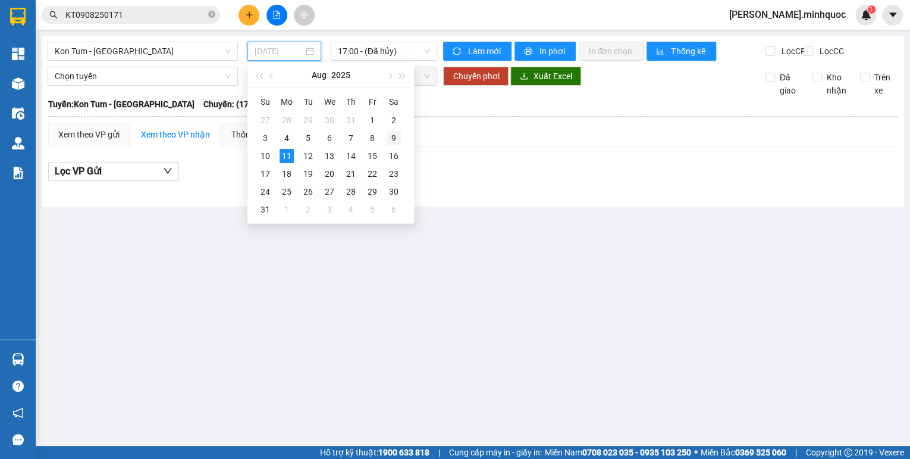
click at [396, 137] on div "9" at bounding box center [394, 138] width 14 height 14
type input "[DATE]"
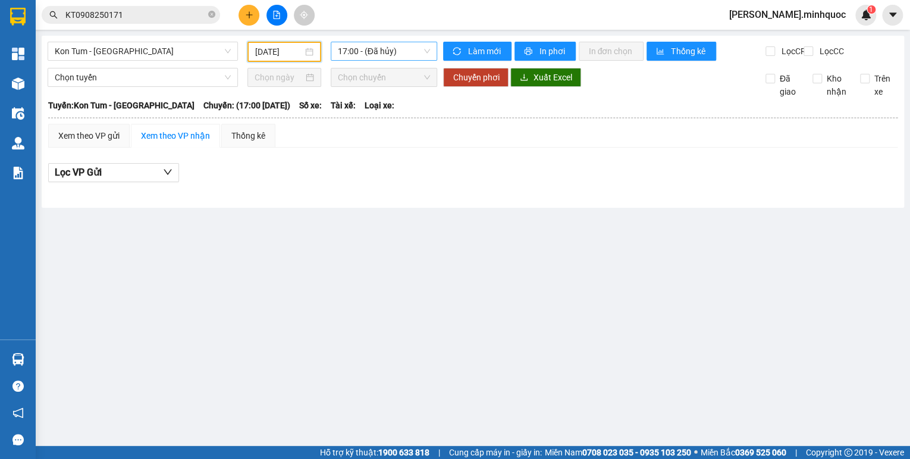
click at [398, 59] on span "17:00 - (Đã hủy)" at bounding box center [384, 51] width 93 height 18
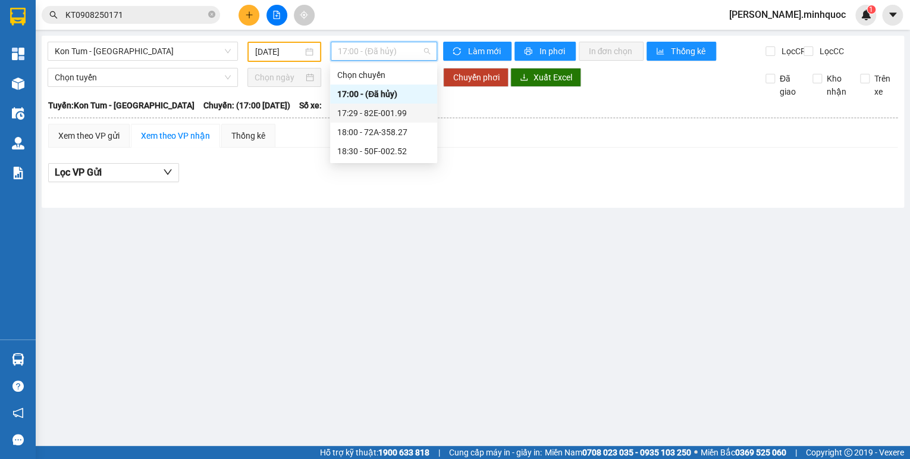
click at [396, 111] on div "17:29 - 82E-001.99" at bounding box center [383, 112] width 93 height 13
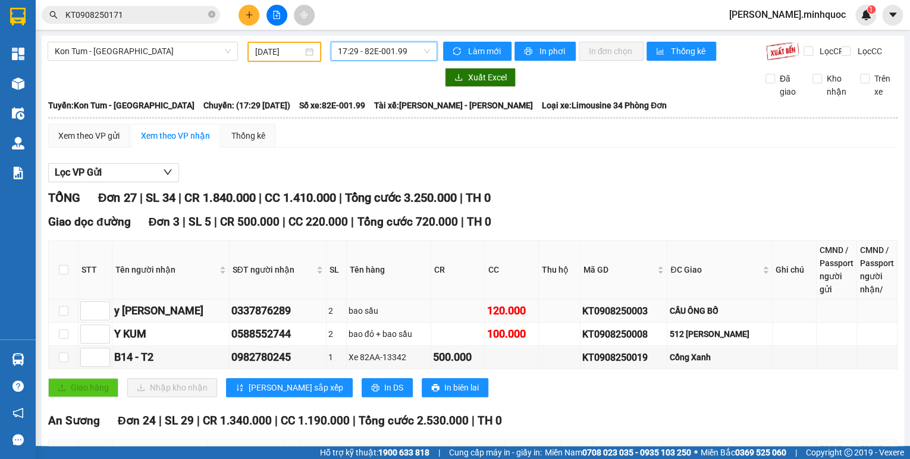
click at [645, 318] on div "KT0908250003" at bounding box center [623, 310] width 83 height 15
click at [174, 11] on input "KT0908250171" at bounding box center [135, 14] width 140 height 13
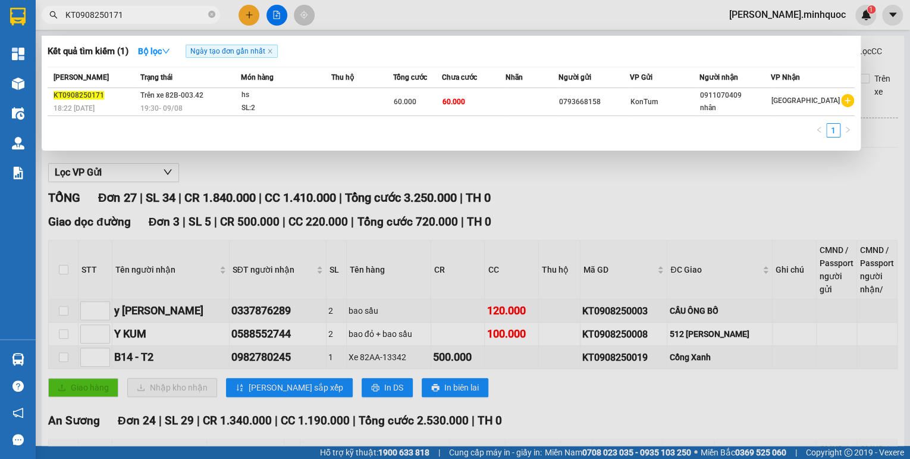
click at [174, 11] on input "KT0908250171" at bounding box center [135, 14] width 140 height 13
paste input "003"
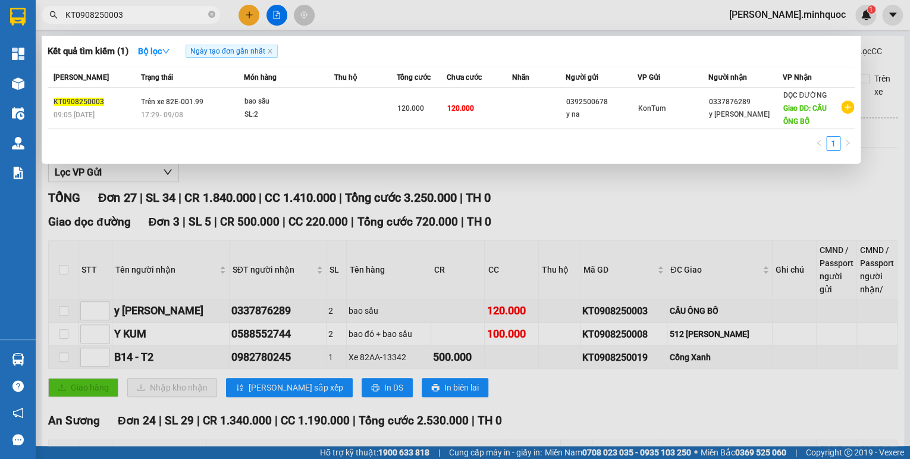
type input "KT0908250003"
click at [333, 102] on div "bao sầu" at bounding box center [288, 101] width 89 height 13
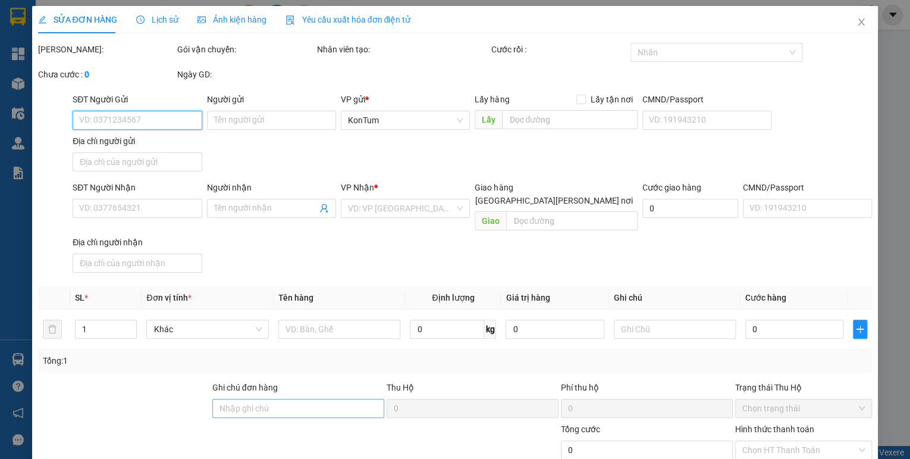
type input "0392500678"
type input "y na"
type input "0337876289"
type input "y [PERSON_NAME]"
type input "CẦU ÔNG BỐ"
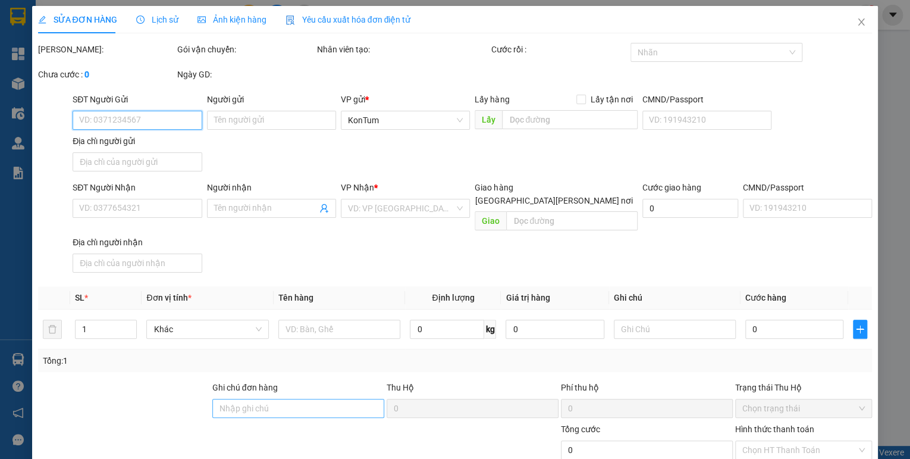
type input "120.000"
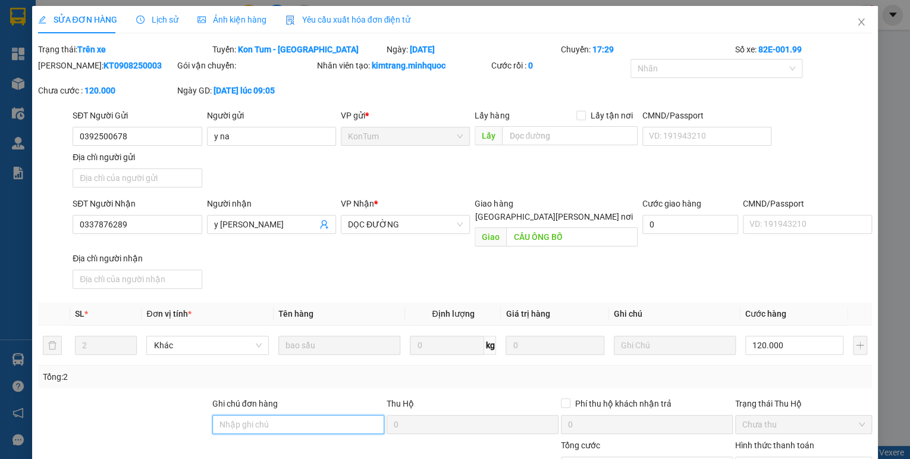
click at [325, 415] on input "Ghi chú đơn hàng" at bounding box center [298, 424] width 172 height 19
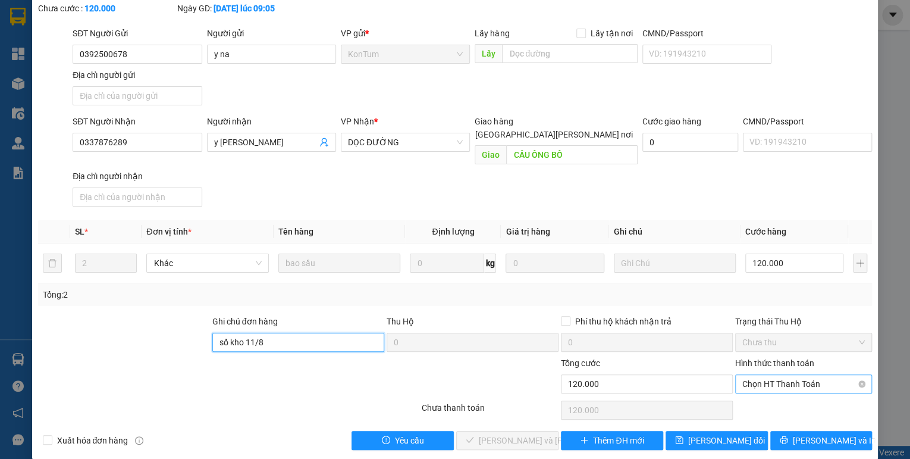
click at [781, 375] on span "Chọn HT Thanh Toán" at bounding box center [803, 384] width 123 height 18
type input "s"
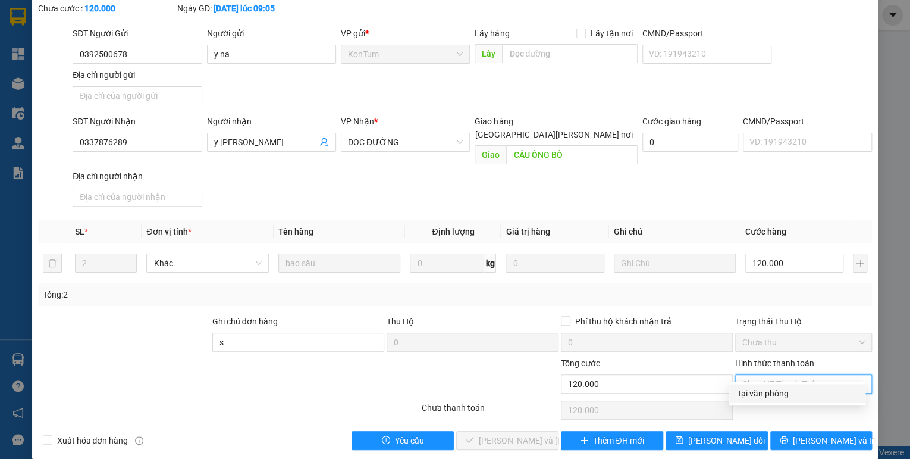
click at [768, 390] on div "Tại văn phòng" at bounding box center [798, 393] width 122 height 13
type input "0"
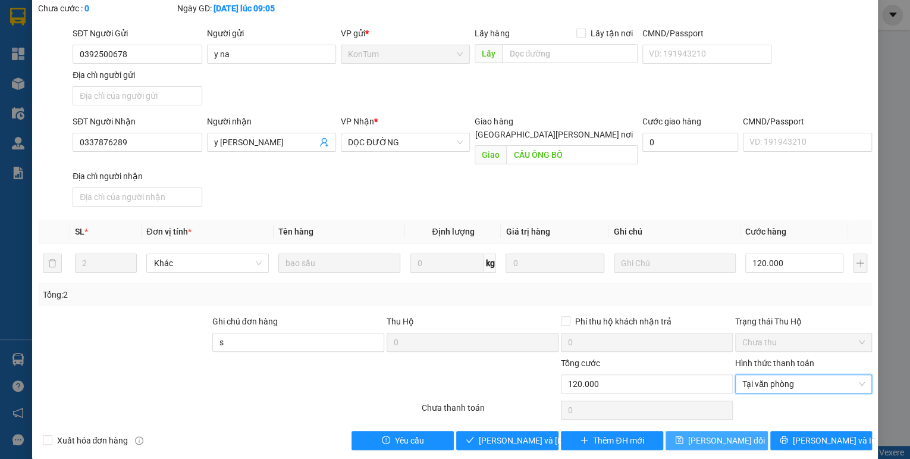
click at [735, 434] on span "[PERSON_NAME] đổi" at bounding box center [726, 440] width 77 height 13
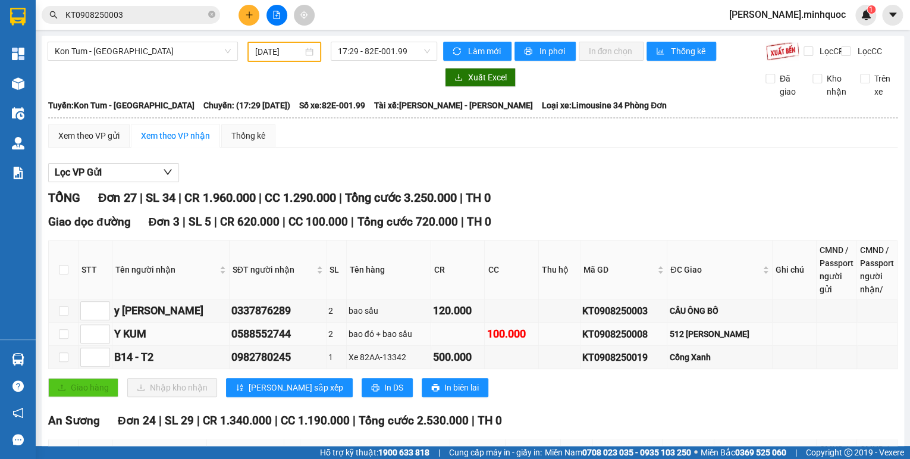
click at [635, 341] on div "KT0908250008" at bounding box center [623, 334] width 83 height 15
click at [168, 19] on input "KT0908250003" at bounding box center [135, 14] width 140 height 13
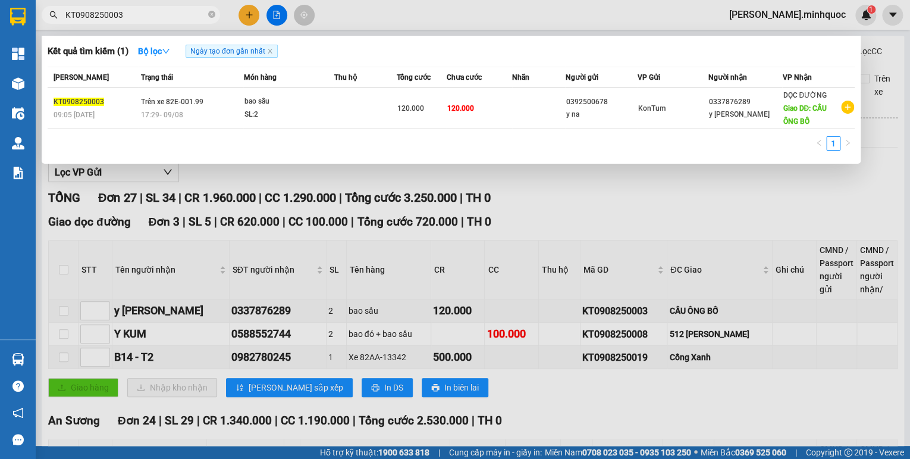
click at [168, 19] on input "KT0908250003" at bounding box center [135, 14] width 140 height 13
paste input "8"
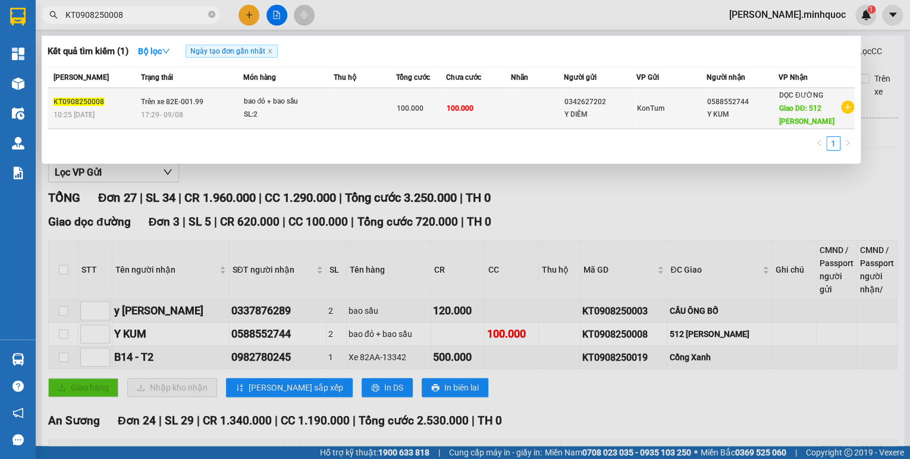
type input "KT0908250008"
click at [308, 105] on div "bao đỏ + bao sầu" at bounding box center [287, 101] width 89 height 13
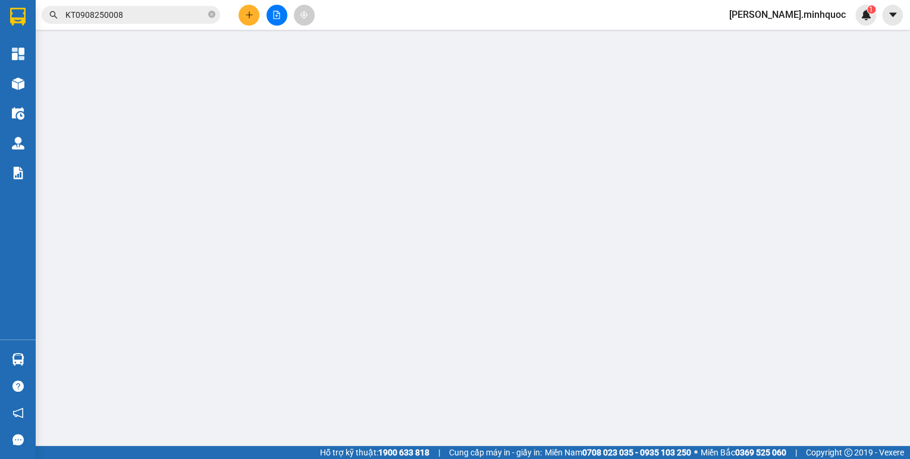
type input "0342627202"
type input "Y DIÊM"
type input "0588552744"
type input "Y KUM"
type input "512 [PERSON_NAME]"
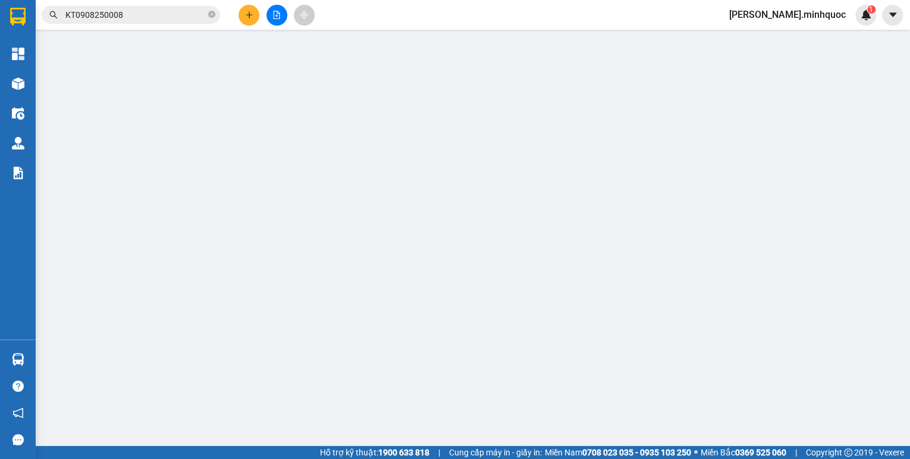
type input "100.000"
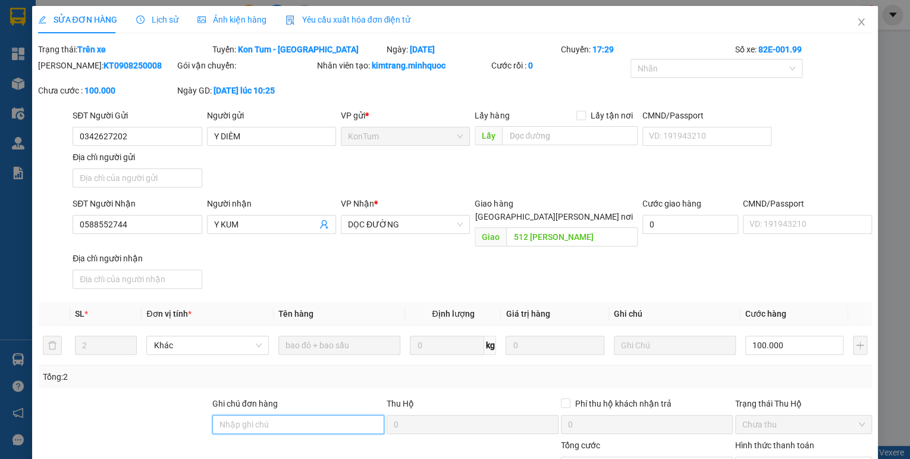
click at [280, 415] on input "Ghi chú đơn hàng" at bounding box center [298, 424] width 172 height 19
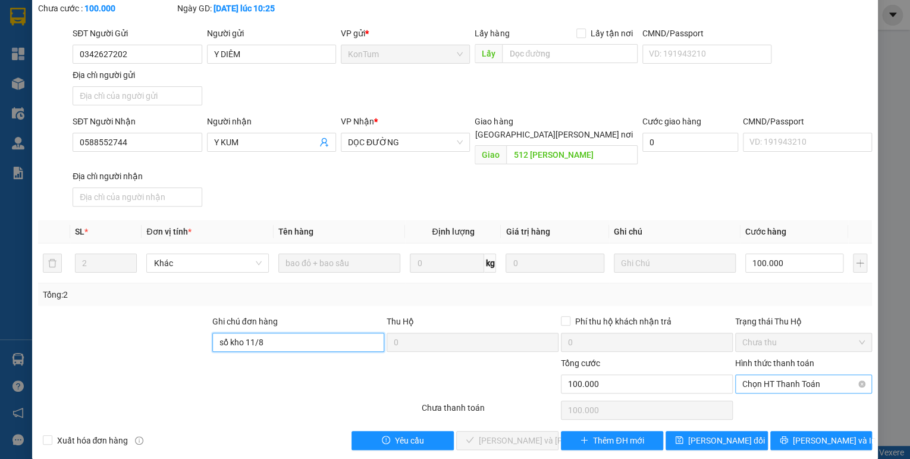
click at [779, 378] on span "Chọn HT Thanh Toán" at bounding box center [803, 384] width 123 height 18
type input "s"
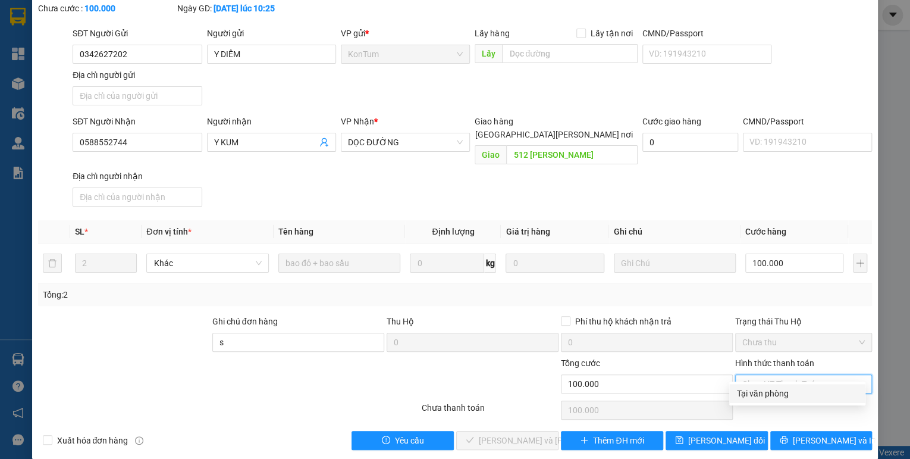
click at [766, 391] on div "Tại văn phòng" at bounding box center [798, 393] width 122 height 13
type input "0"
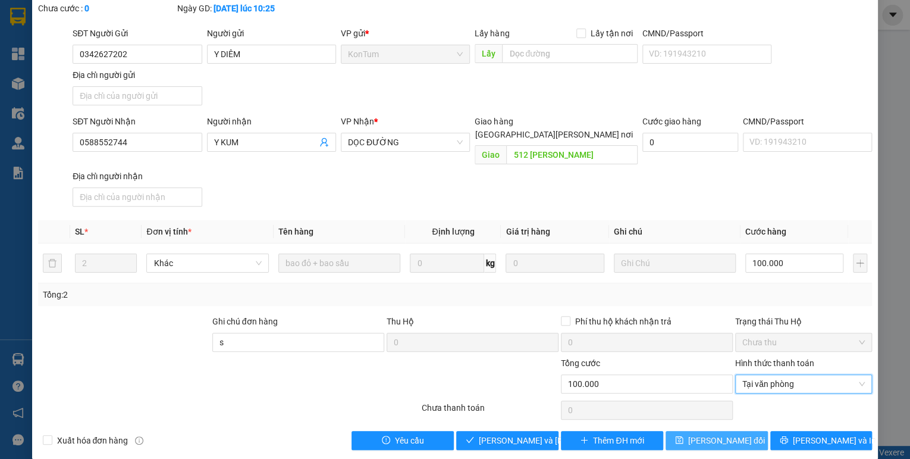
click at [714, 434] on span "[PERSON_NAME] đổi" at bounding box center [726, 440] width 77 height 13
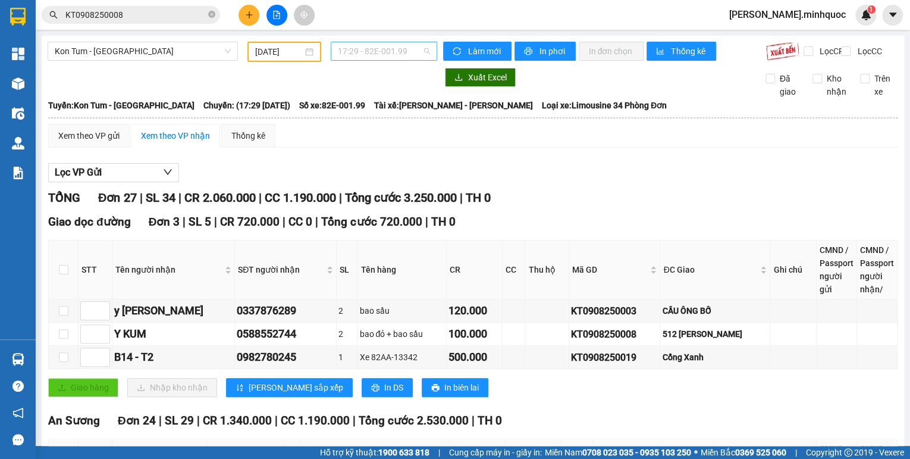
click at [399, 48] on span "17:29 - 82E-001.99" at bounding box center [384, 51] width 93 height 18
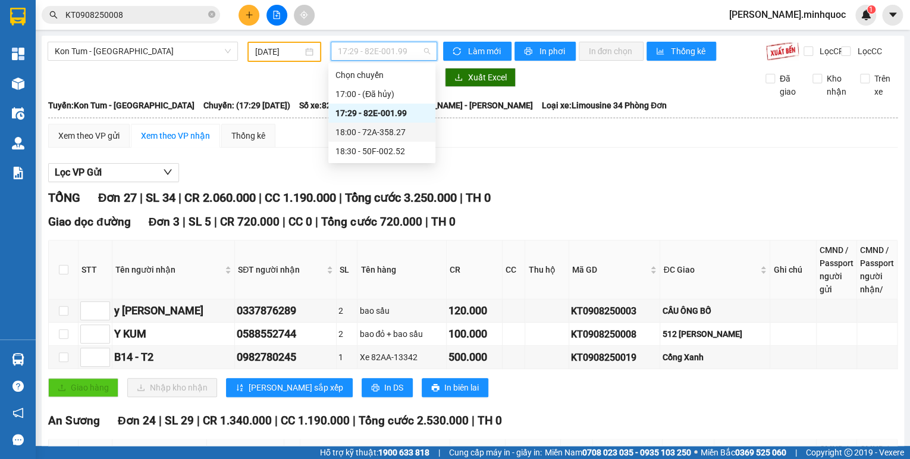
click at [394, 130] on div "18:00 - 72A-358.27" at bounding box center [382, 132] width 93 height 13
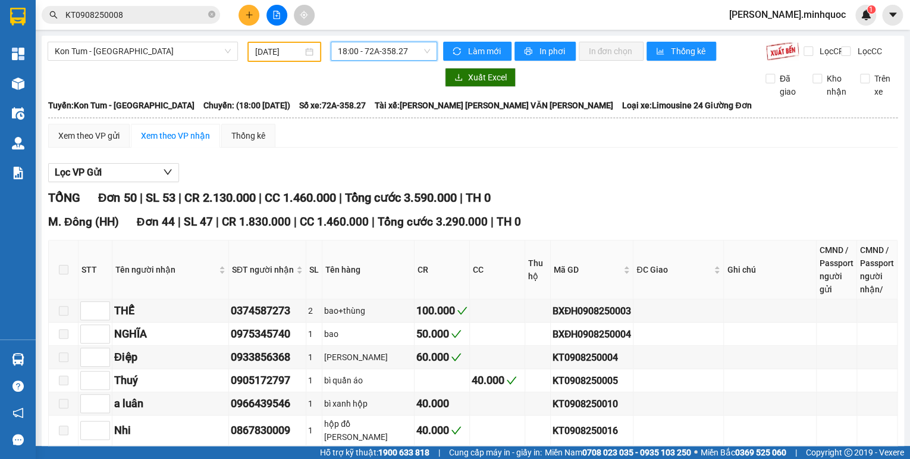
click at [369, 55] on span "18:00 - 72A-358.27" at bounding box center [384, 51] width 93 height 18
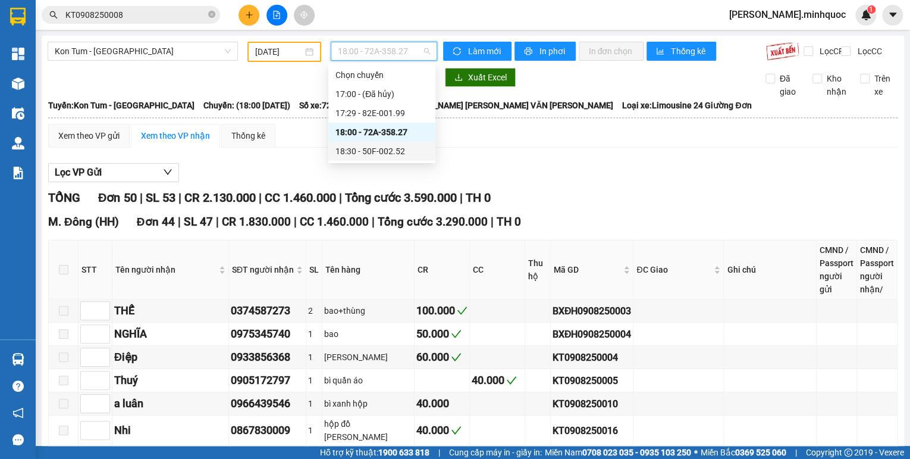
click at [391, 148] on div "18:30 - 50F-002.52" at bounding box center [382, 151] width 93 height 13
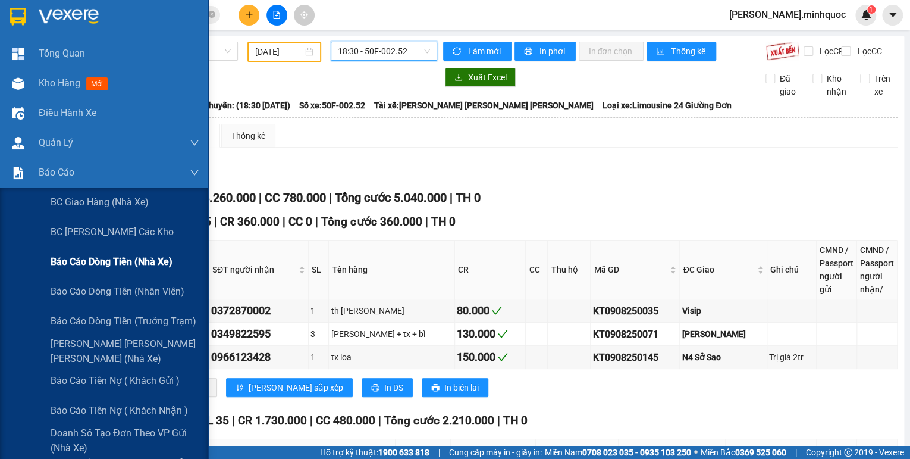
click at [88, 258] on span "Báo cáo dòng tiền (nhà xe)" at bounding box center [112, 261] width 122 height 15
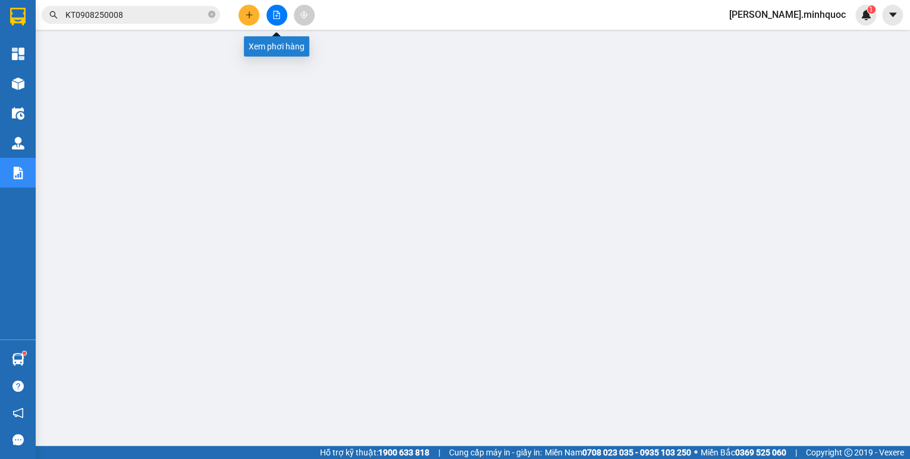
click at [282, 14] on button at bounding box center [277, 15] width 21 height 21
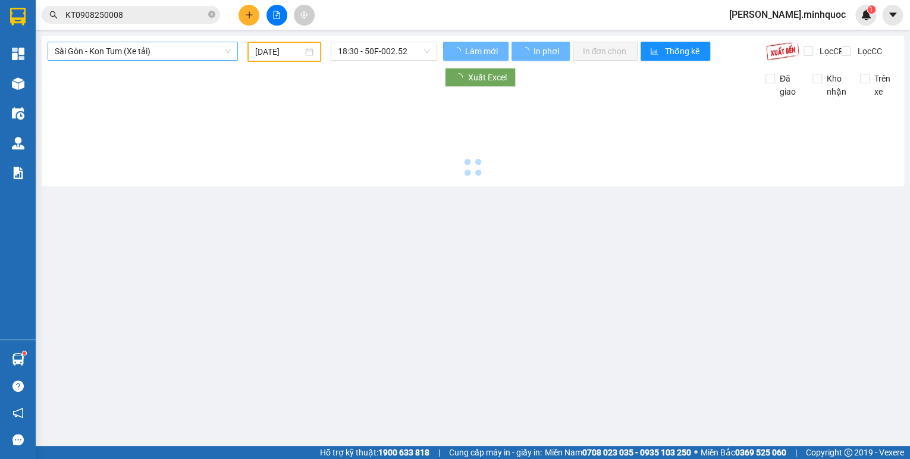
click at [176, 52] on span "Sài Gòn - Kon Tum (Xe tải)" at bounding box center [143, 51] width 176 height 18
type input "[DATE]"
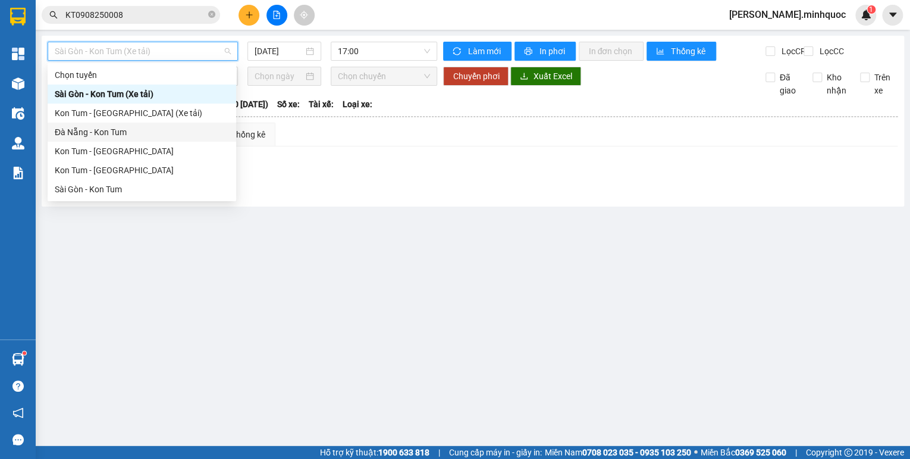
click at [98, 128] on div "Đà Nẵng - Kon Tum" at bounding box center [142, 132] width 174 height 13
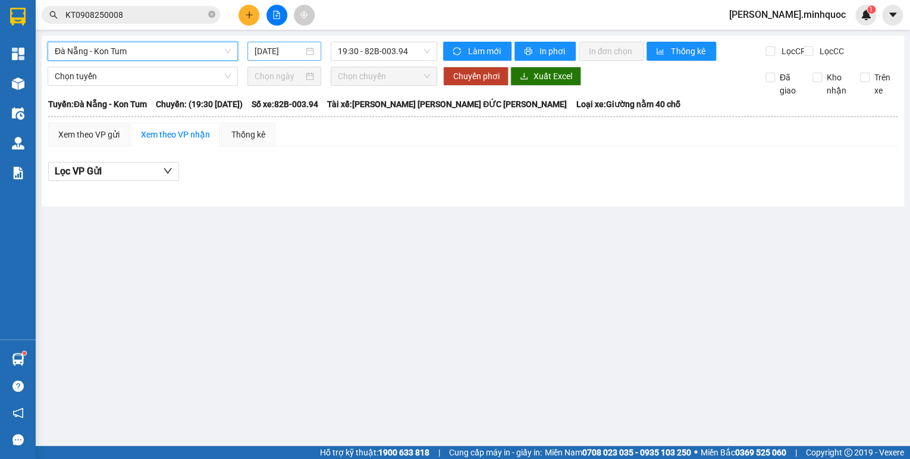
click at [272, 54] on input "[DATE]" at bounding box center [279, 51] width 49 height 13
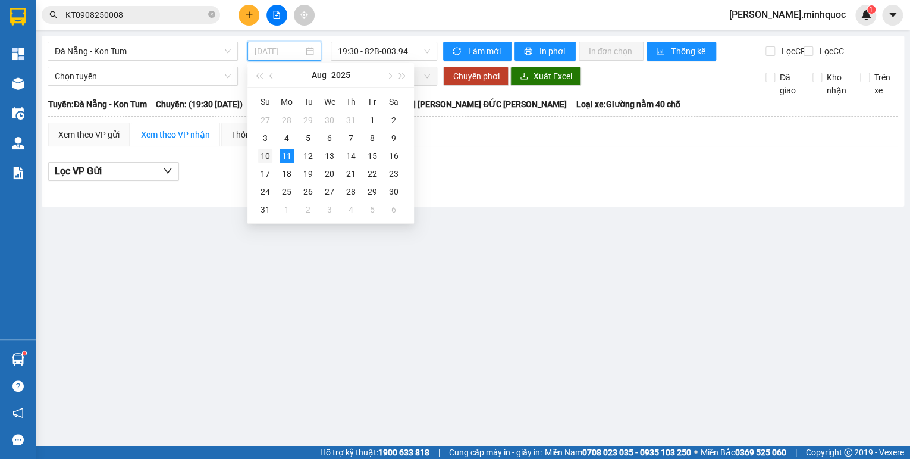
click at [262, 155] on div "10" at bounding box center [265, 156] width 14 height 14
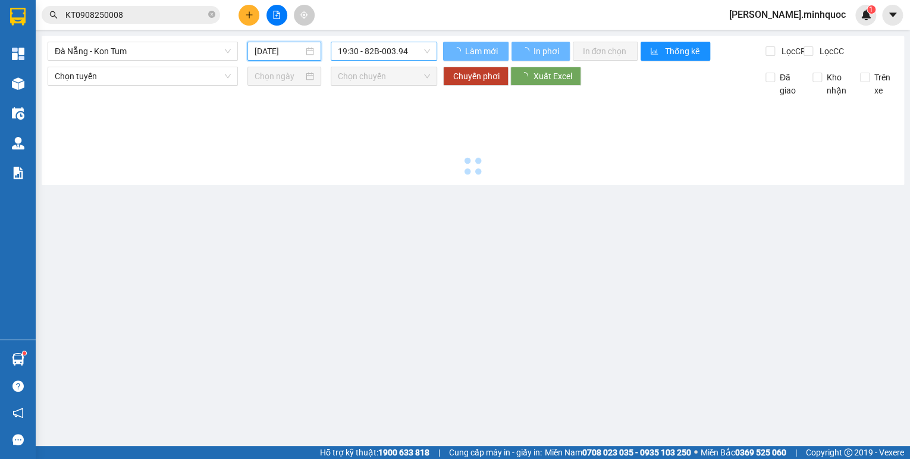
type input "[DATE]"
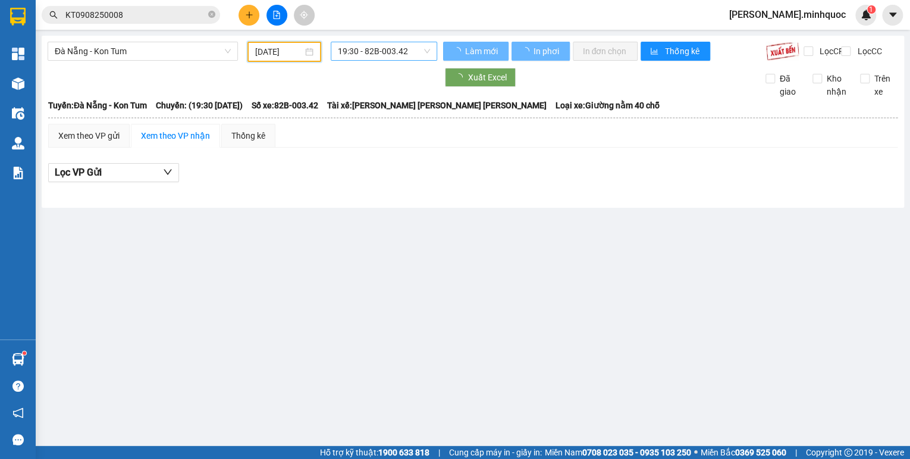
click at [358, 52] on span "19:30 - 82B-003.42" at bounding box center [384, 51] width 93 height 18
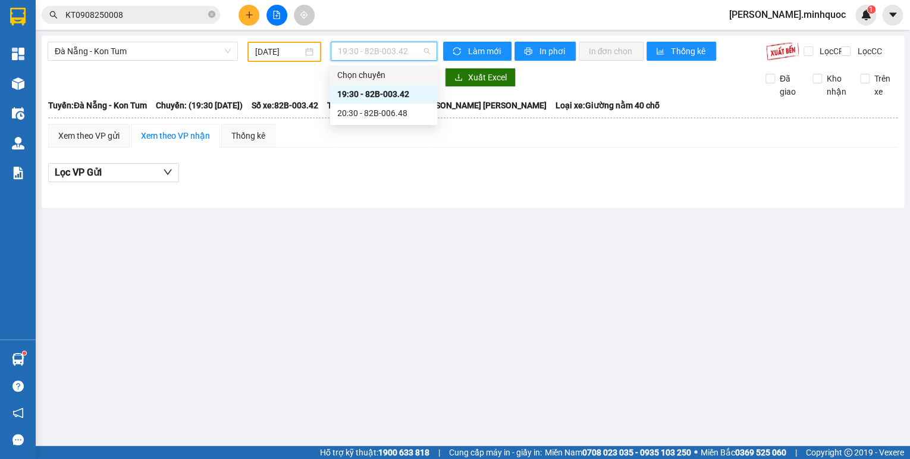
click at [302, 73] on div "[GEOGRAPHIC_DATA] - Kon Tum [DATE] 19:30 - 82B-003.42 [PERSON_NAME] mới In phơi…" at bounding box center [473, 122] width 863 height 172
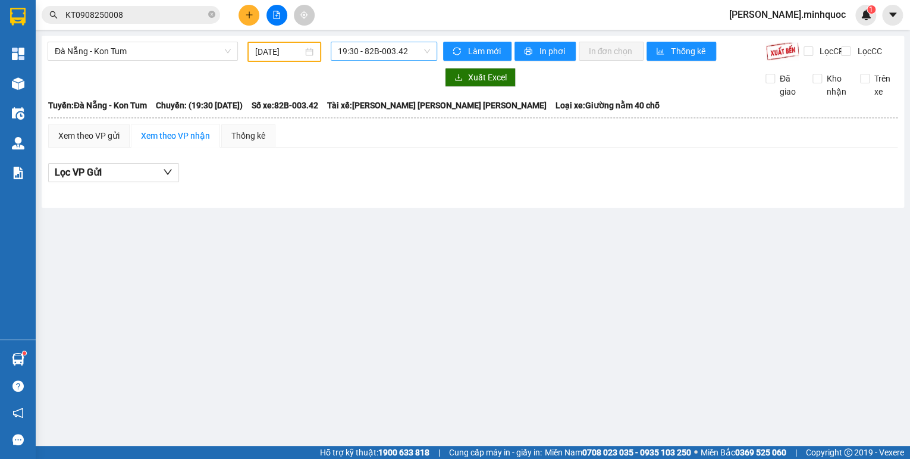
click at [375, 49] on span "19:30 - 82B-003.42" at bounding box center [384, 51] width 93 height 18
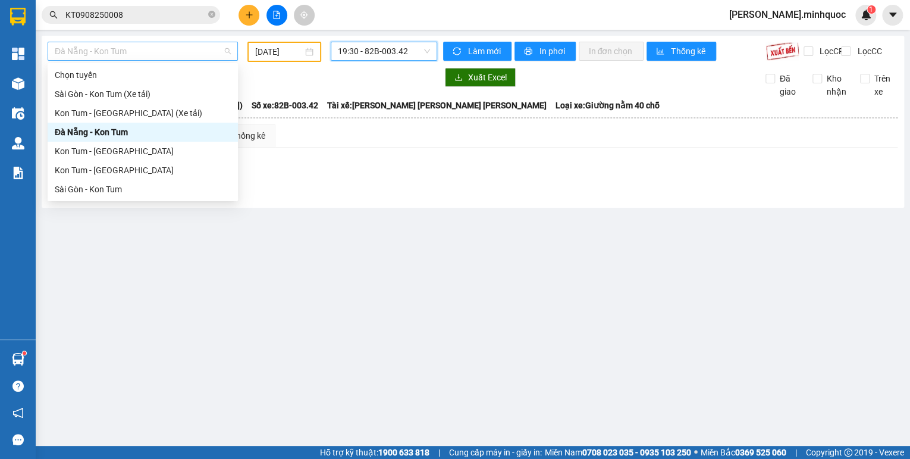
click at [158, 52] on span "Đà Nẵng - Kon Tum" at bounding box center [143, 51] width 176 height 18
click at [93, 183] on div "Sài Gòn - Kon Tum" at bounding box center [143, 189] width 176 height 13
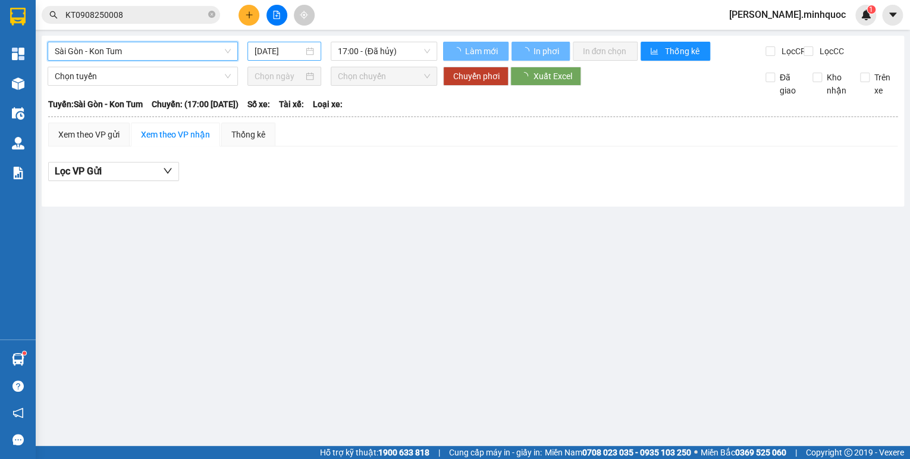
click at [283, 46] on input "[DATE]" at bounding box center [279, 51] width 49 height 13
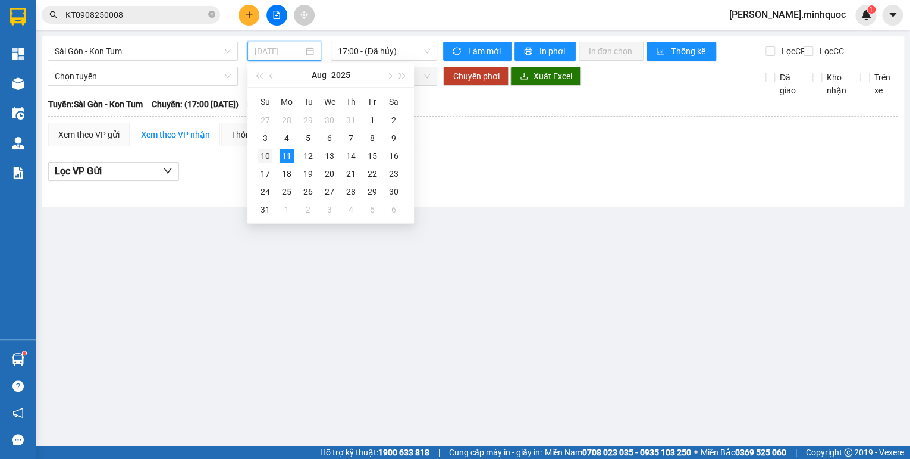
click at [264, 150] on div "10" at bounding box center [265, 156] width 14 height 14
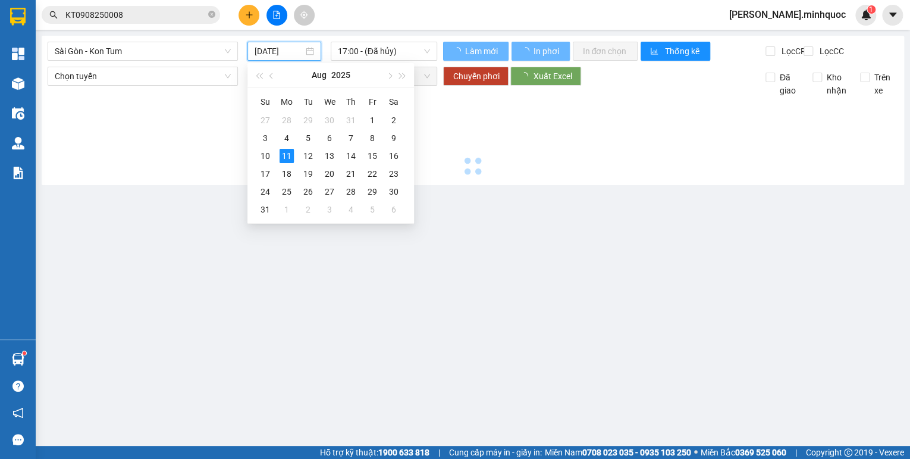
type input "[DATE]"
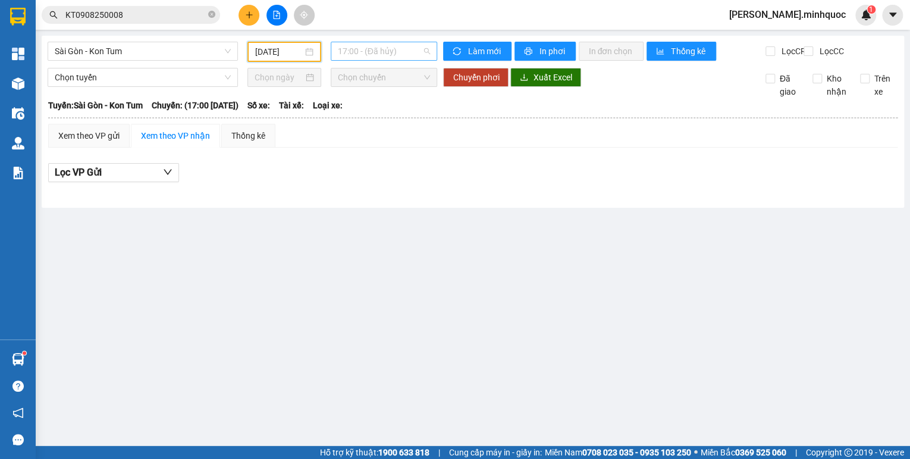
click at [381, 50] on span "17:00 - (Đã hủy)" at bounding box center [384, 51] width 93 height 18
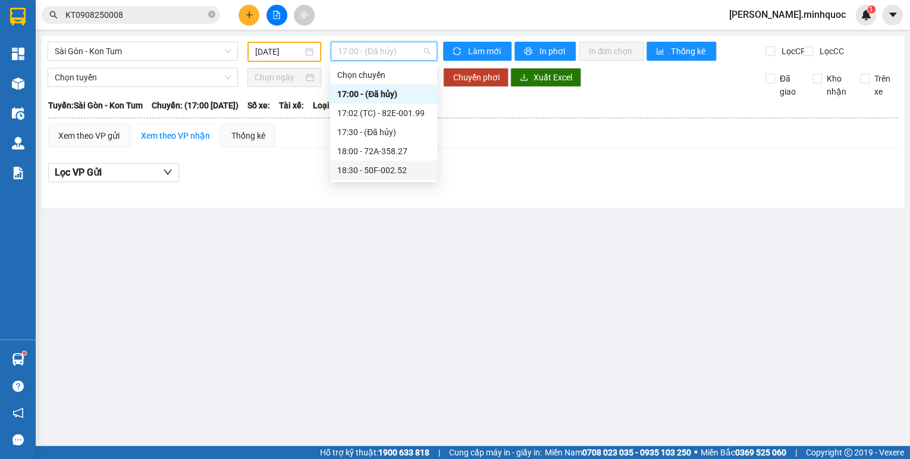
click at [394, 174] on div "18:30 - 50F-002.52" at bounding box center [383, 170] width 93 height 13
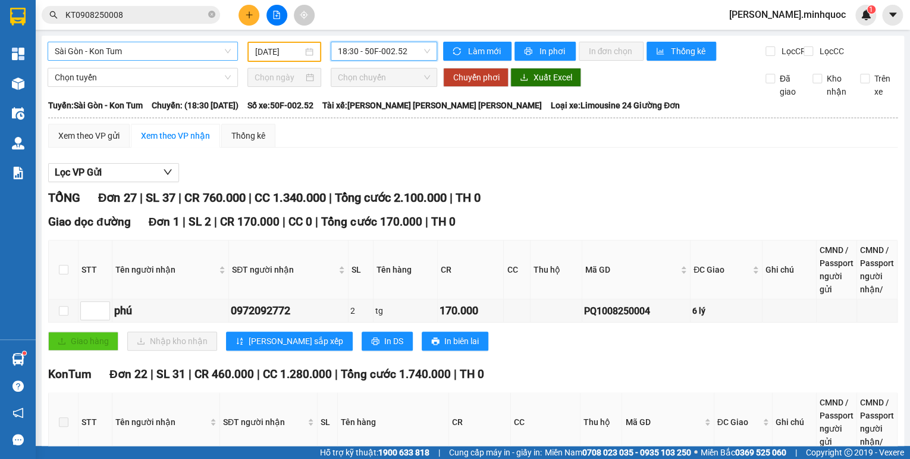
click at [155, 52] on span "Sài Gòn - Kon Tum" at bounding box center [143, 51] width 176 height 18
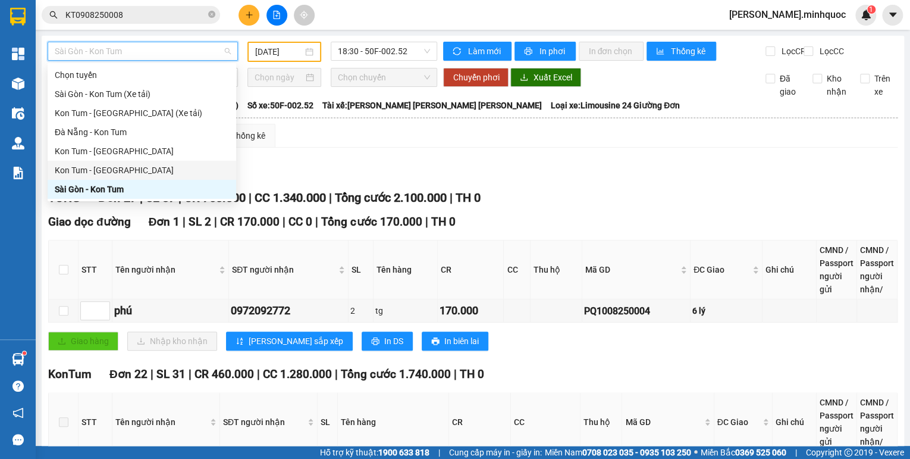
click at [116, 168] on div "Kon Tum - [GEOGRAPHIC_DATA]" at bounding box center [142, 170] width 174 height 13
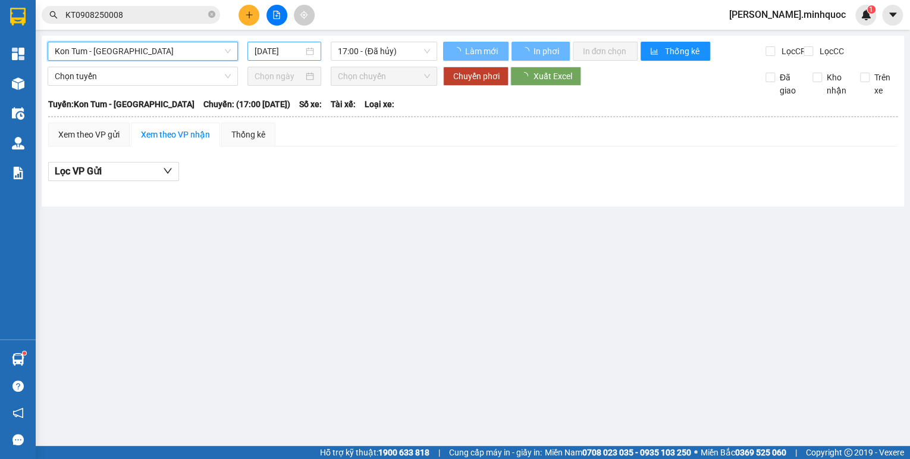
click at [267, 52] on input "[DATE]" at bounding box center [279, 51] width 49 height 13
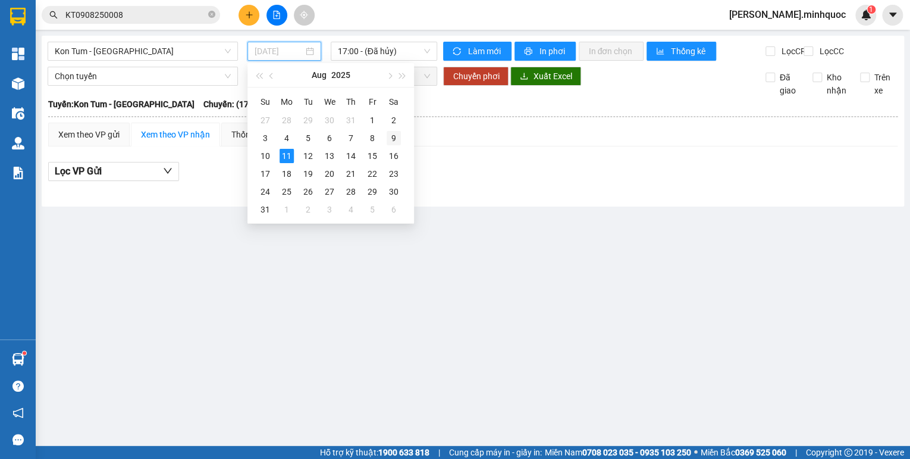
click at [392, 140] on div "9" at bounding box center [394, 138] width 14 height 14
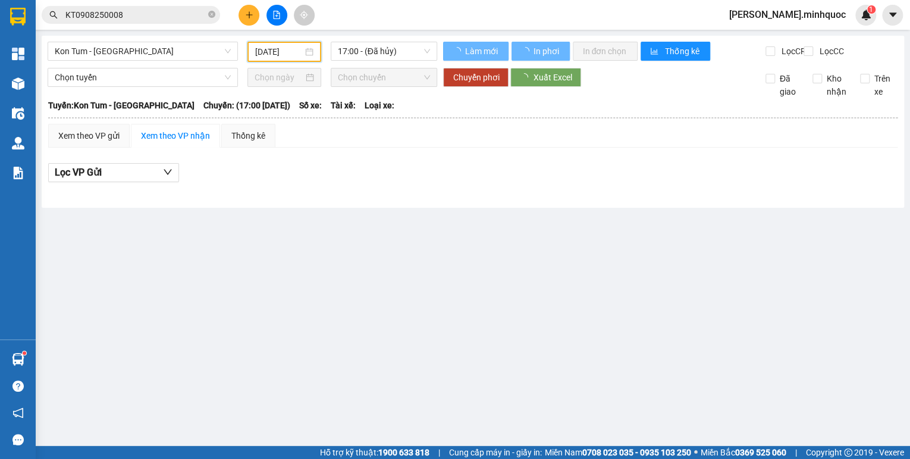
type input "[DATE]"
click at [400, 54] on span "17:00 - (Đã hủy)" at bounding box center [384, 51] width 93 height 18
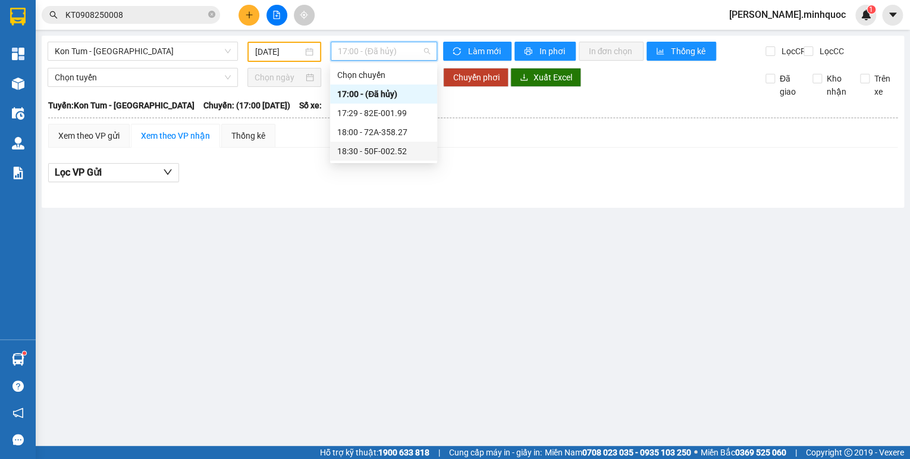
click at [394, 156] on div "18:30 - 50F-002.52" at bounding box center [383, 151] width 93 height 13
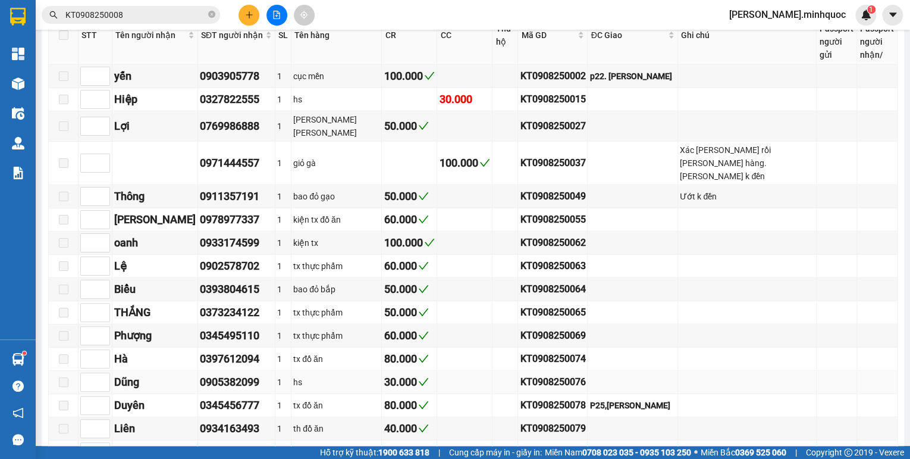
scroll to position [1020, 0]
